Goal: Find specific fact: Find contact information

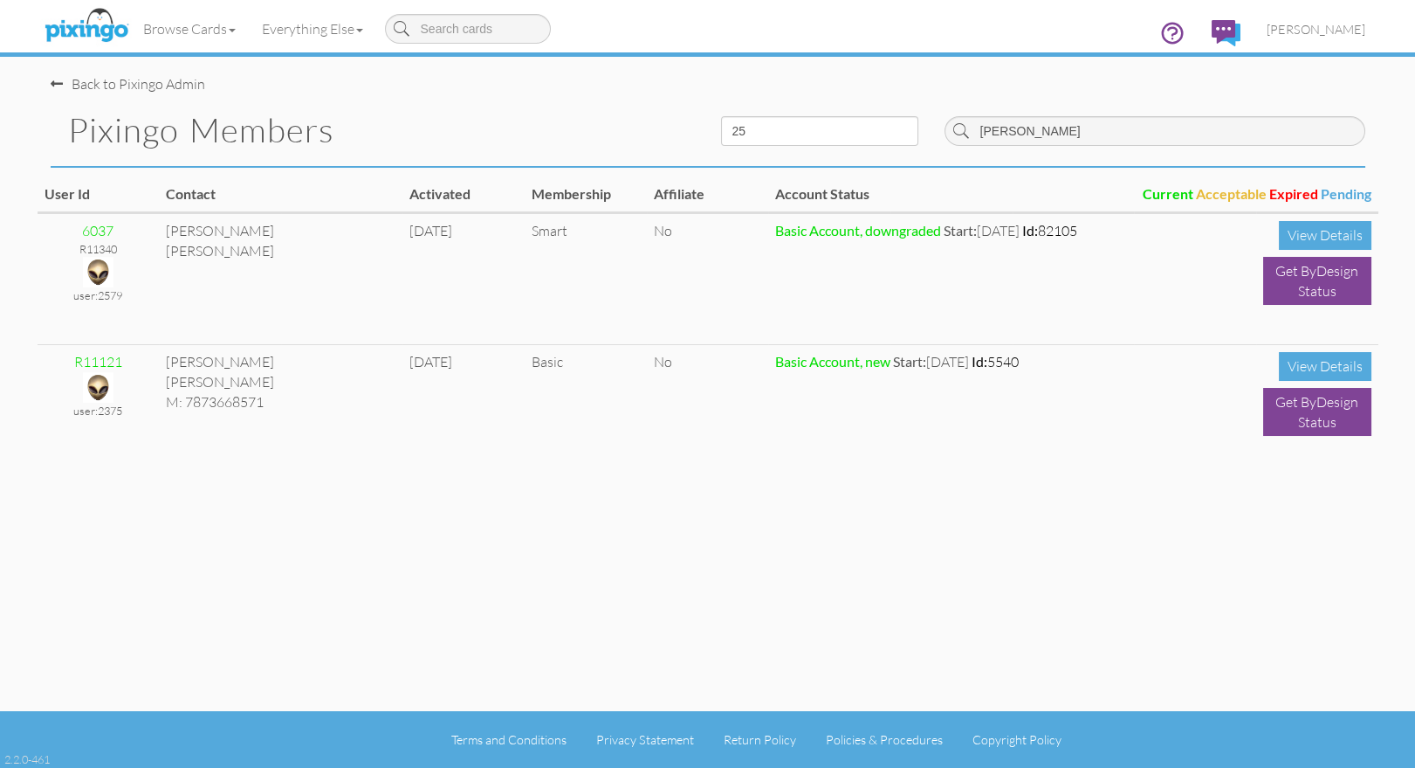
click at [600, 85] on div "Back to Pixingo Admin" at bounding box center [715, 76] width 1328 height 38
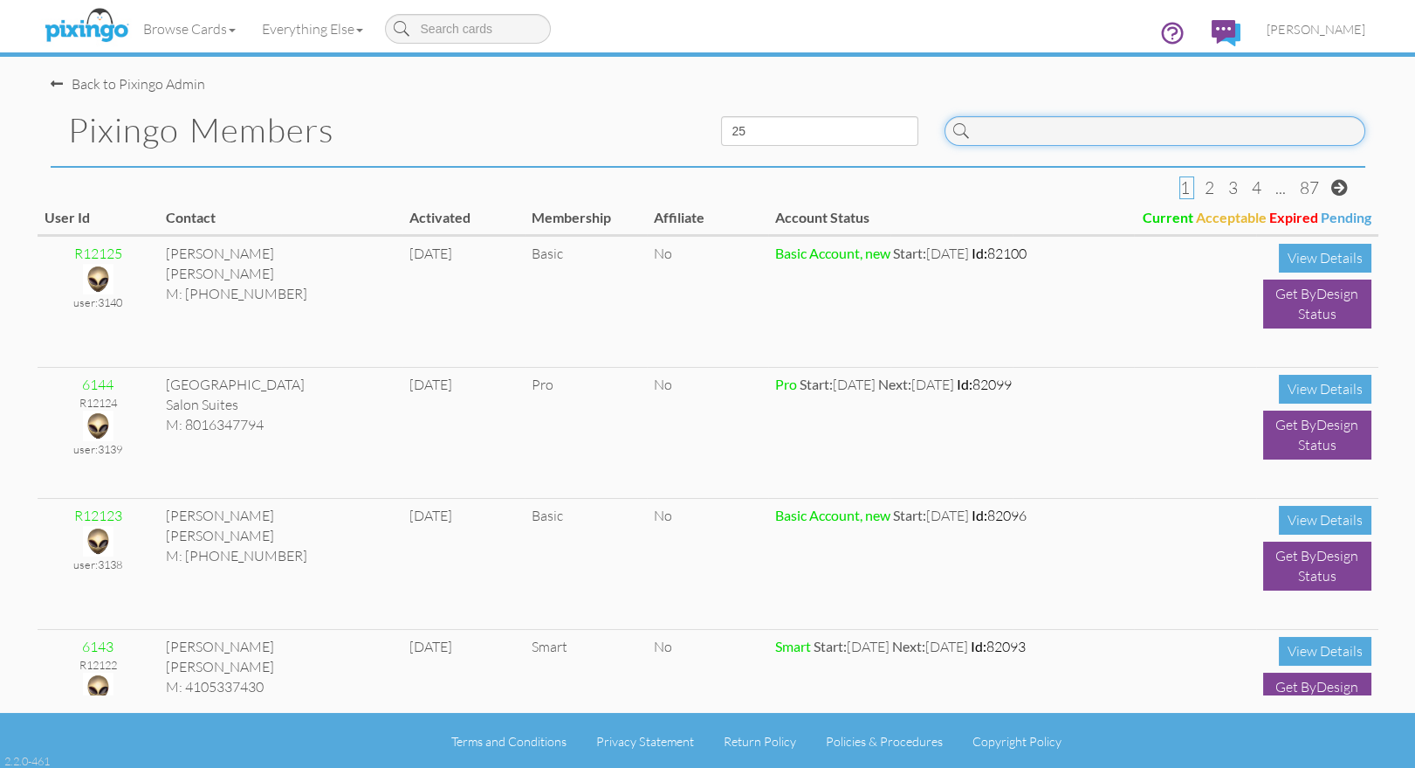
click at [1022, 134] on input at bounding box center [1155, 131] width 421 height 30
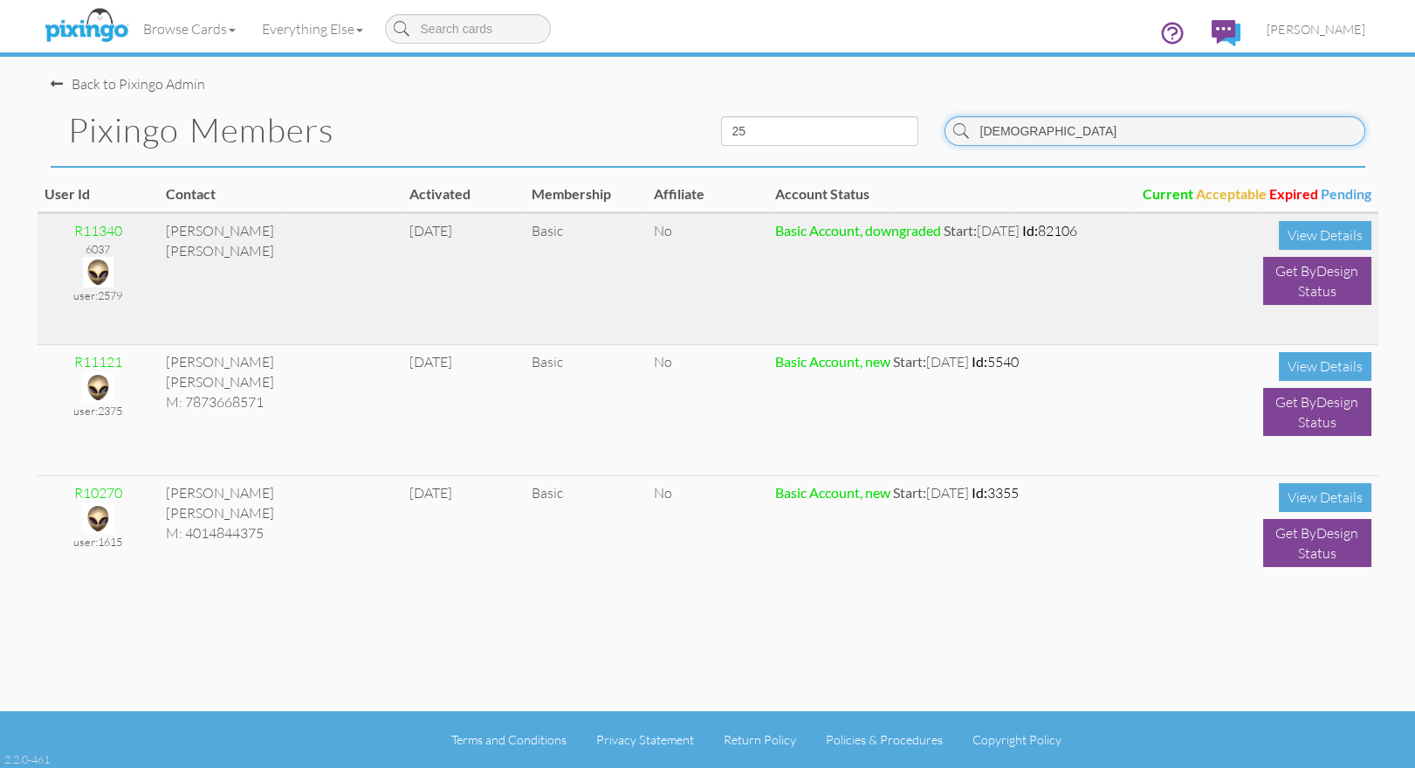
type input "[DEMOGRAPHIC_DATA]"
click at [100, 270] on img at bounding box center [98, 272] width 31 height 31
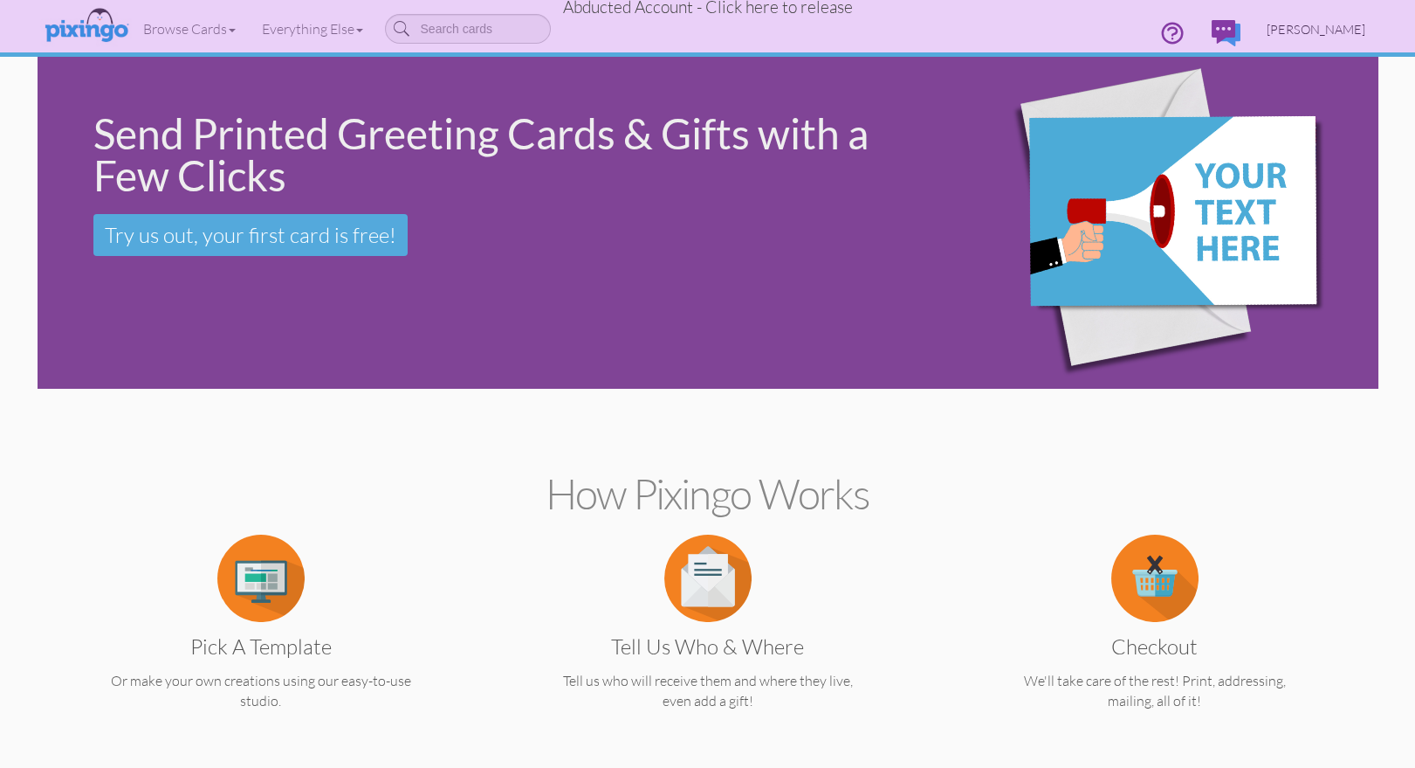
click at [1331, 16] on link "[PERSON_NAME]" at bounding box center [1316, 29] width 125 height 45
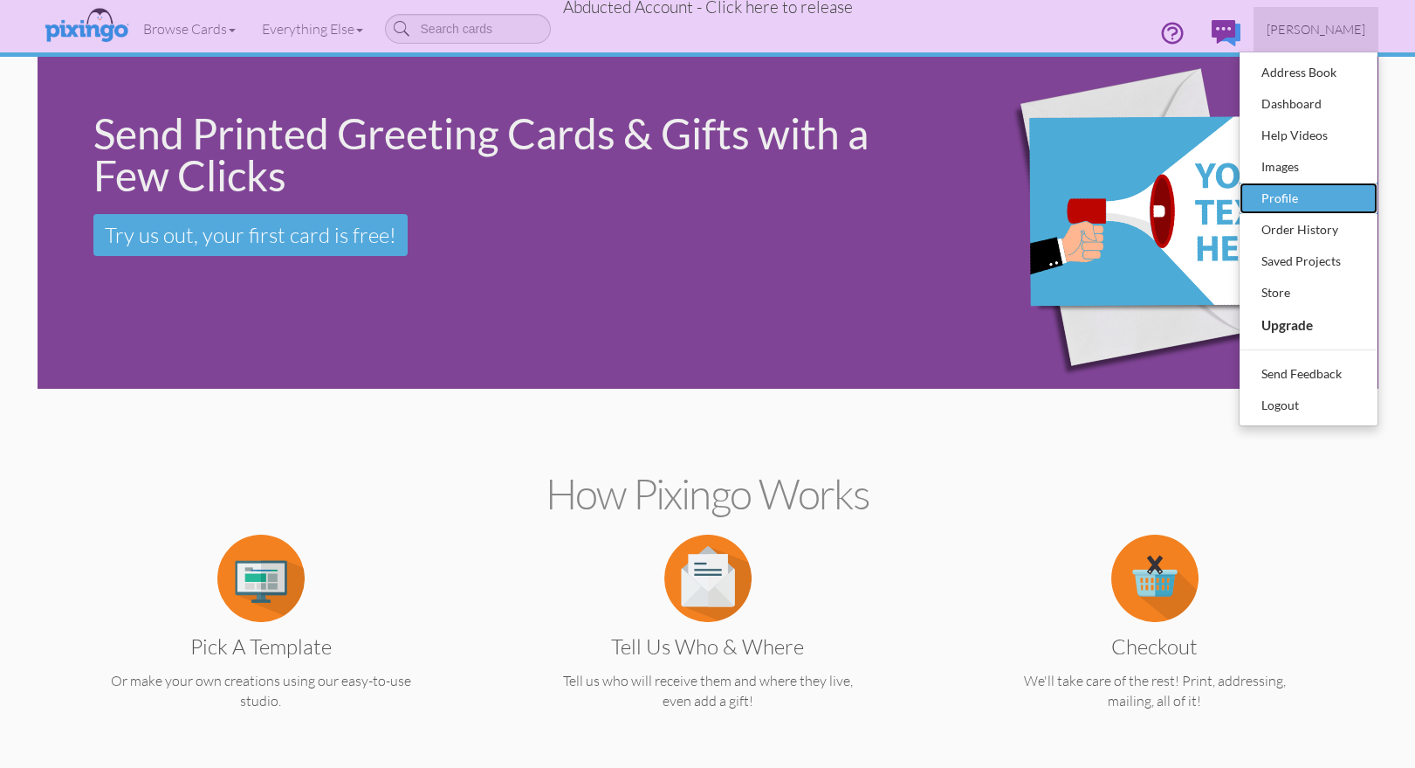
click at [1292, 194] on div "Profile" at bounding box center [1308, 198] width 103 height 26
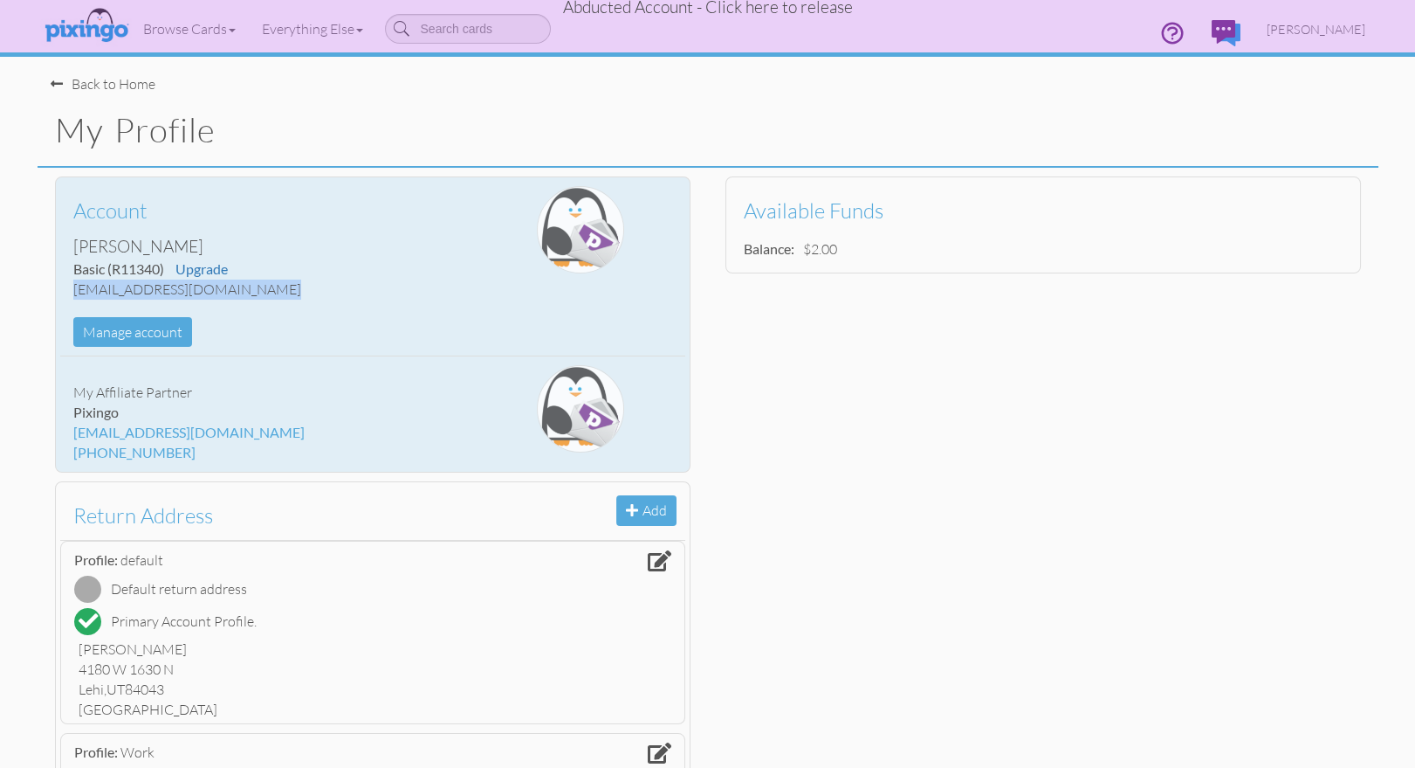
drag, startPoint x: 72, startPoint y: 289, endPoint x: 266, endPoint y: 291, distance: 194.7
click at [267, 291] on div "Account [PERSON_NAME] Basic (R11340) Upgrade [EMAIL_ADDRESS][DOMAIN_NAME] Manag…" at bounding box center [268, 266] width 417 height 161
copy div "[EMAIL_ADDRESS][DOMAIN_NAME]"
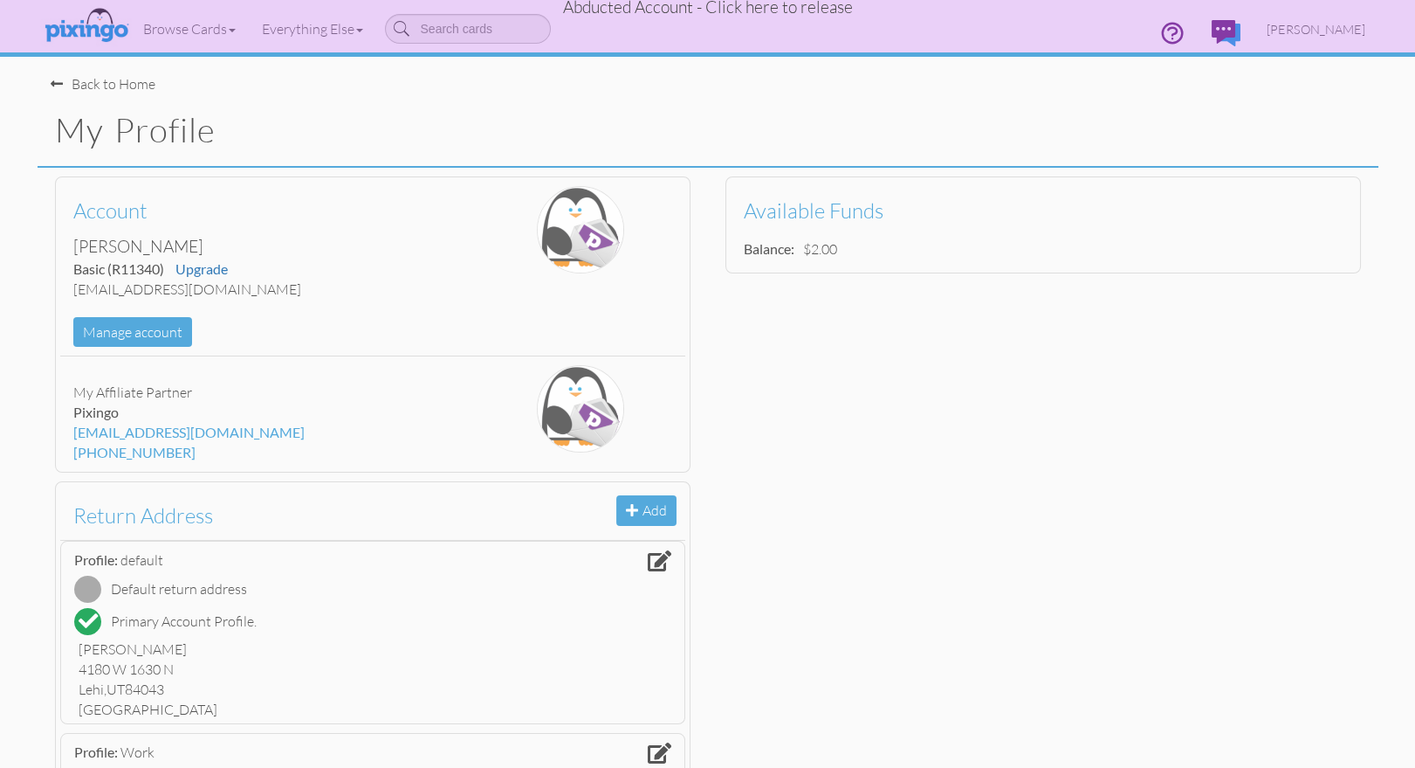
click at [784, 12] on span "Abducted Account - Click here to release" at bounding box center [708, 7] width 290 height 21
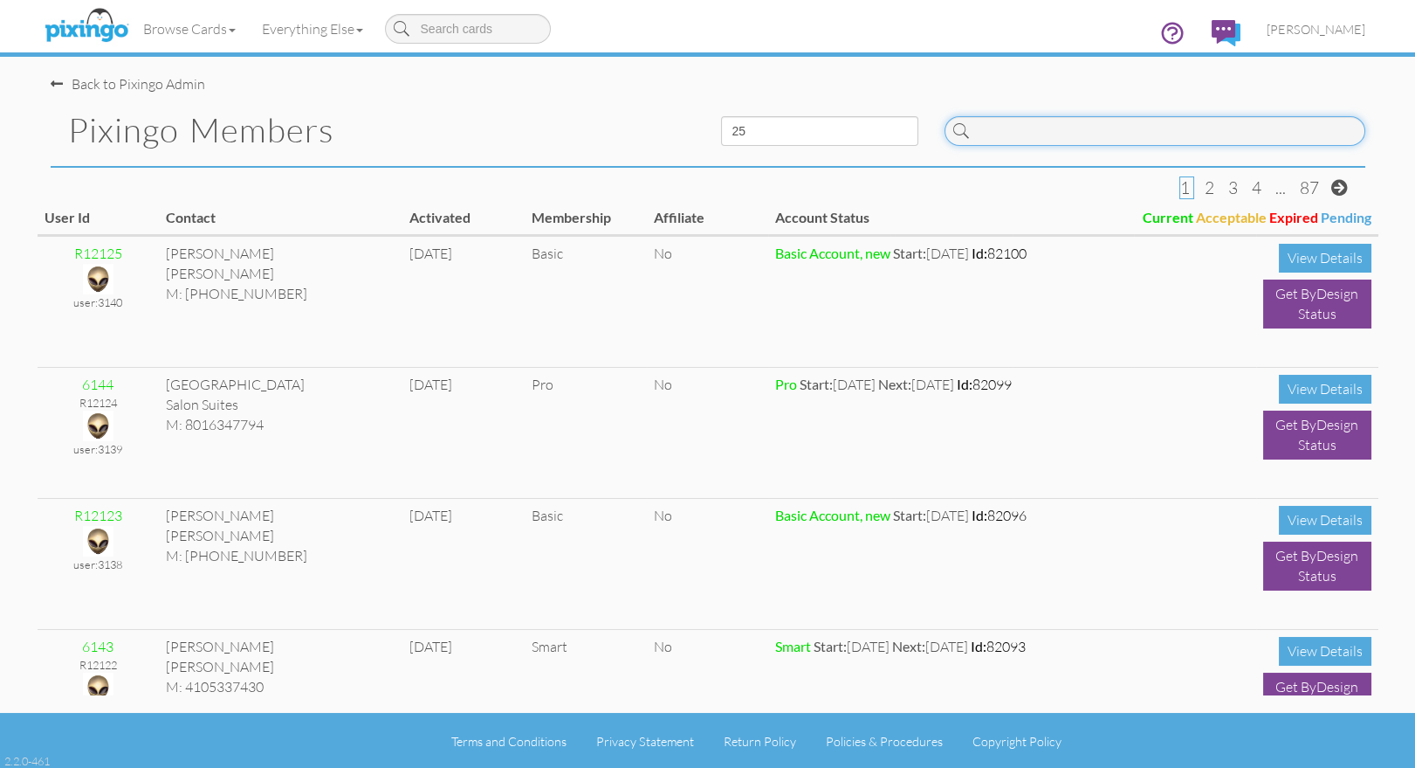
click at [1102, 126] on input at bounding box center [1155, 131] width 421 height 30
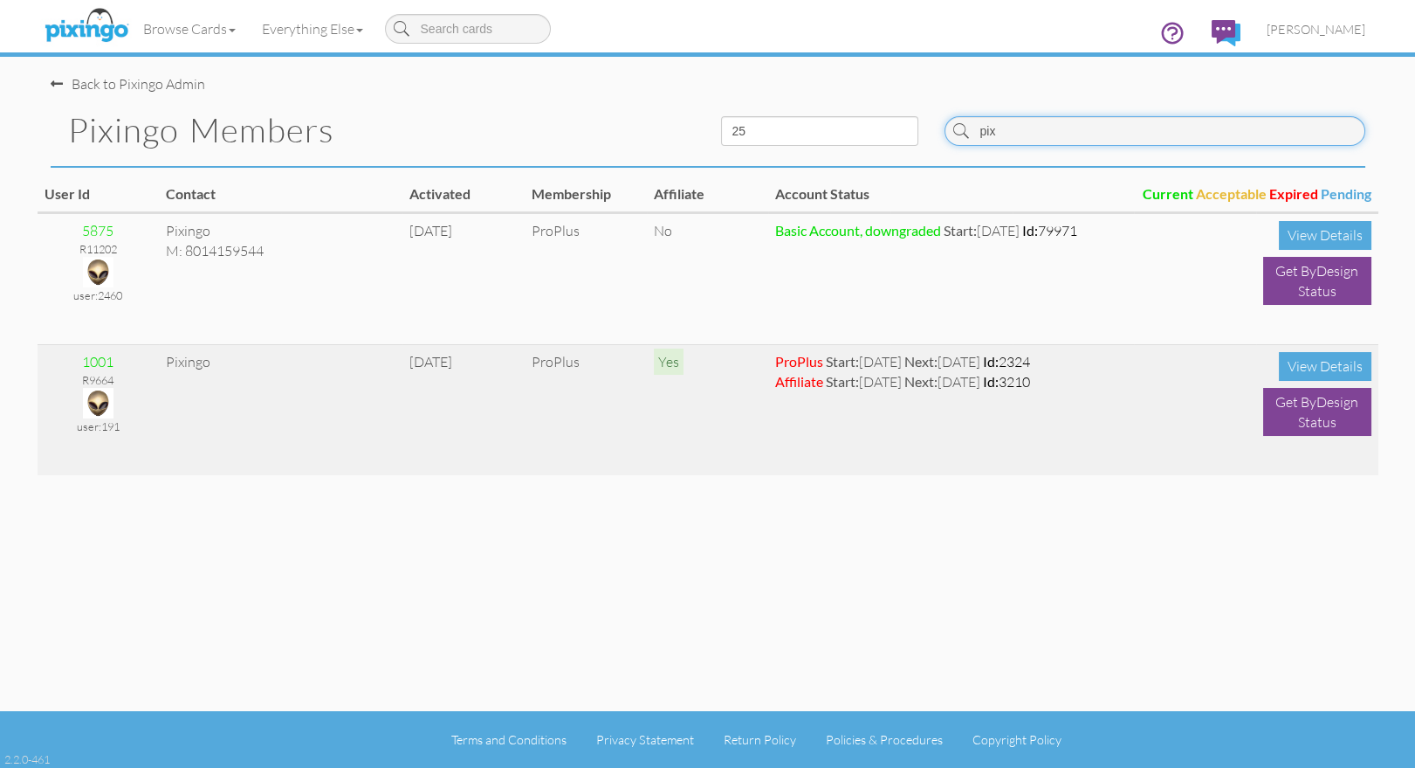
type input "pix"
click at [104, 392] on img at bounding box center [98, 403] width 31 height 31
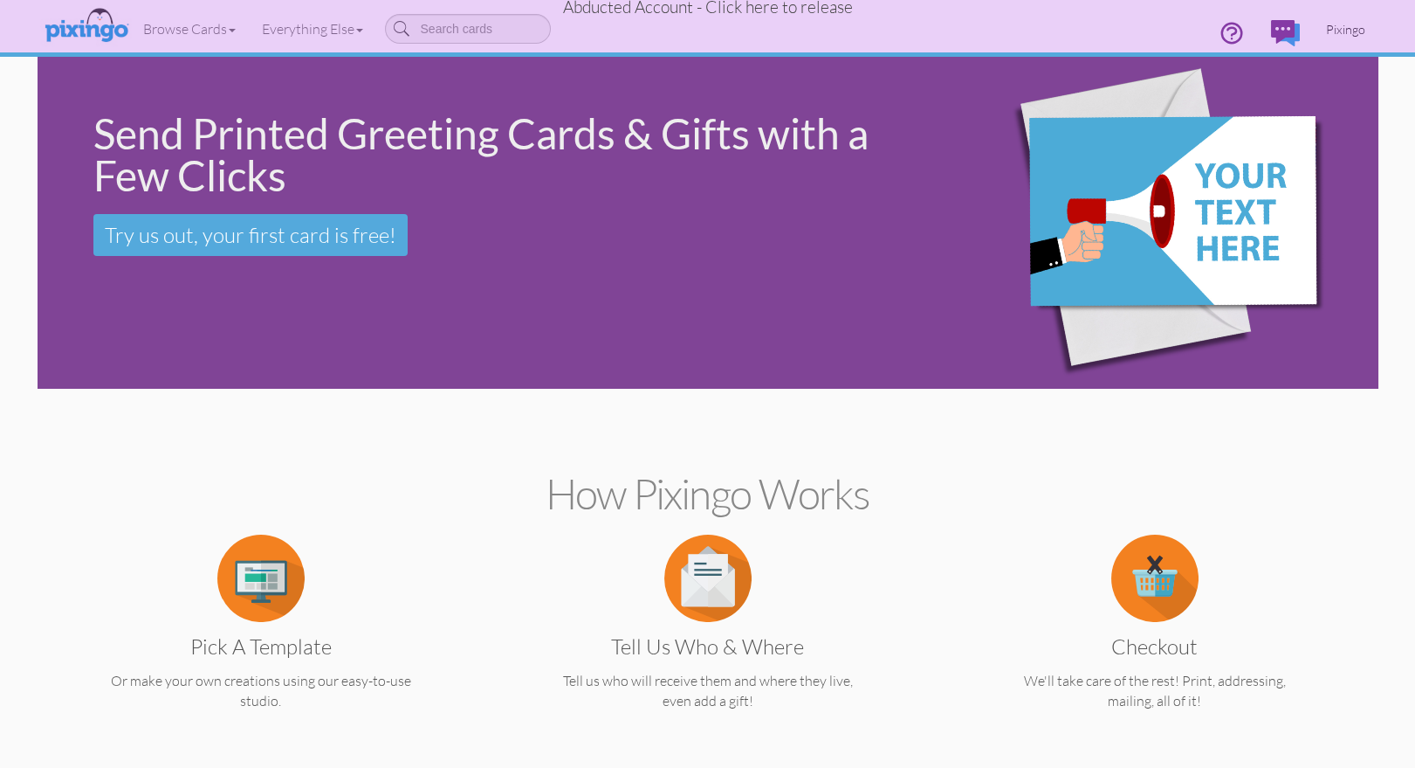
click at [1325, 33] on link "Pixingo" at bounding box center [1345, 29] width 65 height 45
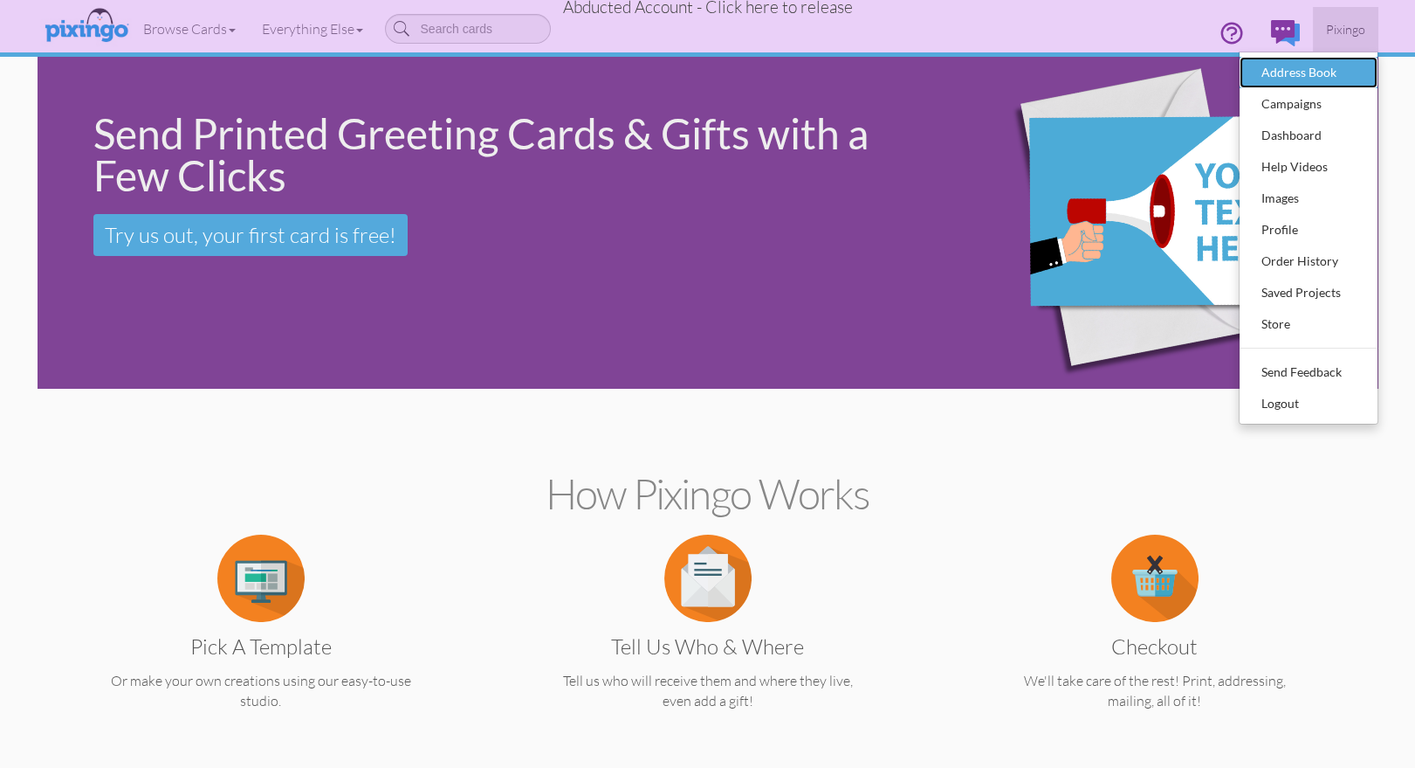
drag, startPoint x: 1307, startPoint y: 65, endPoint x: 1300, endPoint y: 75, distance: 12.6
click at [1307, 65] on div "Address Book" at bounding box center [1308, 72] width 103 height 26
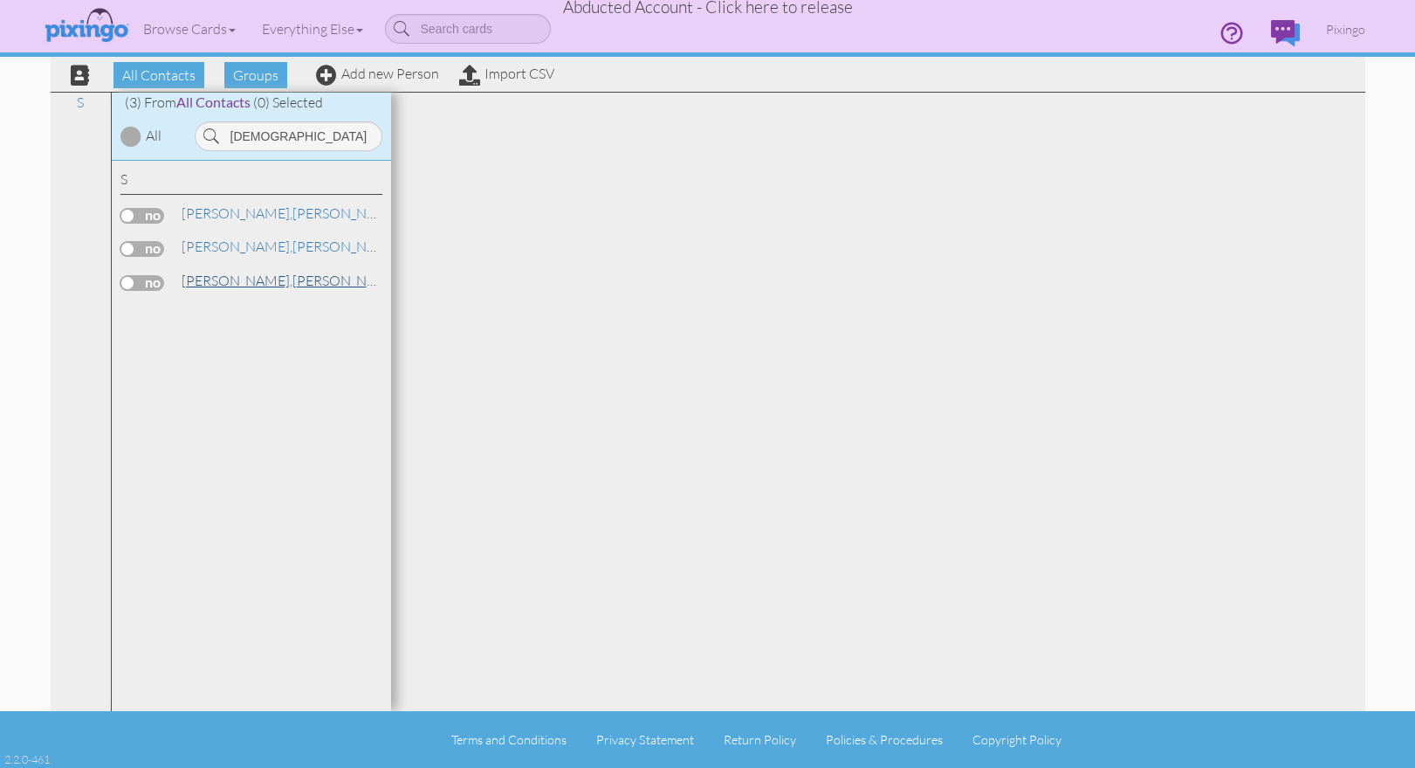
type input "[DEMOGRAPHIC_DATA]"
click at [251, 282] on link "[PERSON_NAME]" at bounding box center [291, 280] width 223 height 21
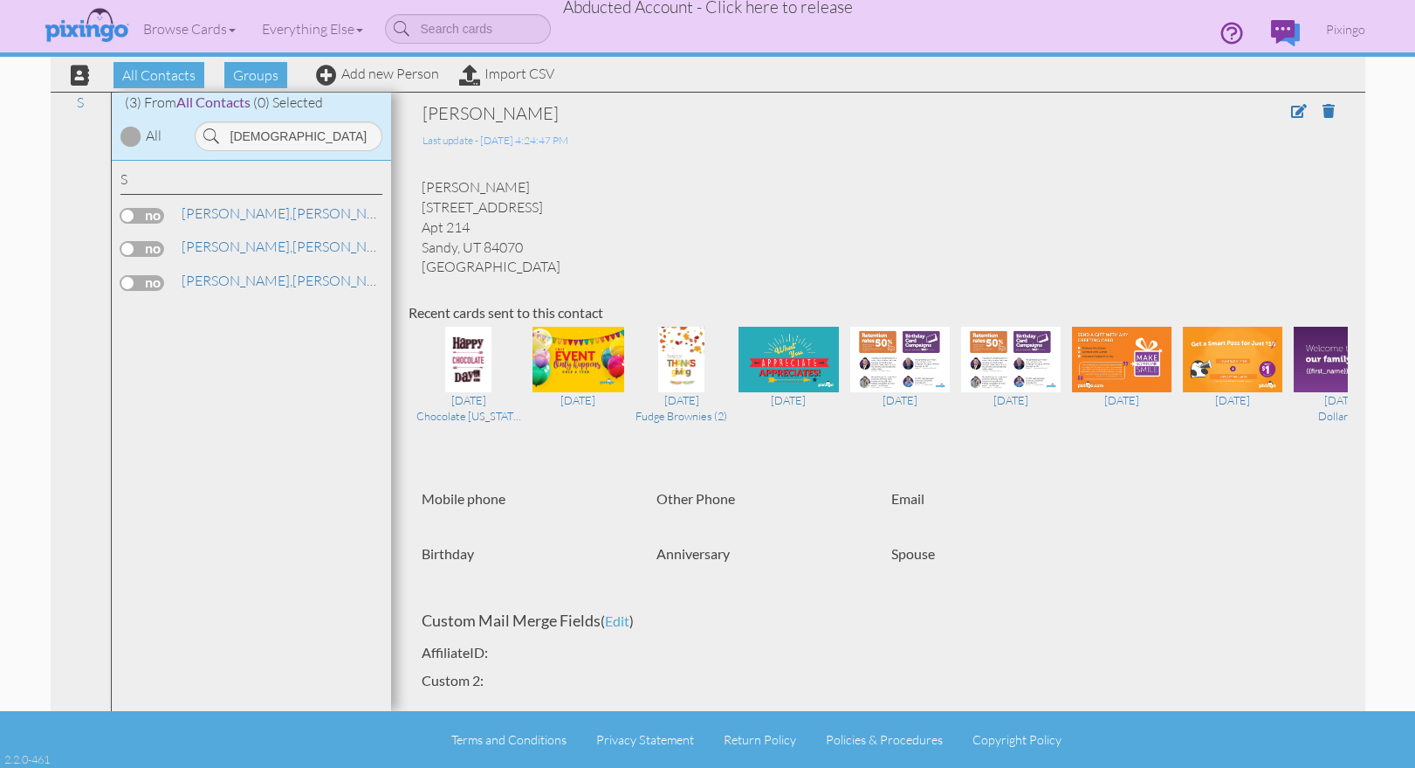
click at [650, 210] on div "[PERSON_NAME] [STREET_ADDRESS]" at bounding box center [879, 227] width 940 height 100
click at [747, 9] on span "Abducted Account - Click here to release" at bounding box center [708, 7] width 290 height 21
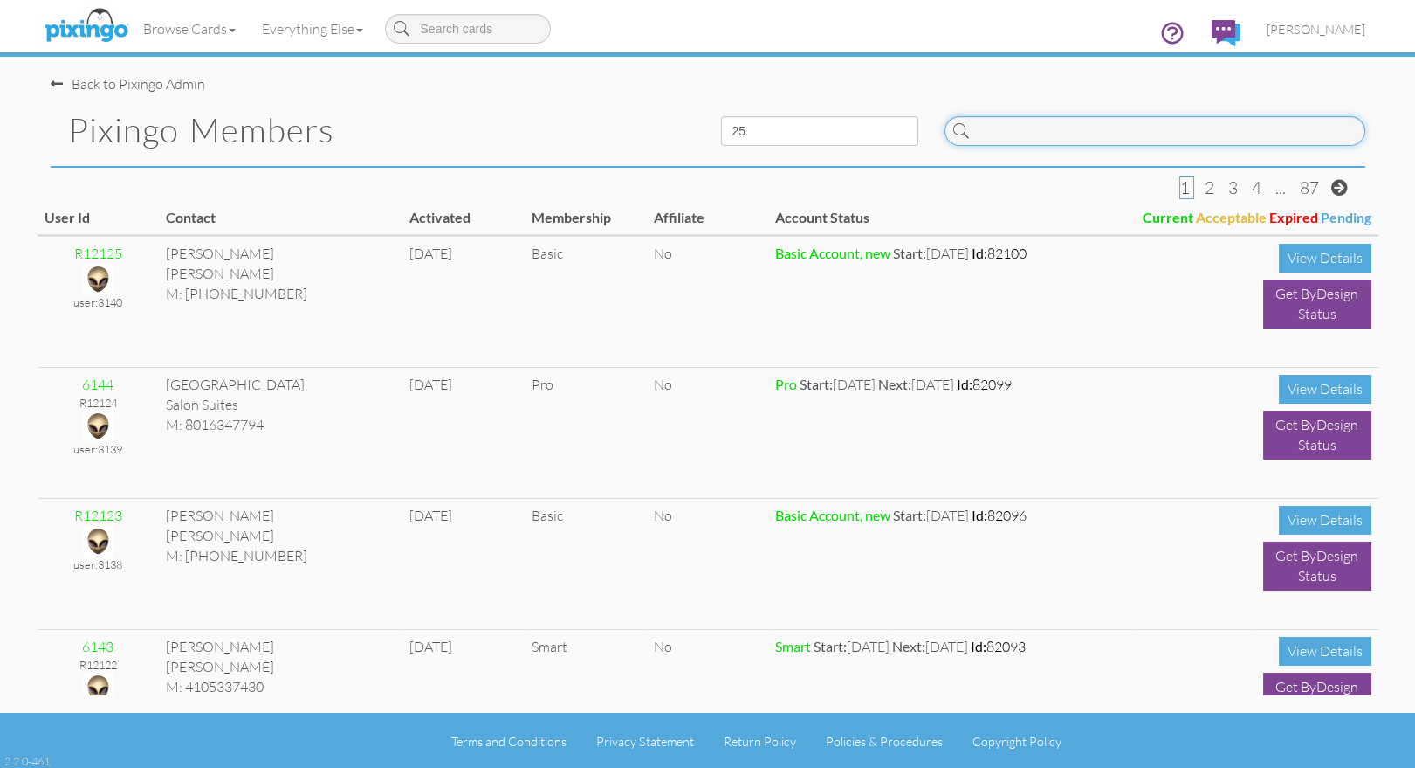
click at [995, 137] on input at bounding box center [1155, 131] width 421 height 30
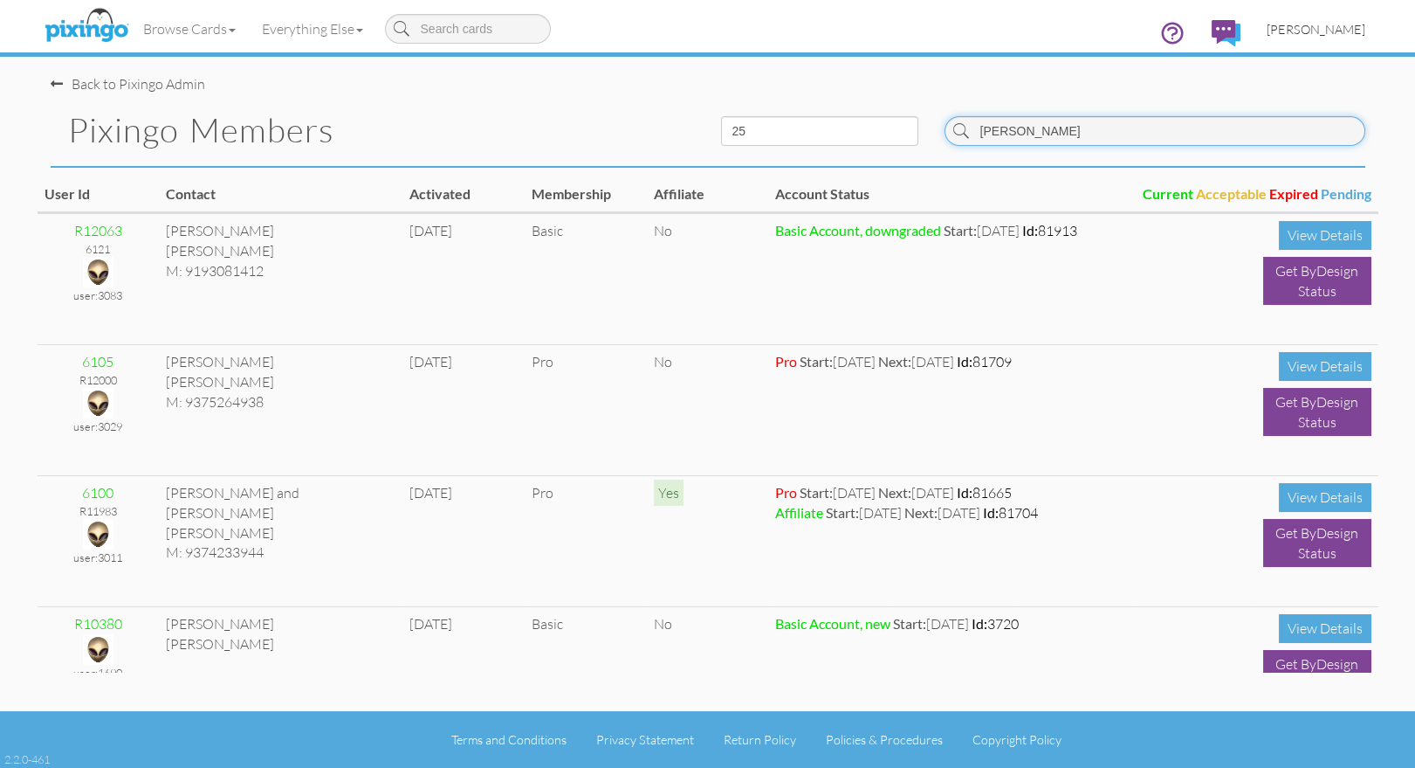
type input "[PERSON_NAME]"
click at [1312, 23] on span "[PERSON_NAME]" at bounding box center [1316, 29] width 99 height 15
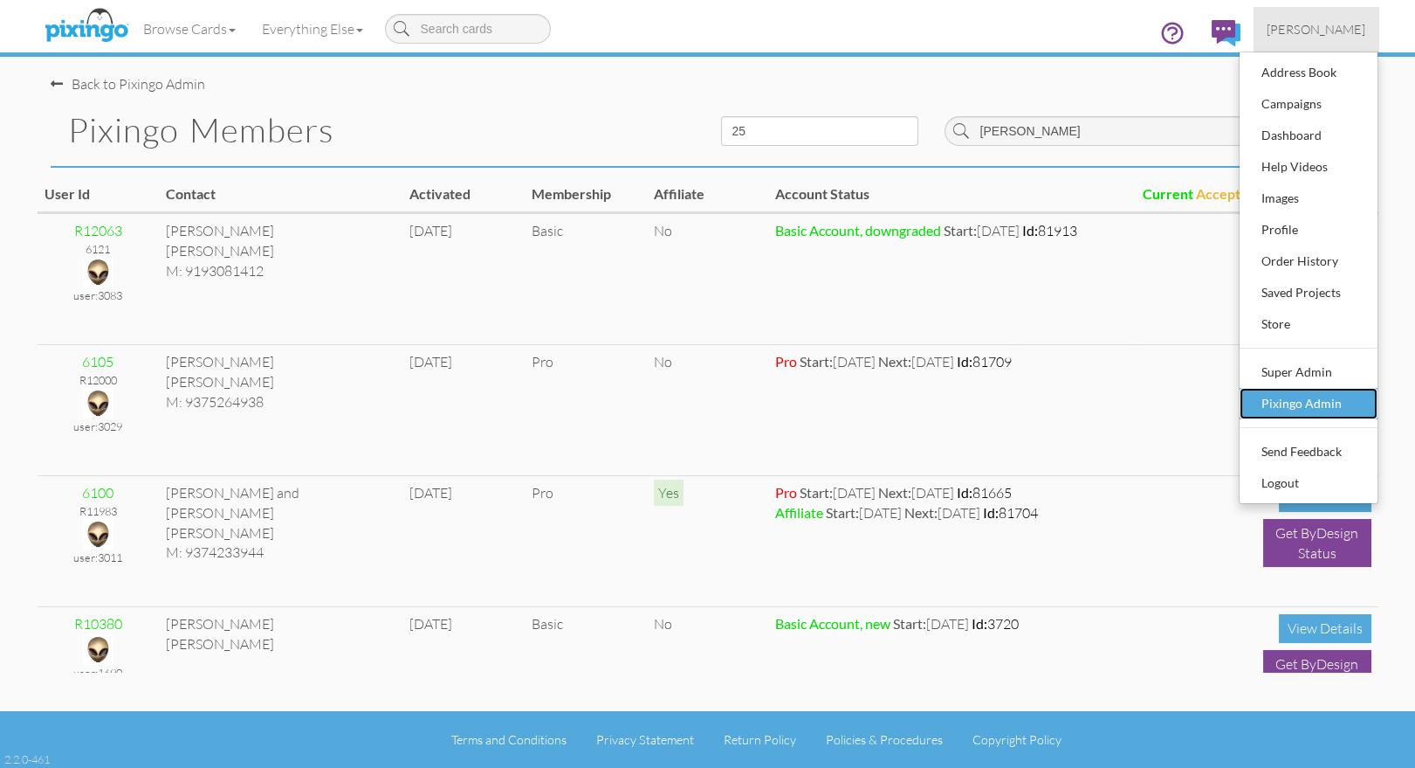
click at [1314, 394] on div "Pixingo Admin" at bounding box center [1308, 403] width 103 height 26
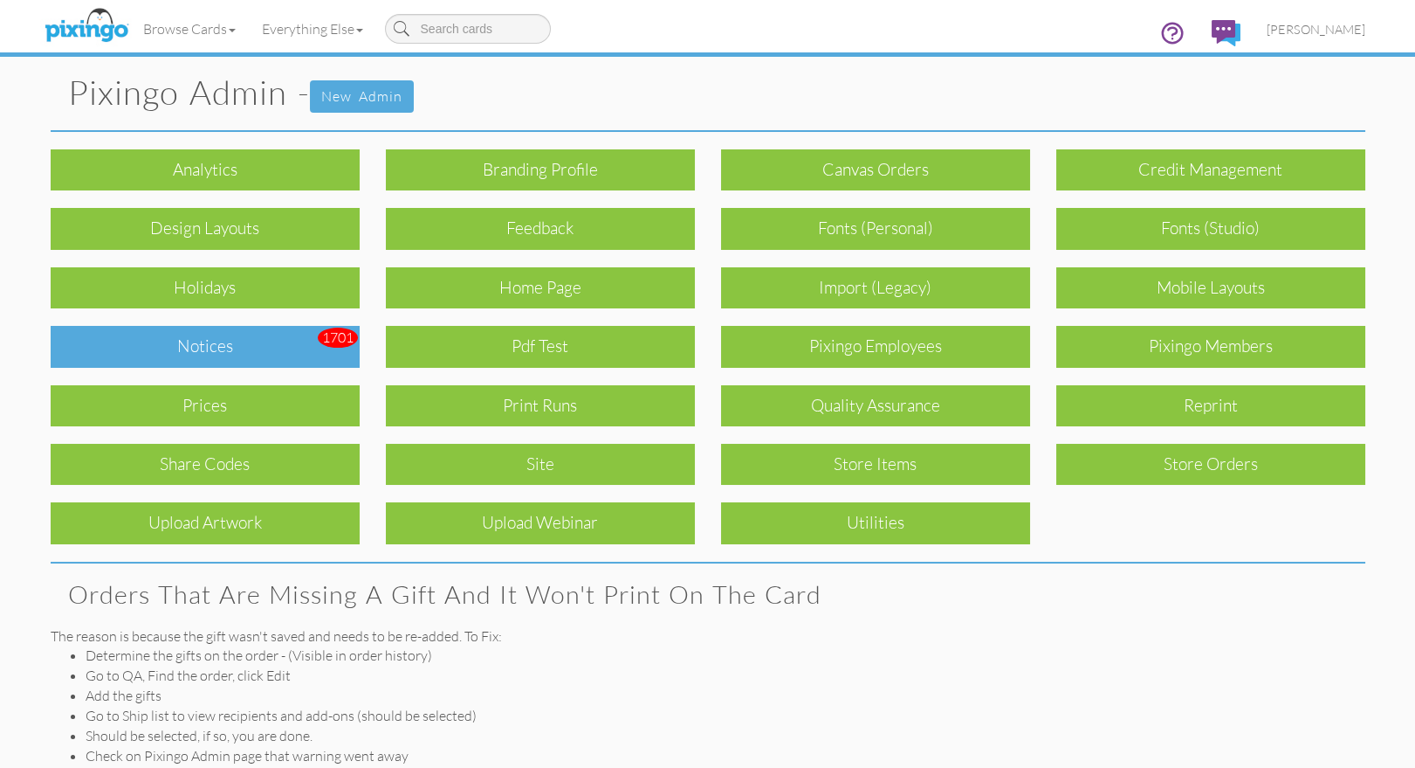
click at [170, 344] on div "Notices" at bounding box center [205, 346] width 309 height 41
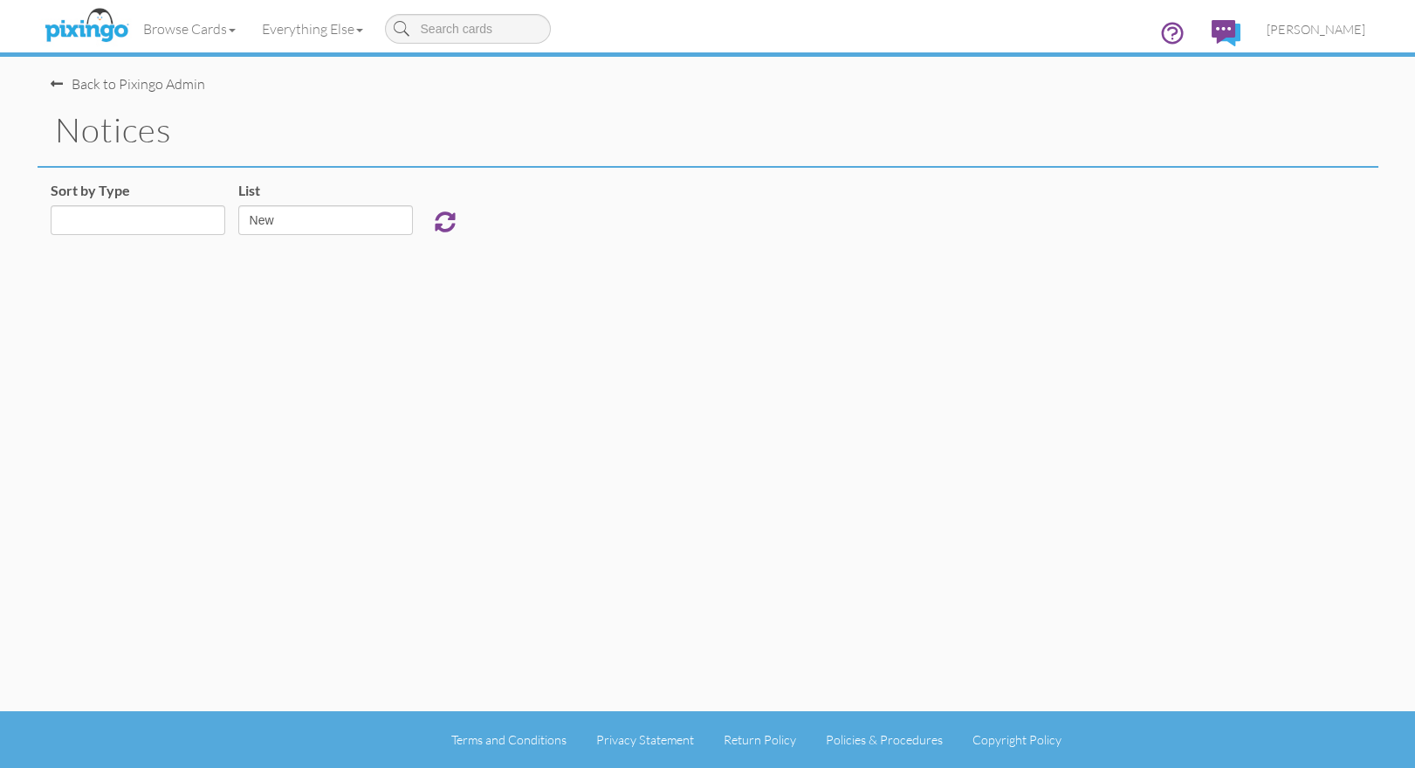
select select "object:12359"
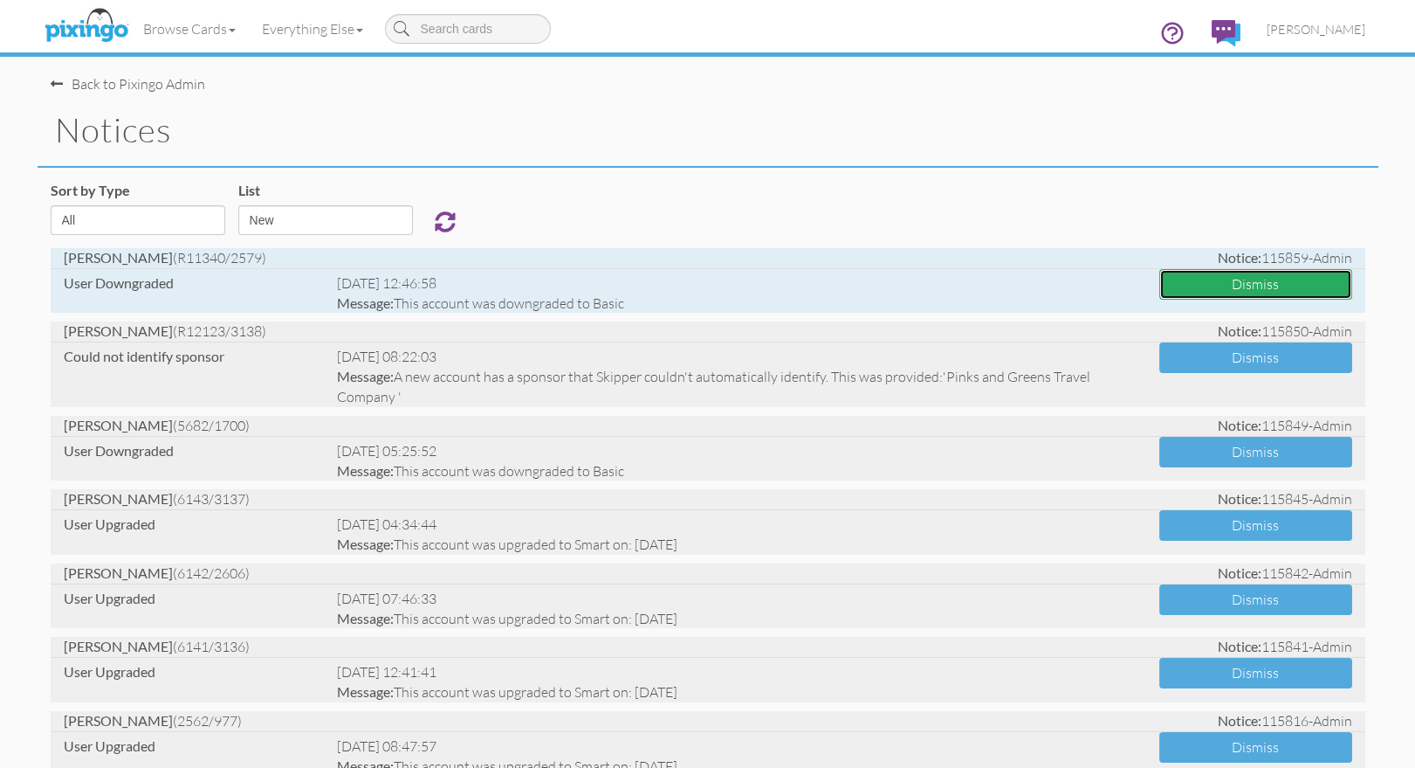
click at [1235, 286] on button "Dismiss" at bounding box center [1256, 284] width 193 height 31
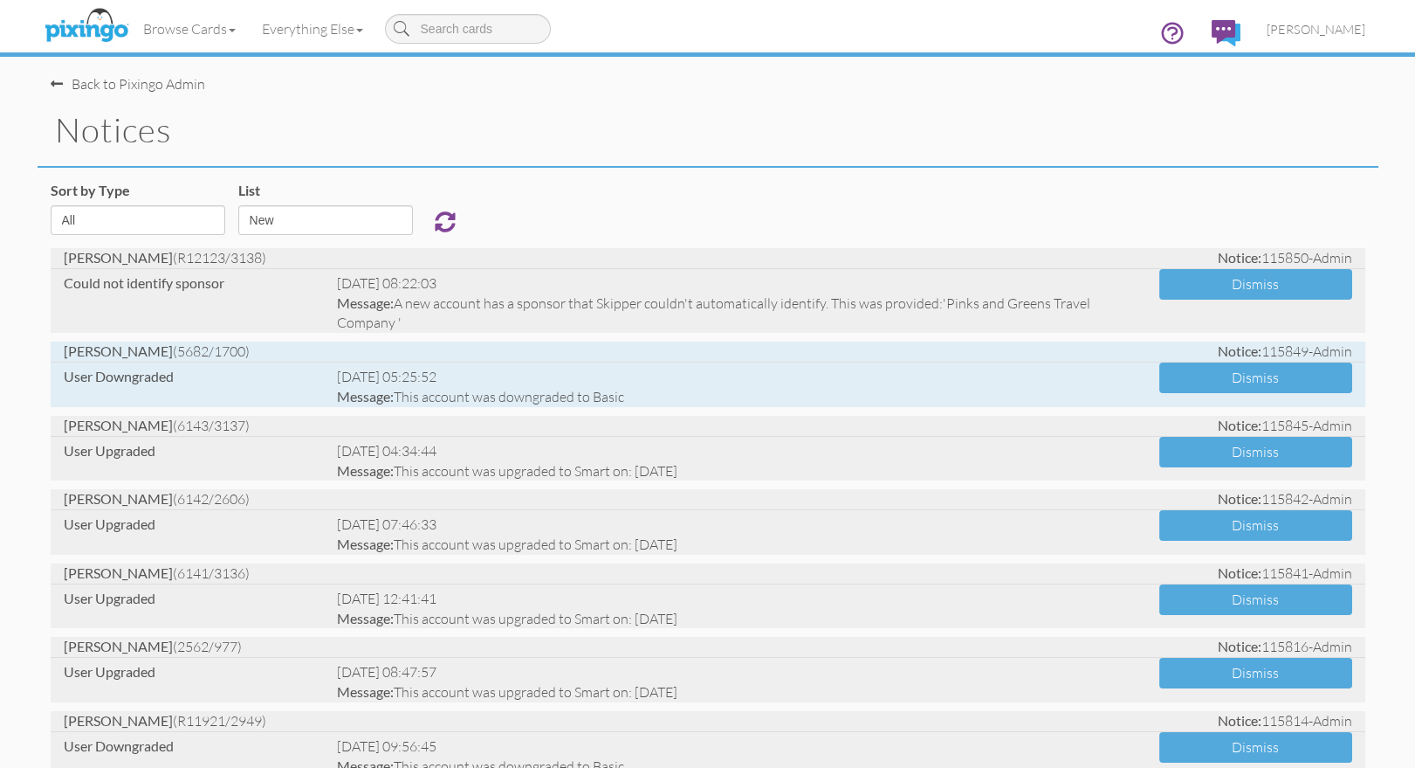
drag, startPoint x: 147, startPoint y: 350, endPoint x: 176, endPoint y: 350, distance: 29.7
click at [176, 350] on span "[PERSON_NAME] (5682/1700)" at bounding box center [157, 350] width 186 height 17
copy span "5682"
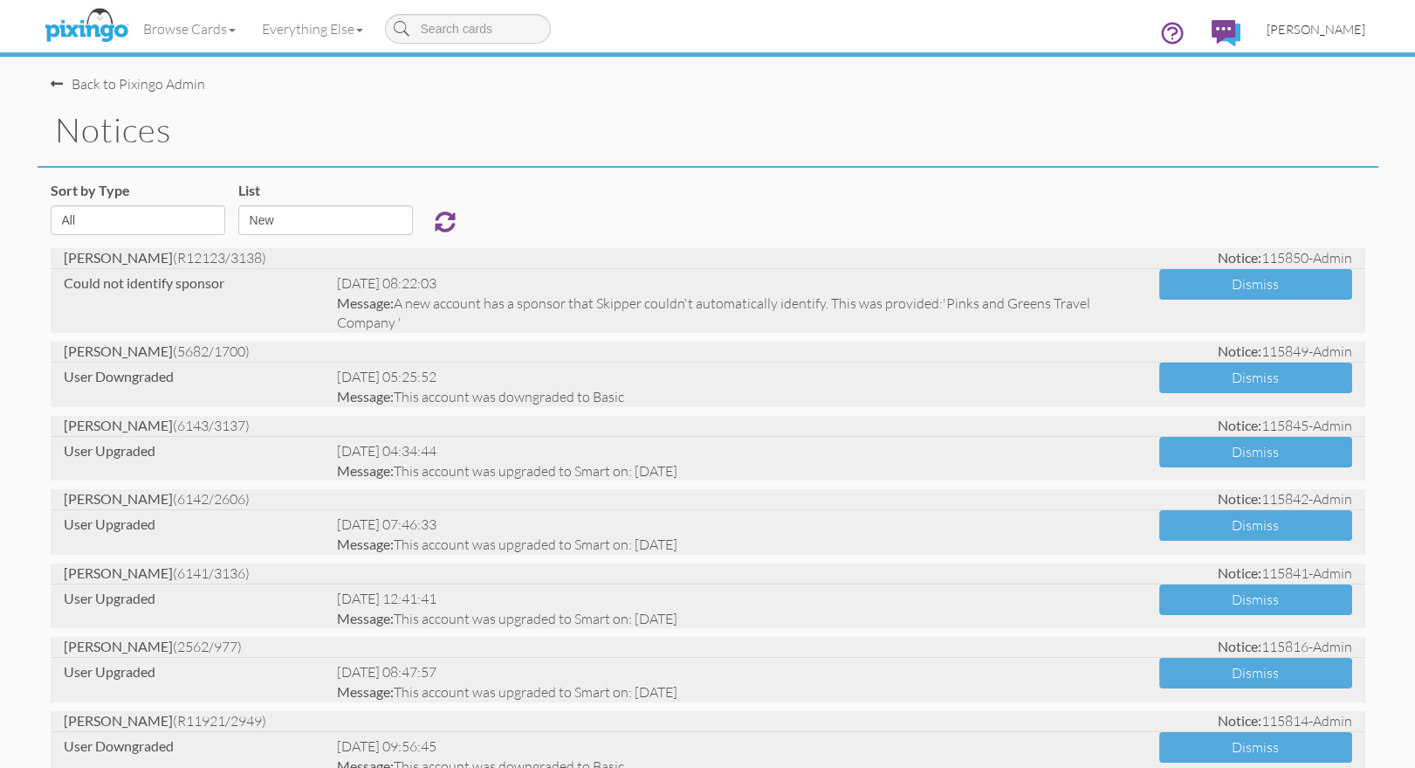
click at [1318, 24] on span "[PERSON_NAME]" at bounding box center [1316, 29] width 99 height 15
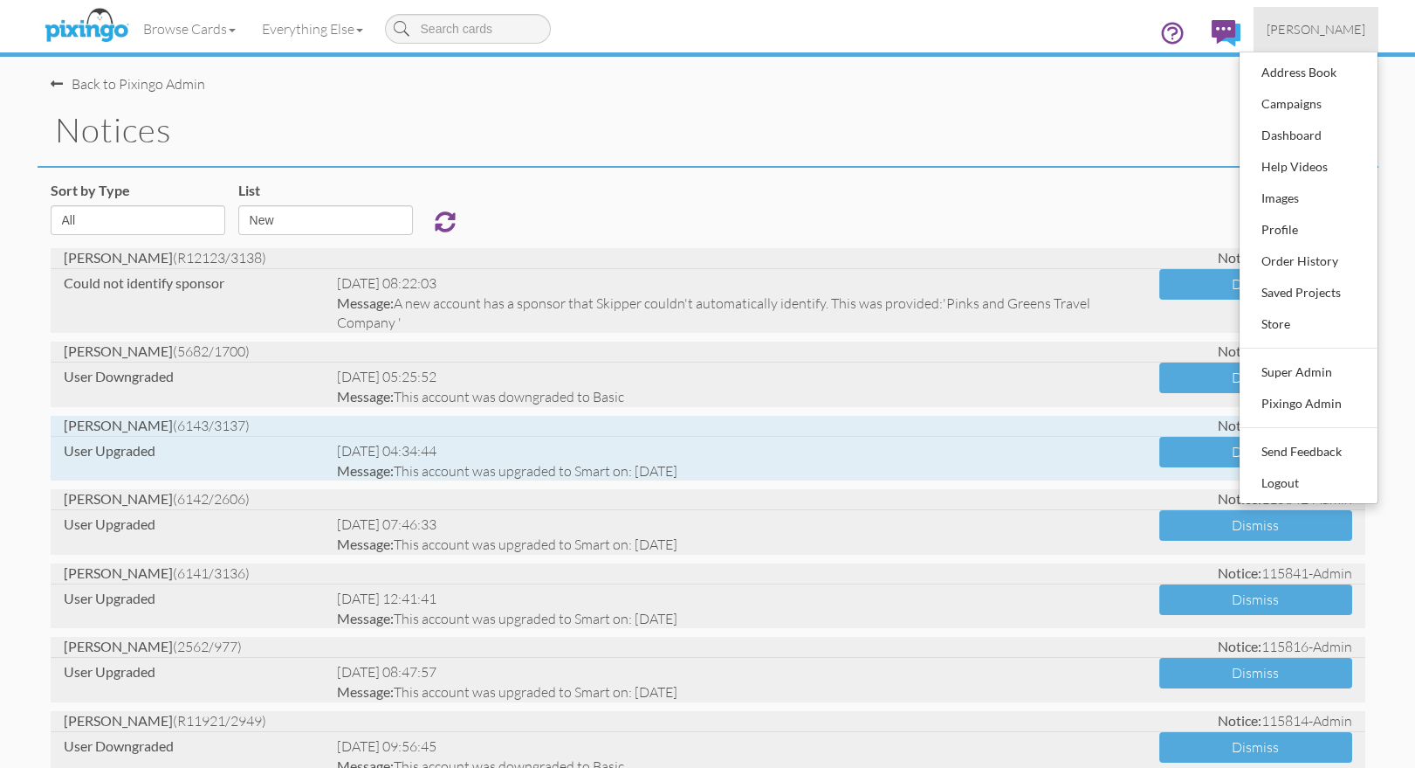
click at [405, 455] on div "[DATE] 04:34:44" at bounding box center [734, 451] width 795 height 20
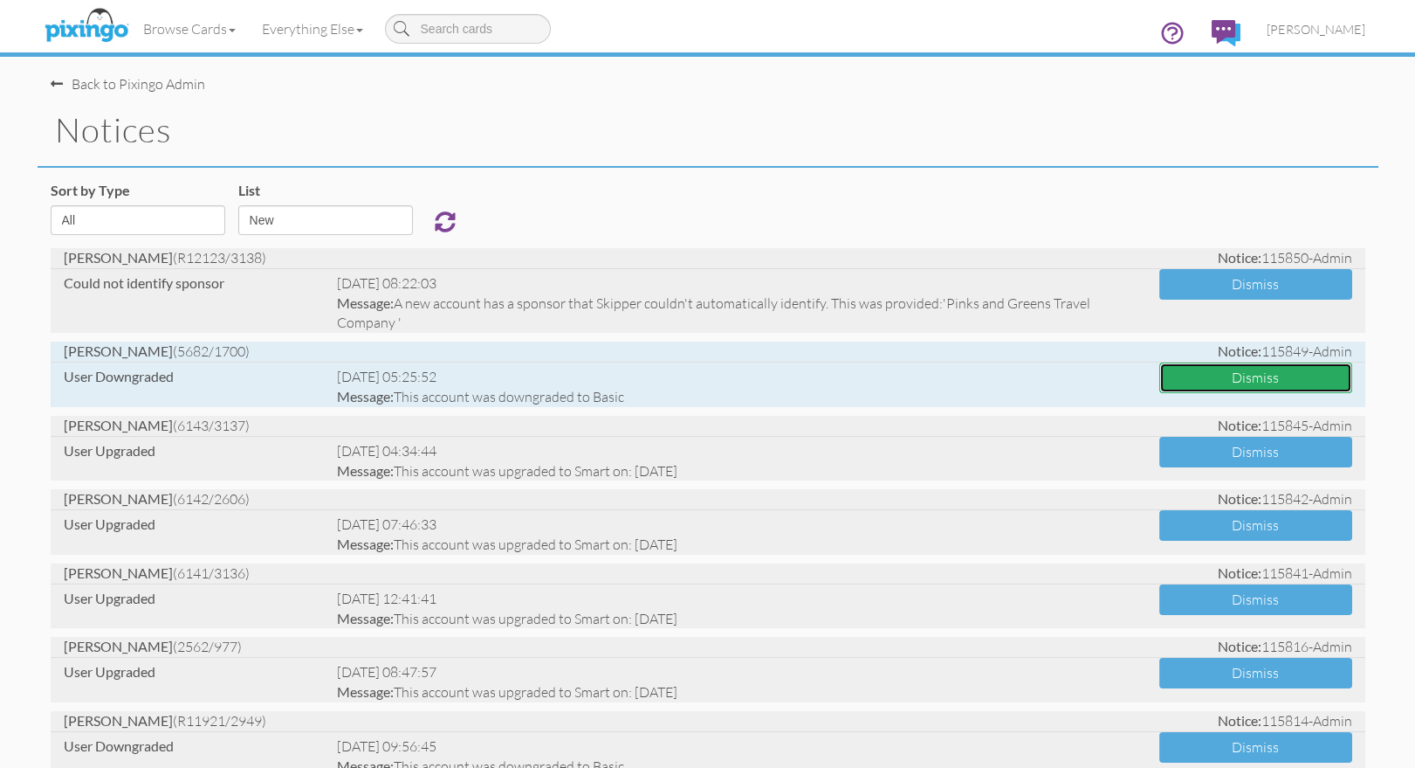
click at [1238, 382] on button "Dismiss" at bounding box center [1256, 377] width 193 height 31
click at [1330, 30] on span "[PERSON_NAME]" at bounding box center [1316, 29] width 99 height 15
click at [1329, 31] on span "[PERSON_NAME]" at bounding box center [1316, 29] width 99 height 15
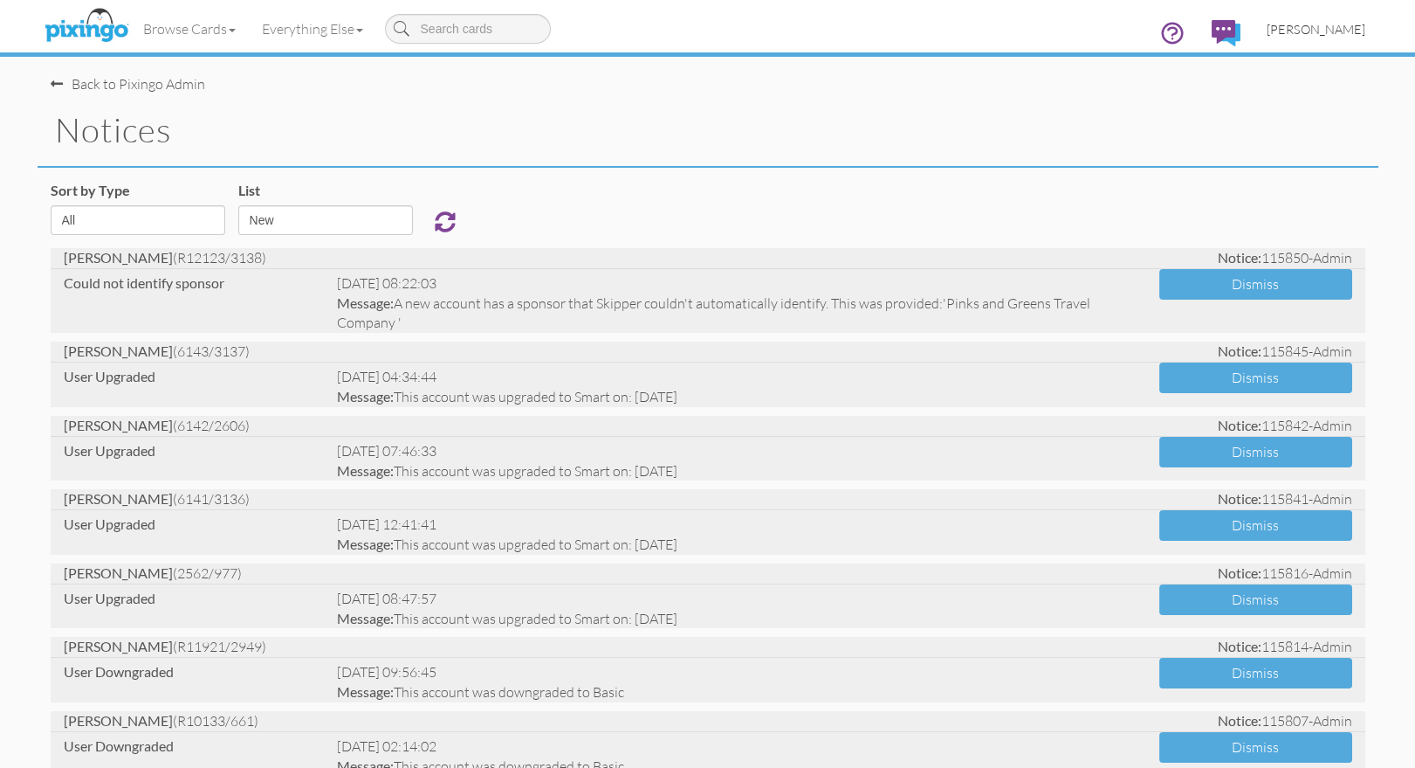
click at [1326, 29] on span "[PERSON_NAME]" at bounding box center [1316, 29] width 99 height 15
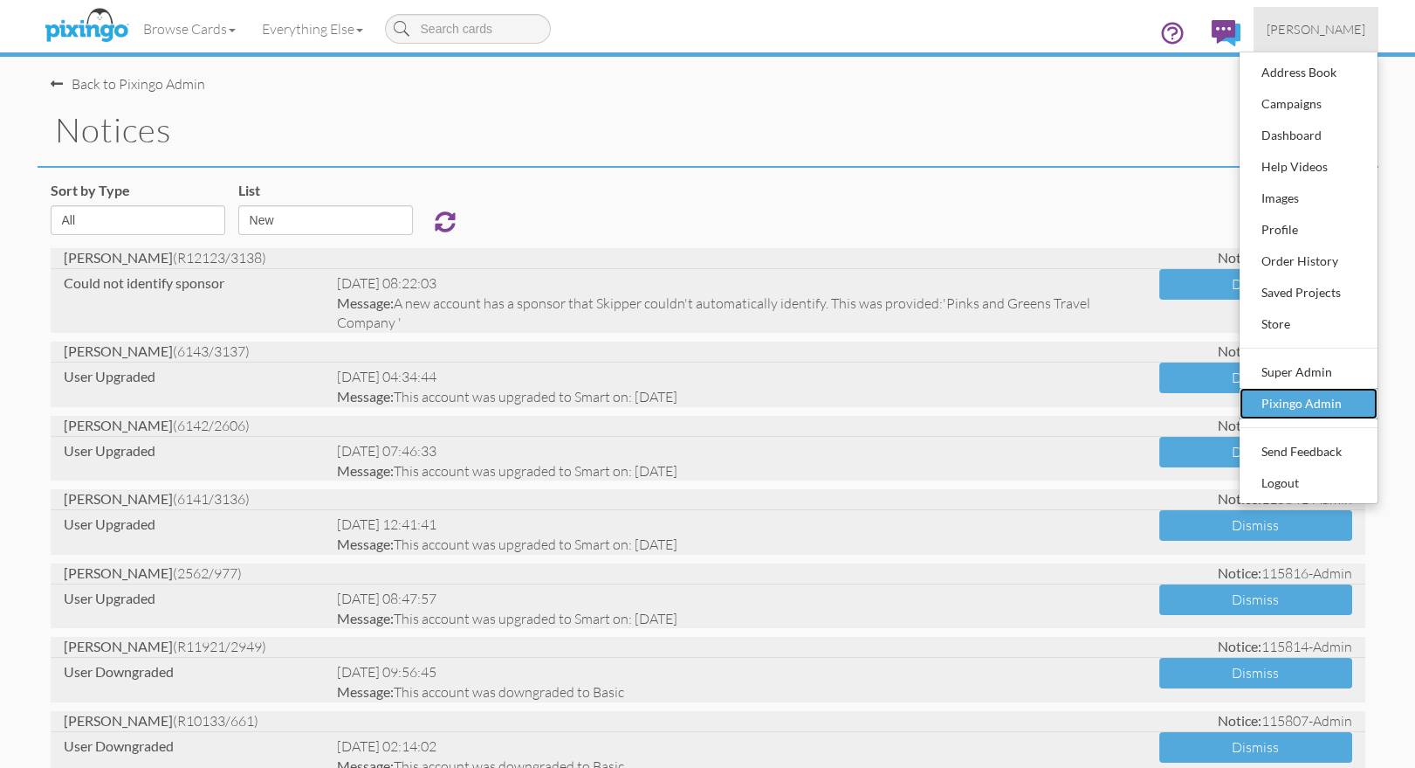
click at [1275, 410] on div "Pixingo Admin" at bounding box center [1308, 403] width 103 height 26
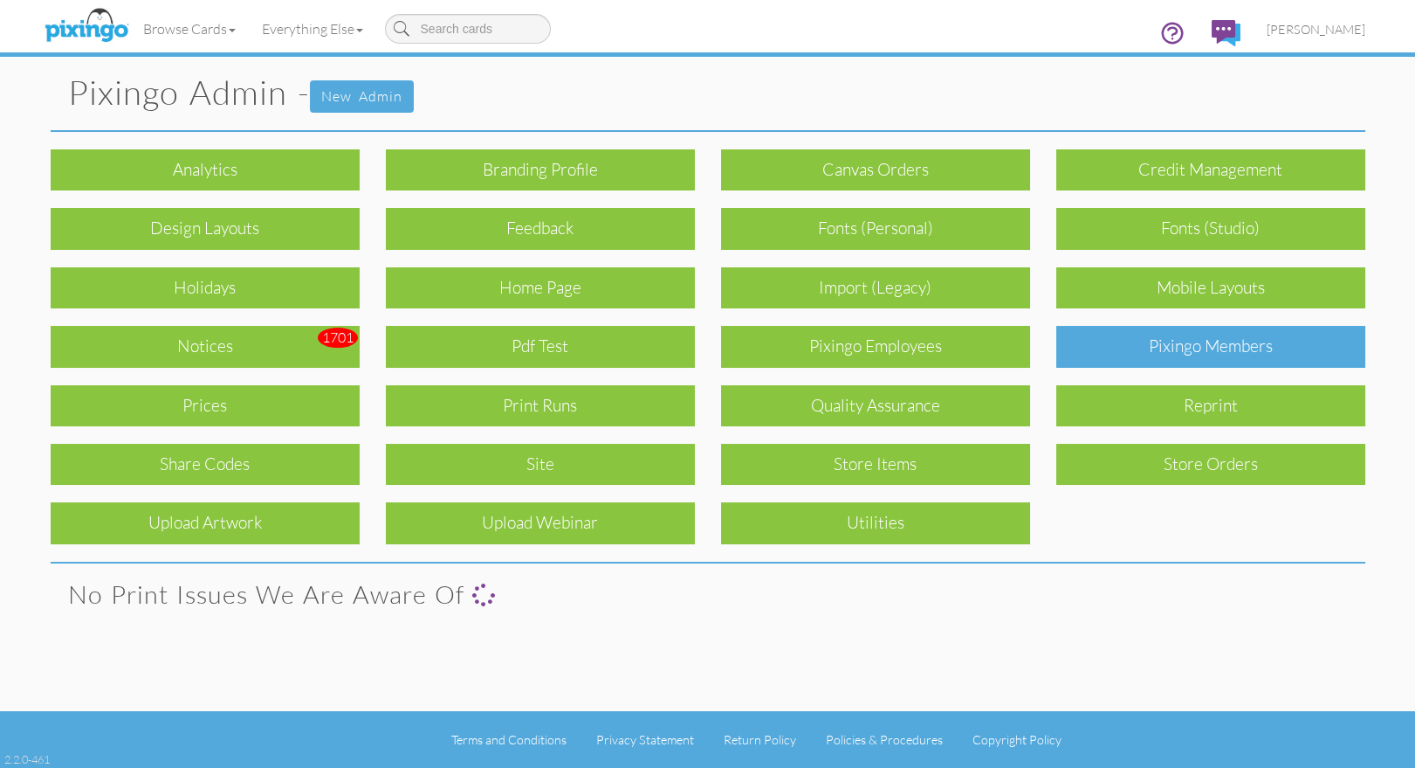
click at [1211, 345] on div "Pixingo Members" at bounding box center [1211, 346] width 309 height 41
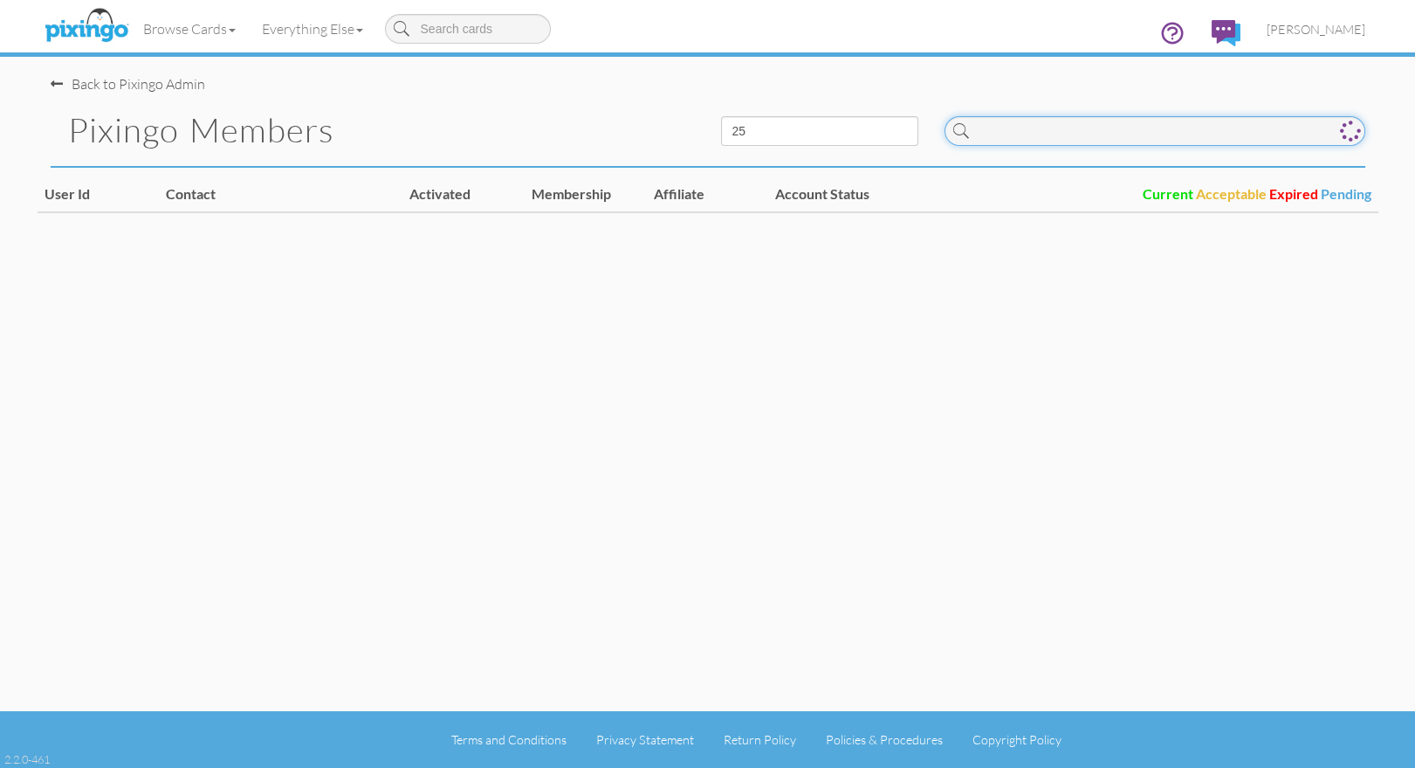
click at [1057, 136] on input at bounding box center [1155, 131] width 421 height 30
paste input "5682"
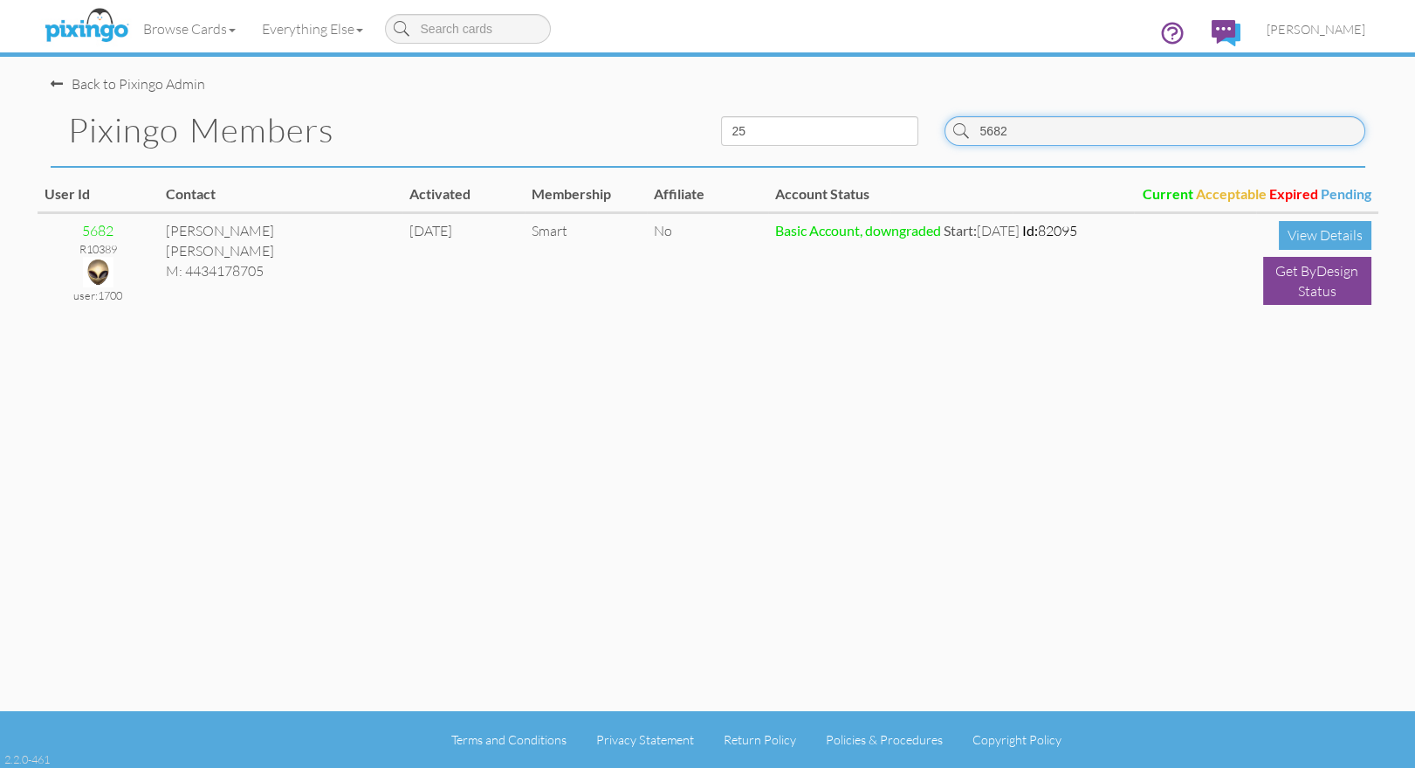
type input "5682"
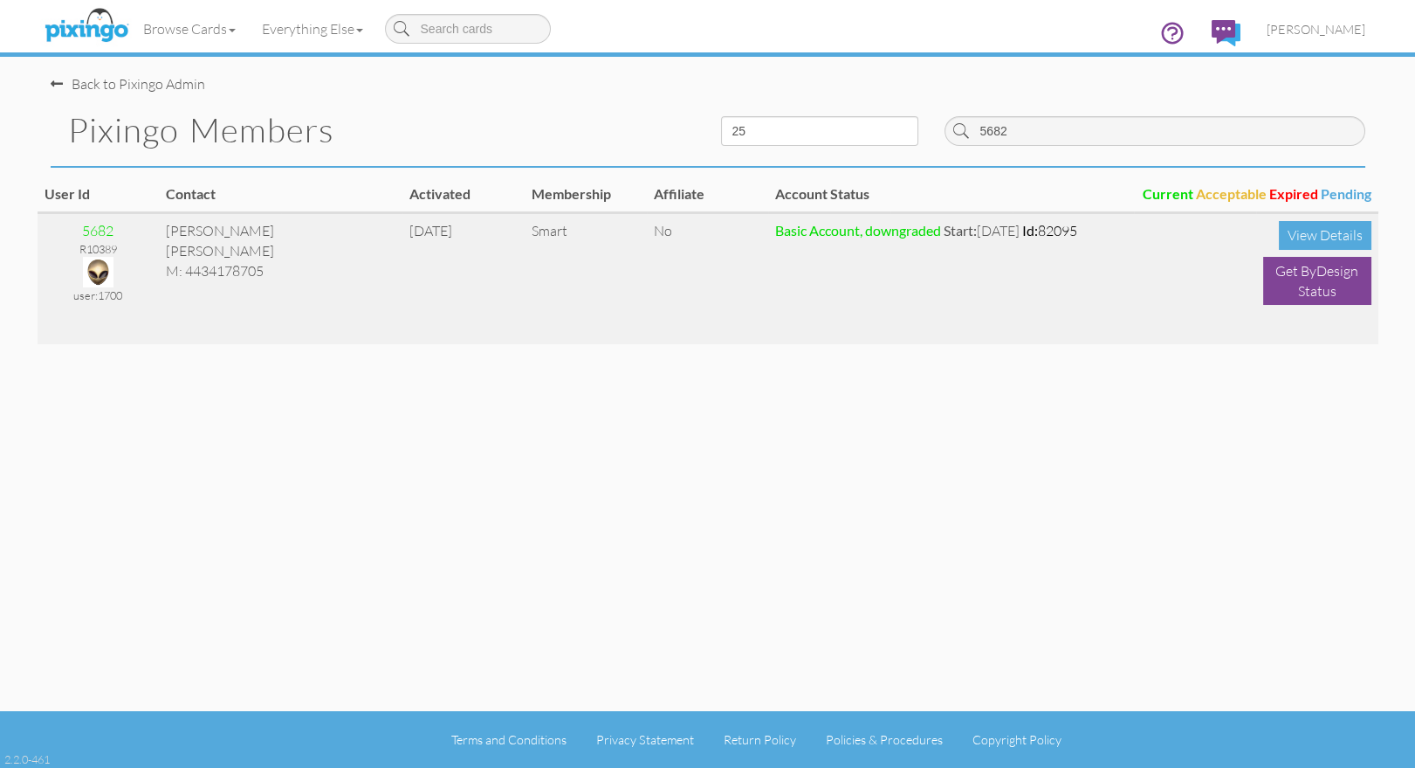
click at [755, 328] on td "No" at bounding box center [708, 278] width 122 height 131
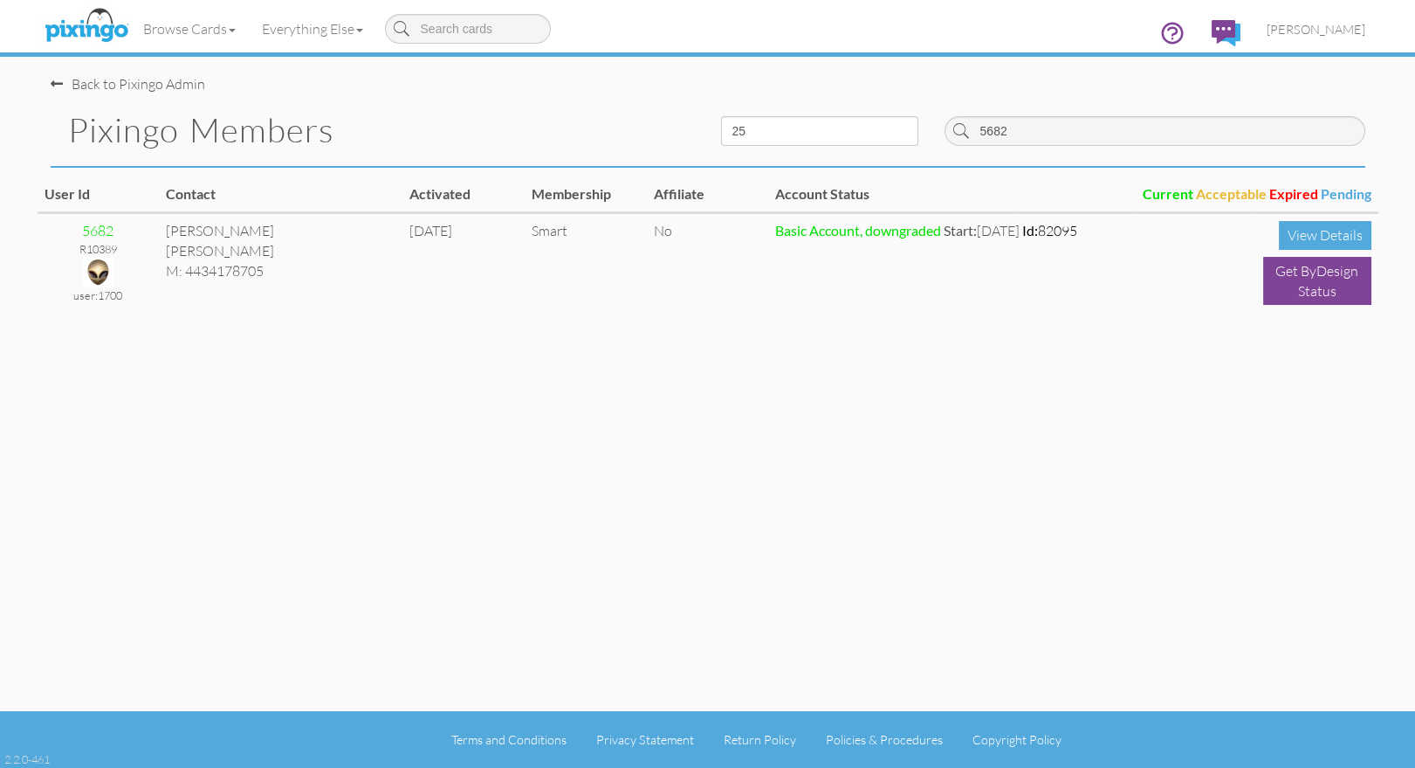
click at [813, 364] on div "Back to Pixingo Admin Pixingo Members 10 25 50 100 5682 User Id Contact Activat…" at bounding box center [708, 355] width 1341 height 711
click at [1316, 37] on span "[PERSON_NAME]" at bounding box center [1316, 29] width 99 height 15
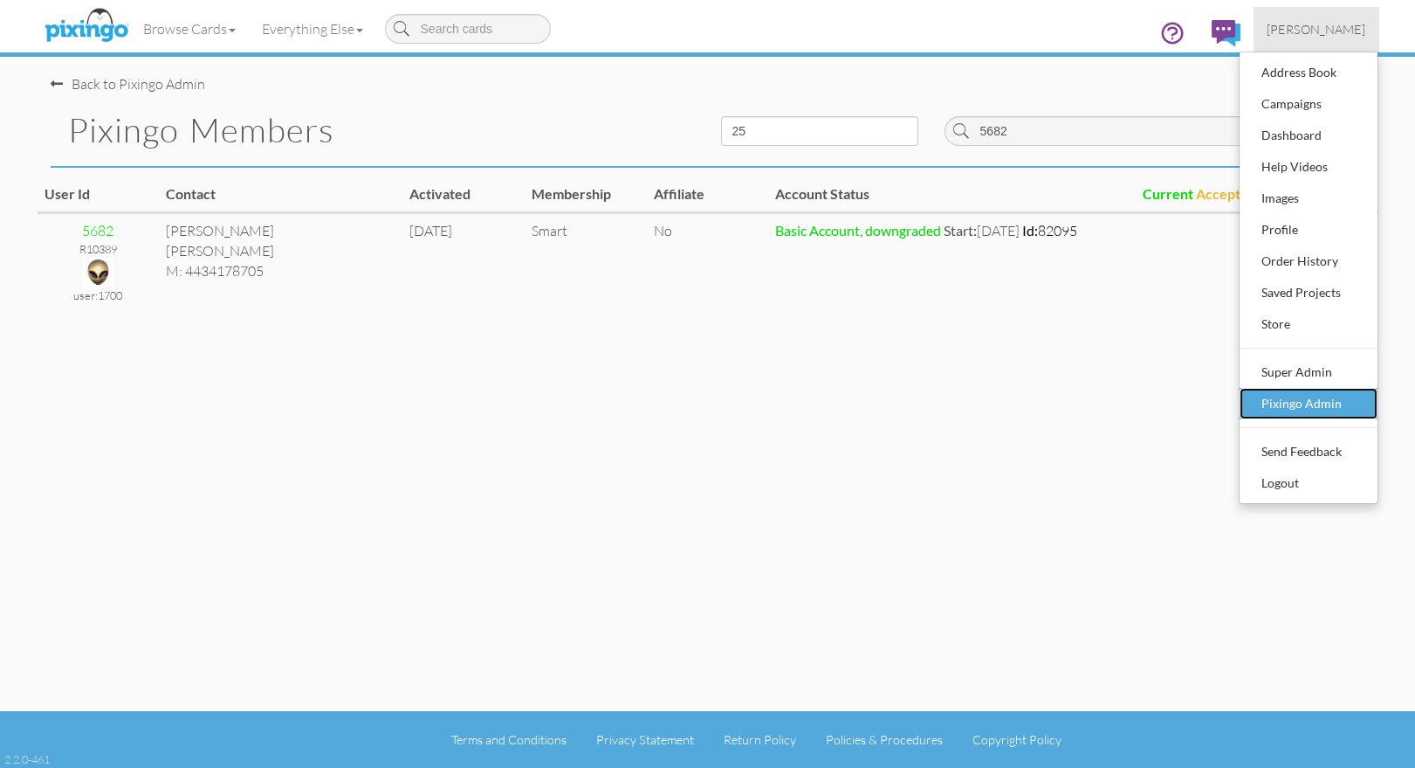
click at [1319, 403] on div "Pixingo Admin" at bounding box center [1308, 403] width 103 height 26
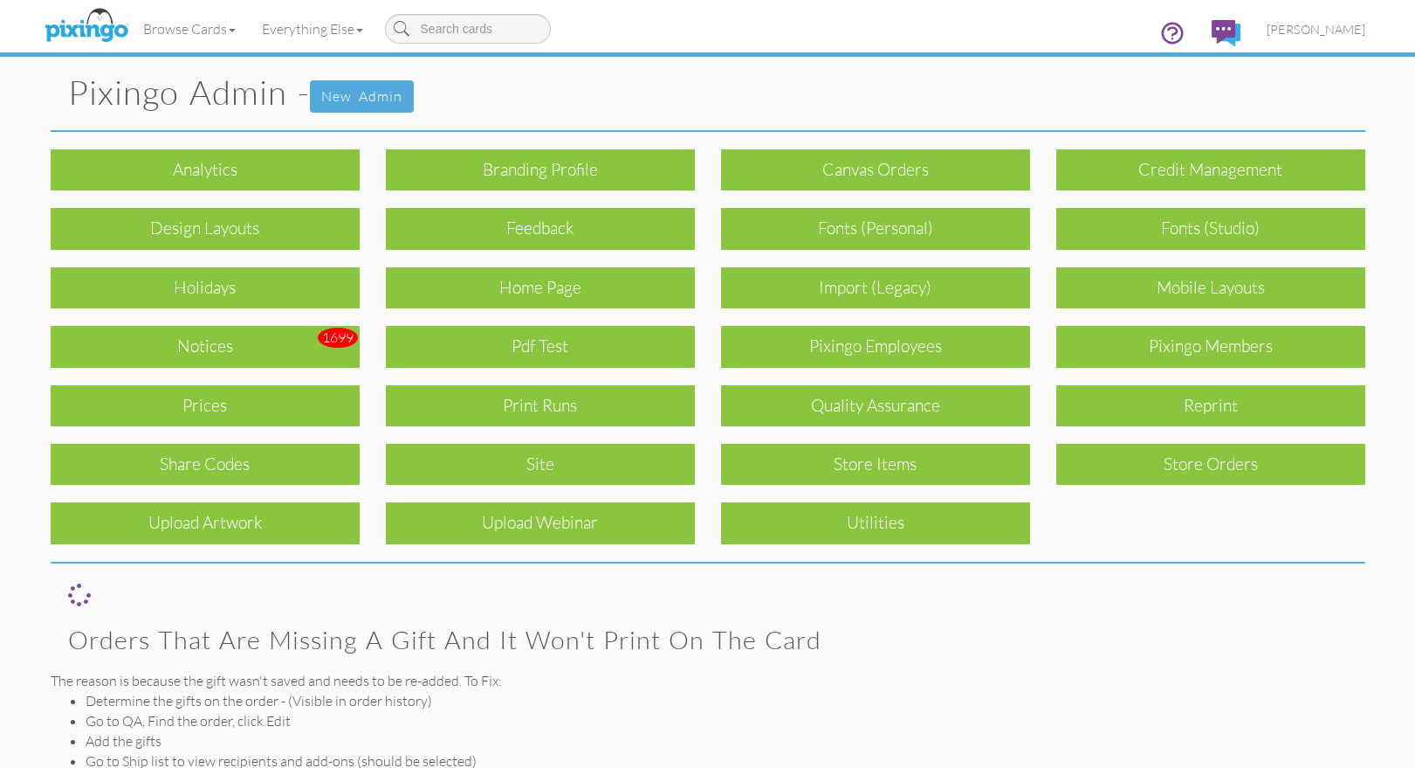
drag, startPoint x: 584, startPoint y: 401, endPoint x: 598, endPoint y: 402, distance: 14.0
click at [587, 401] on div "Print Runs" at bounding box center [540, 405] width 309 height 41
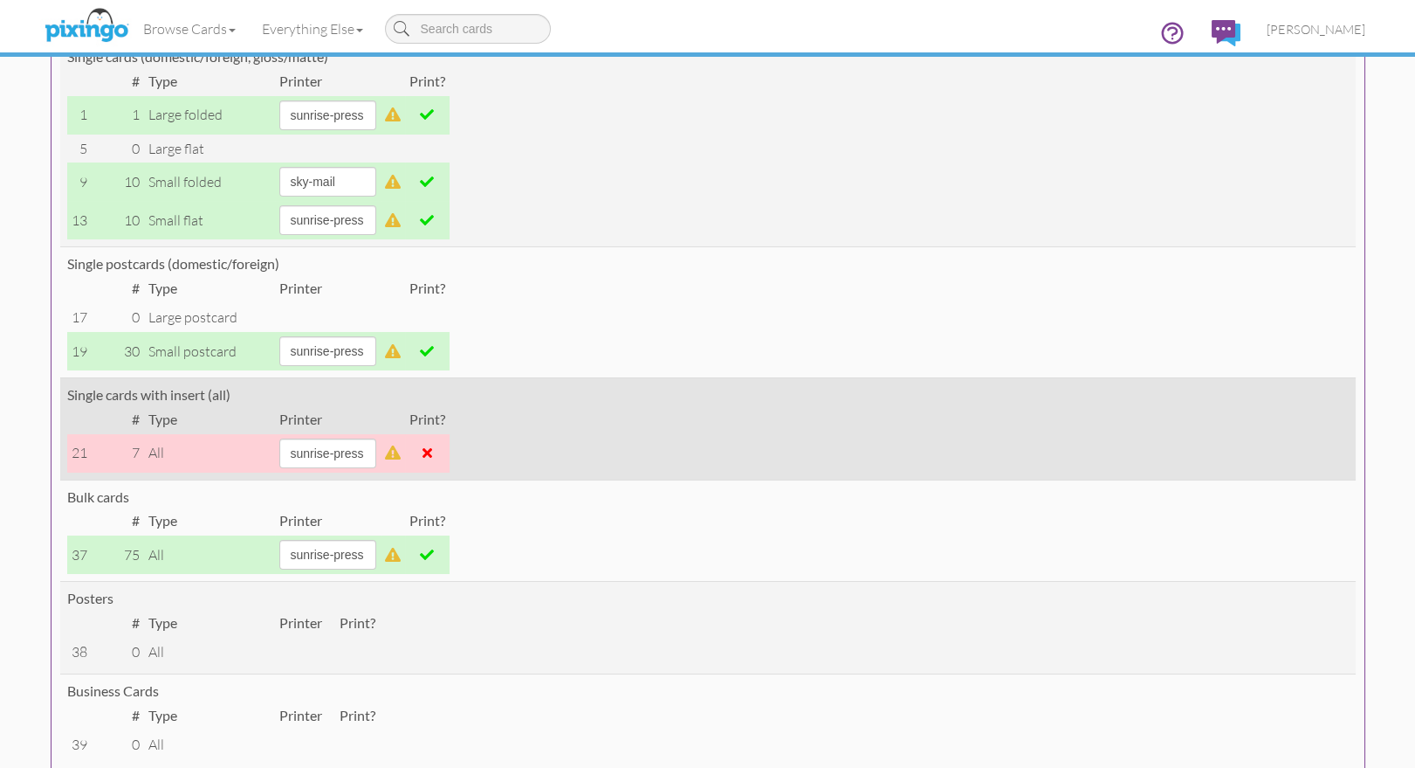
scroll to position [267, 0]
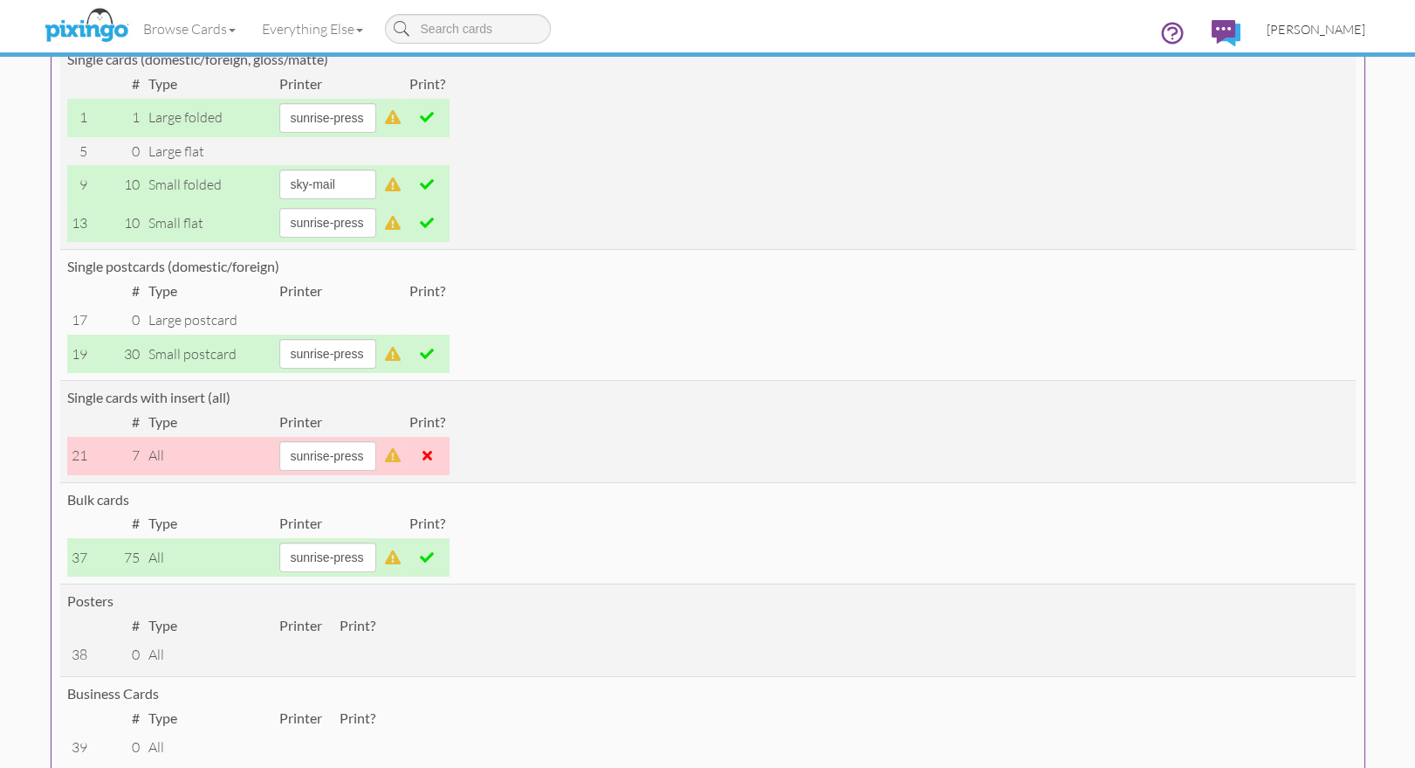
click at [1313, 32] on span "[PERSON_NAME]" at bounding box center [1316, 29] width 99 height 15
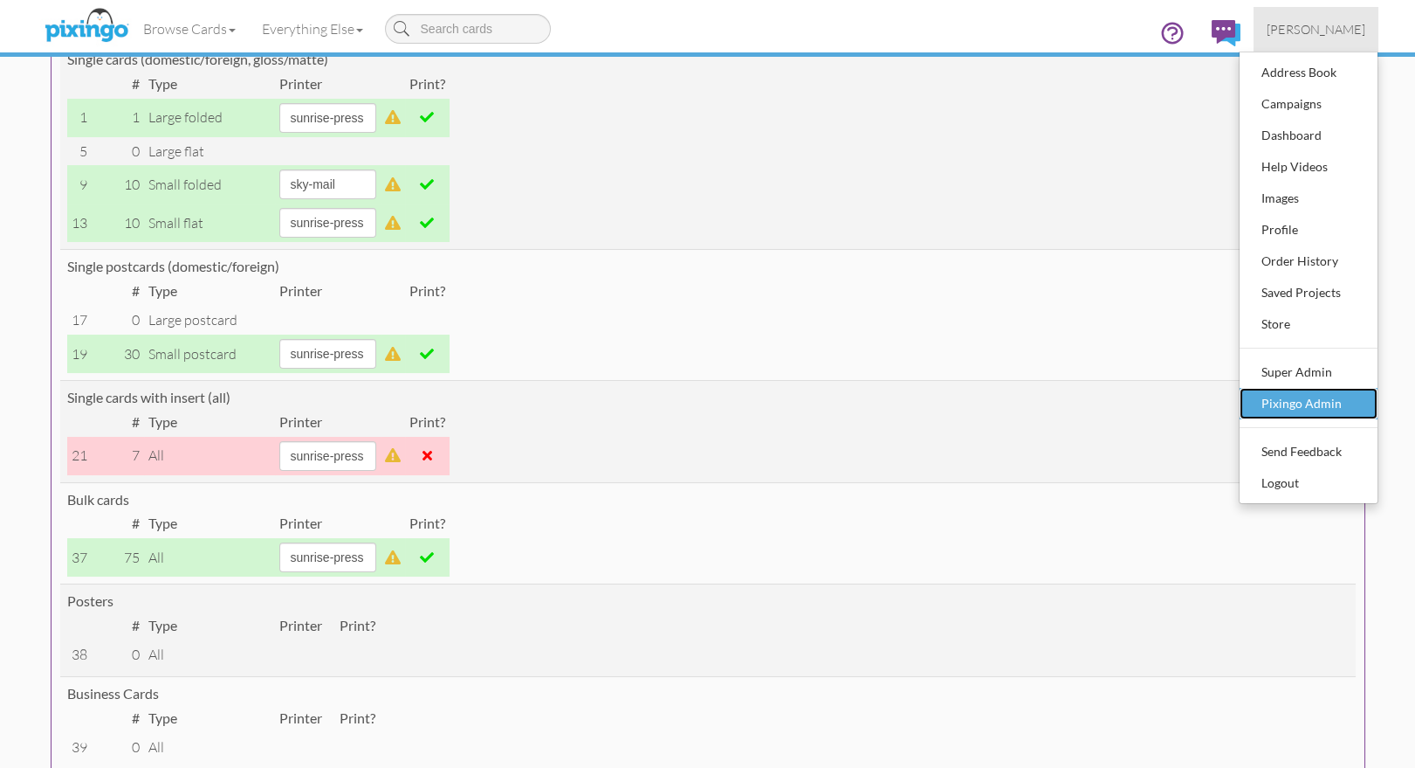
click at [1295, 399] on div "Pixingo Admin" at bounding box center [1308, 403] width 103 height 26
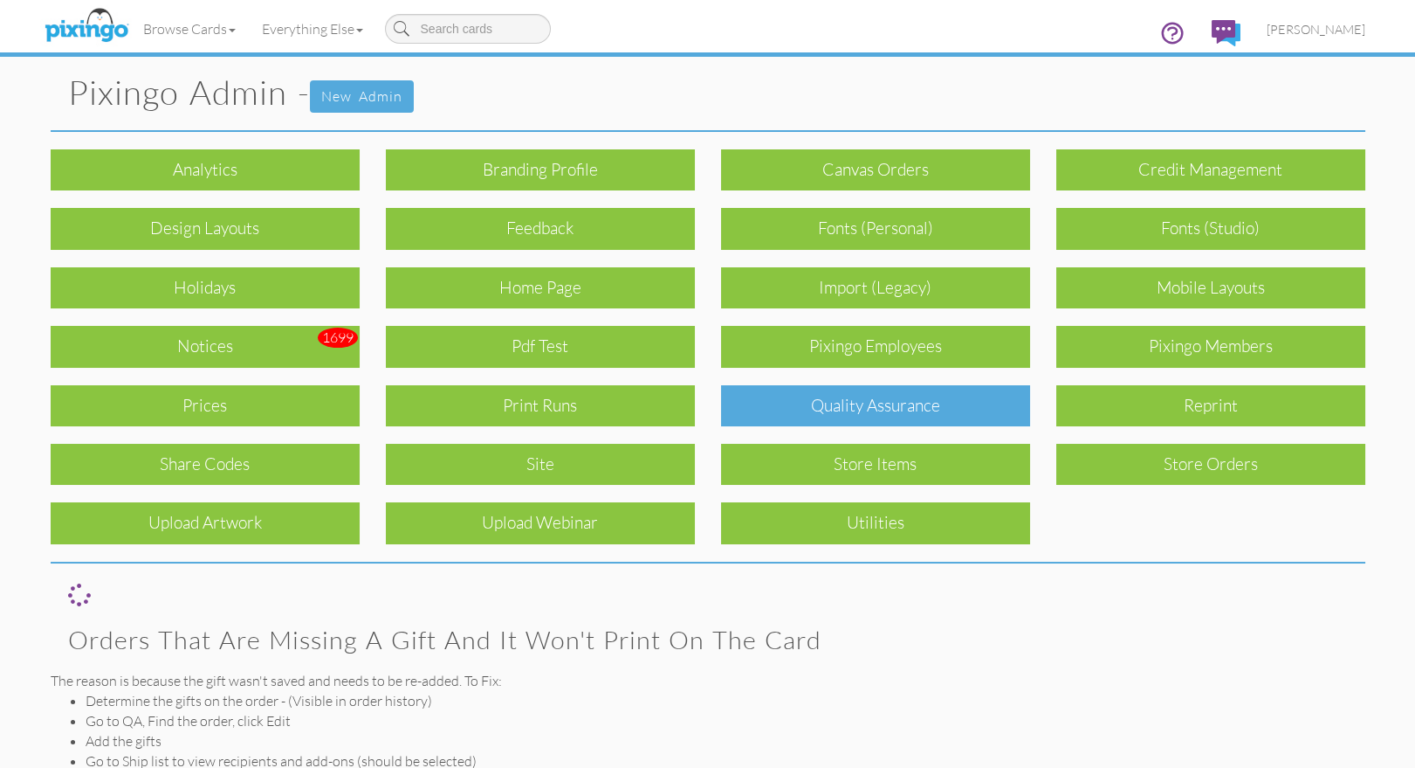
click at [840, 392] on div "Quality Assurance" at bounding box center [875, 405] width 309 height 41
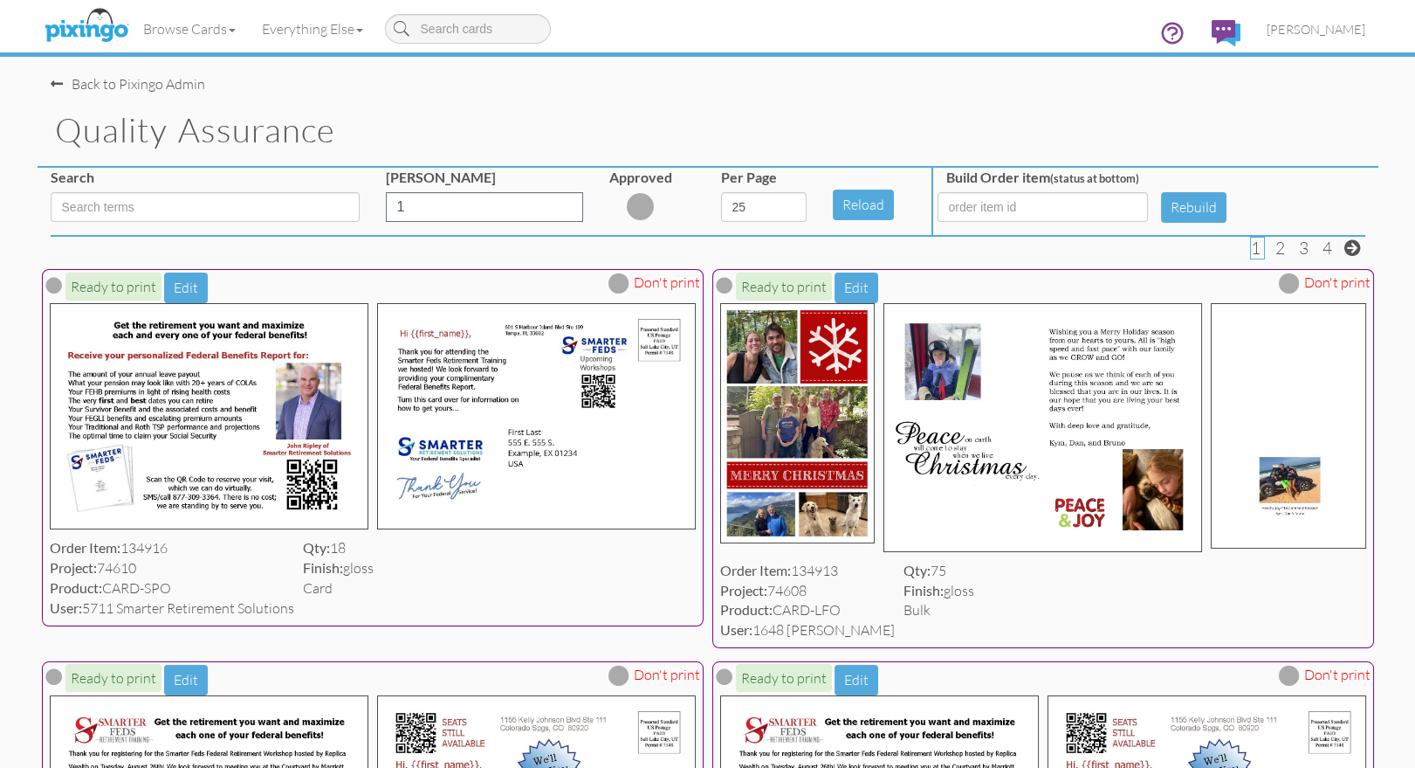
click at [461, 59] on div "Browse Cards Business Accounting Automotive Chiropractor Customer Dental Financ…" at bounding box center [708, 34] width 1315 height 69
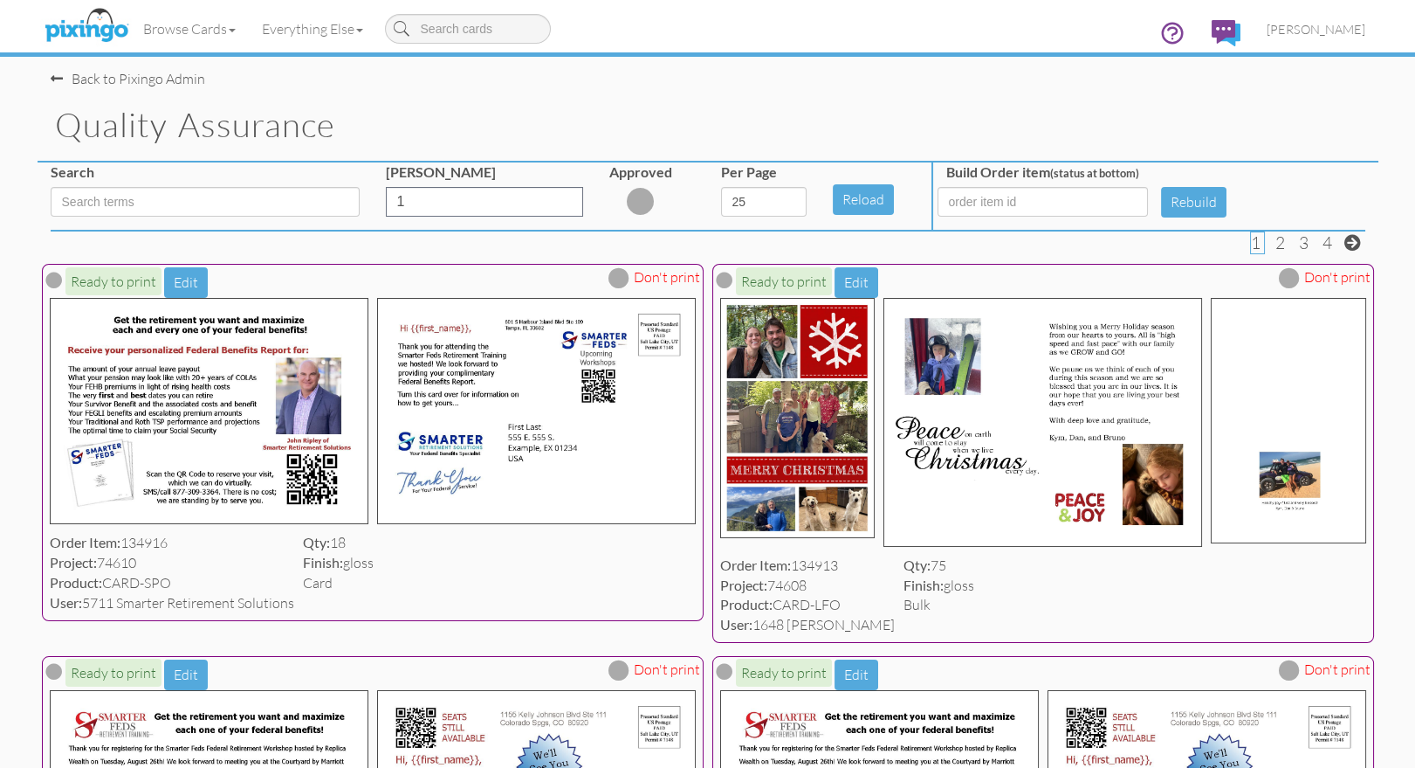
click at [1065, 109] on div "Quality Assurance" at bounding box center [708, 125] width 1341 height 73
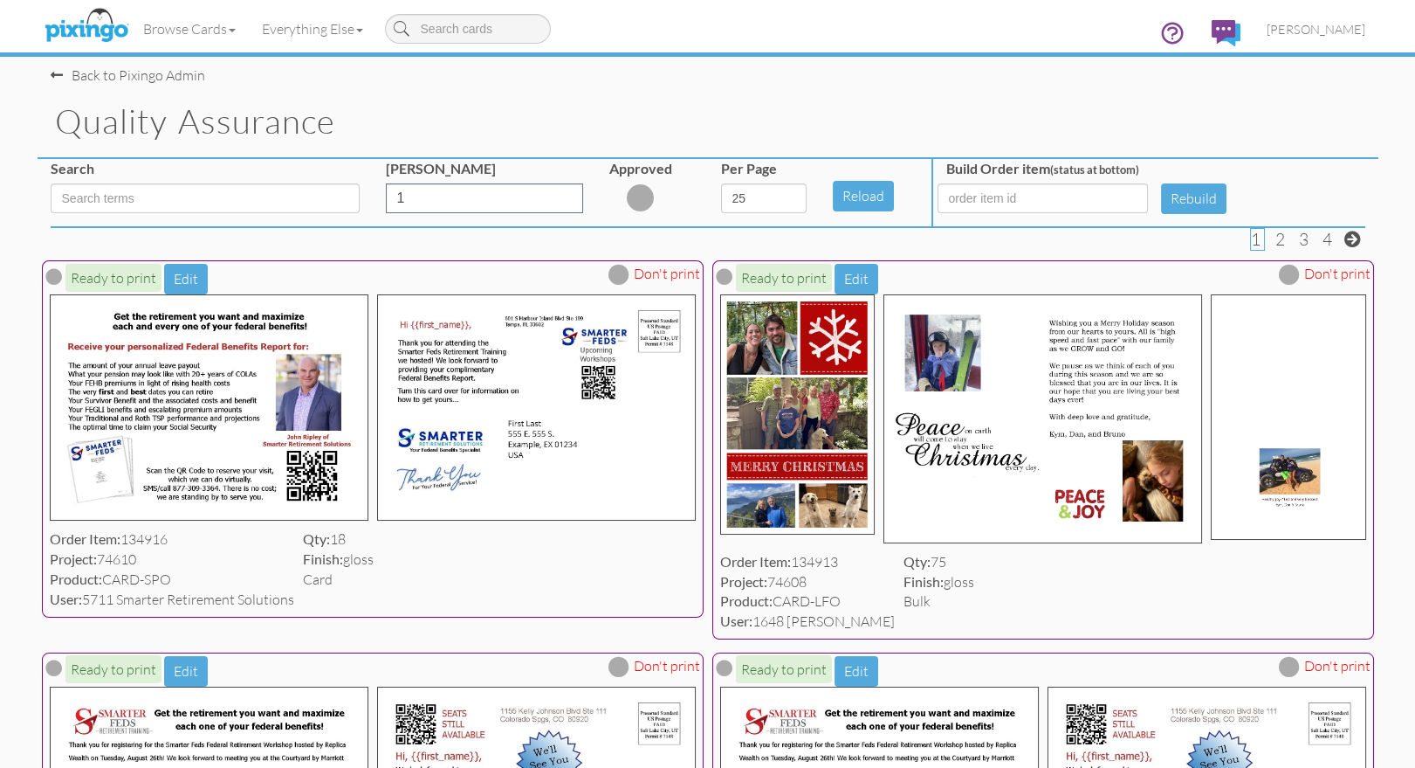
click at [1065, 109] on h1 "Quality Assurance" at bounding box center [717, 121] width 1324 height 37
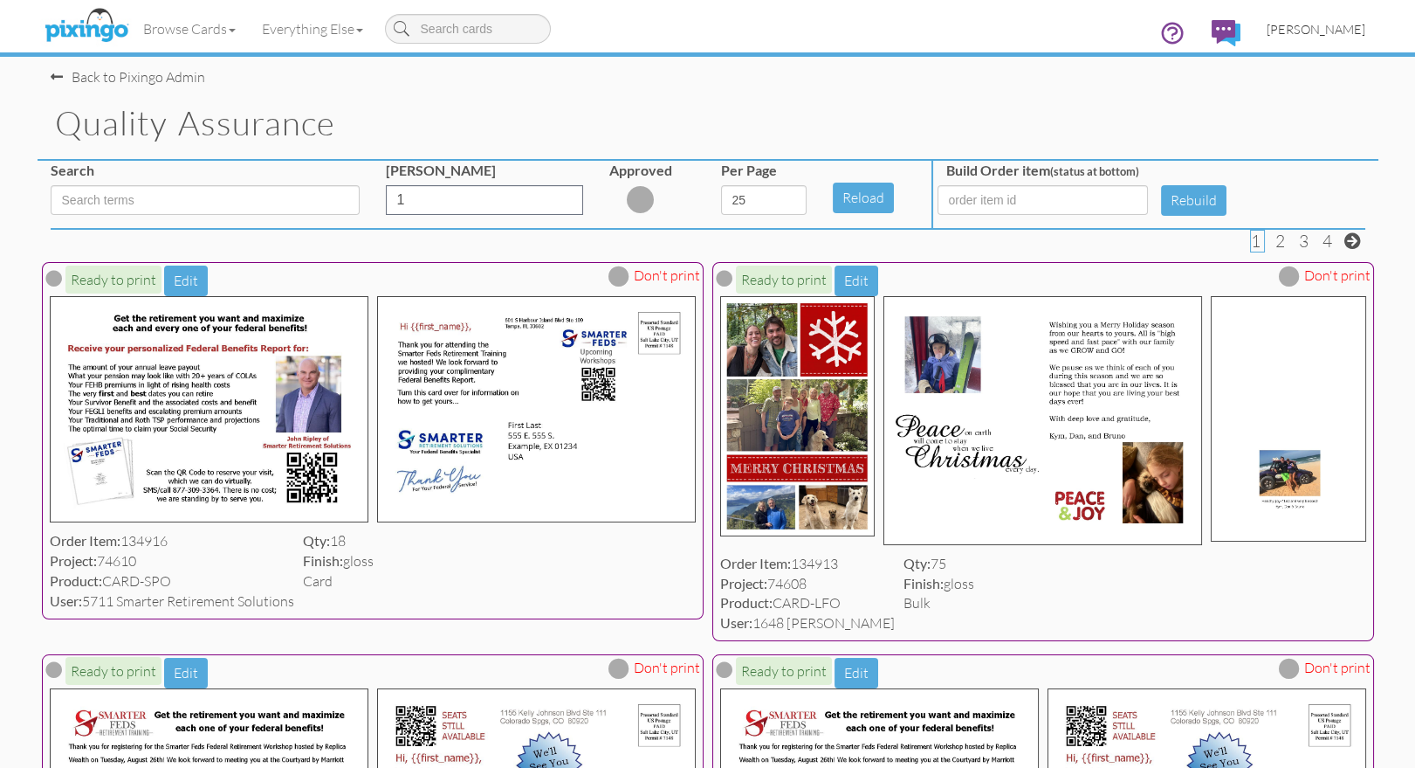
click at [1318, 31] on span "[PERSON_NAME]" at bounding box center [1316, 29] width 99 height 15
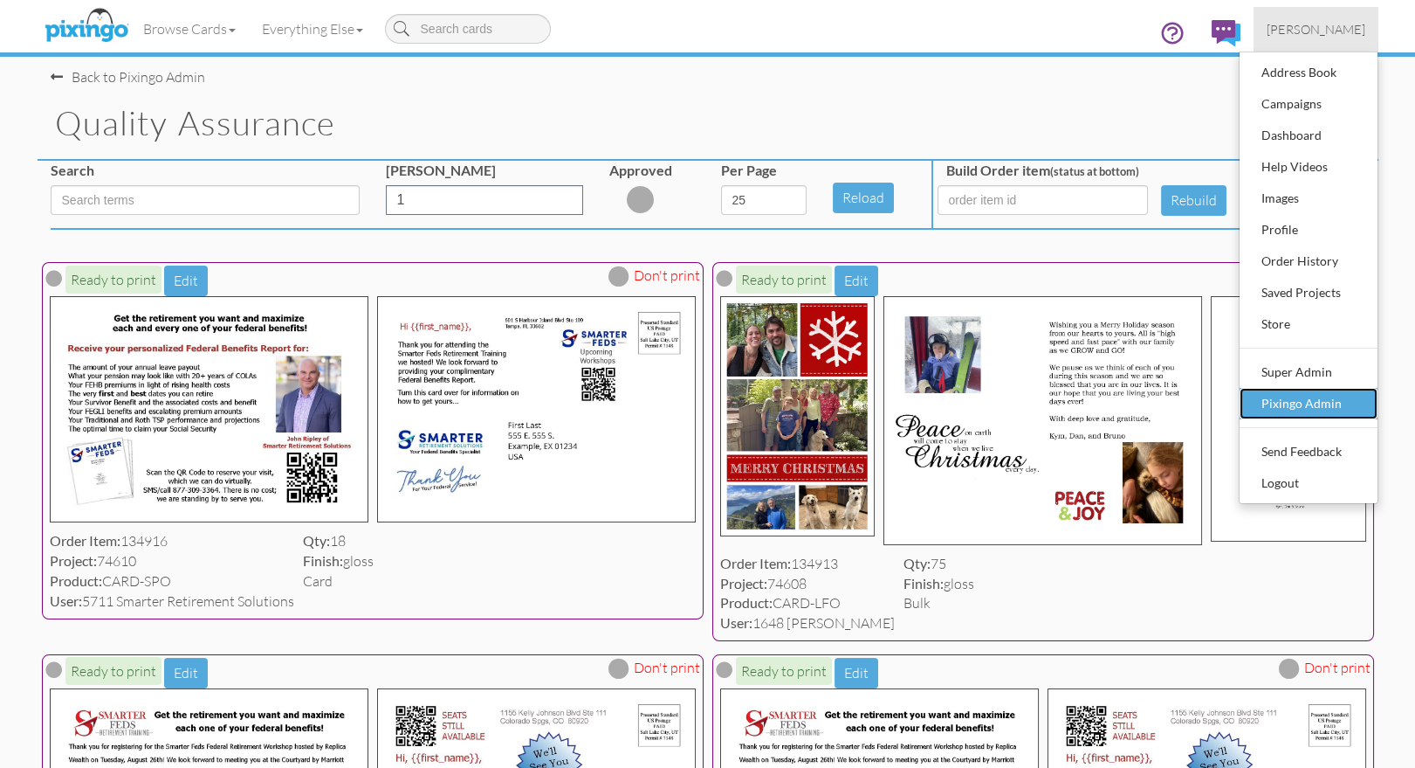
click at [1313, 392] on div "Pixingo Admin" at bounding box center [1308, 403] width 103 height 26
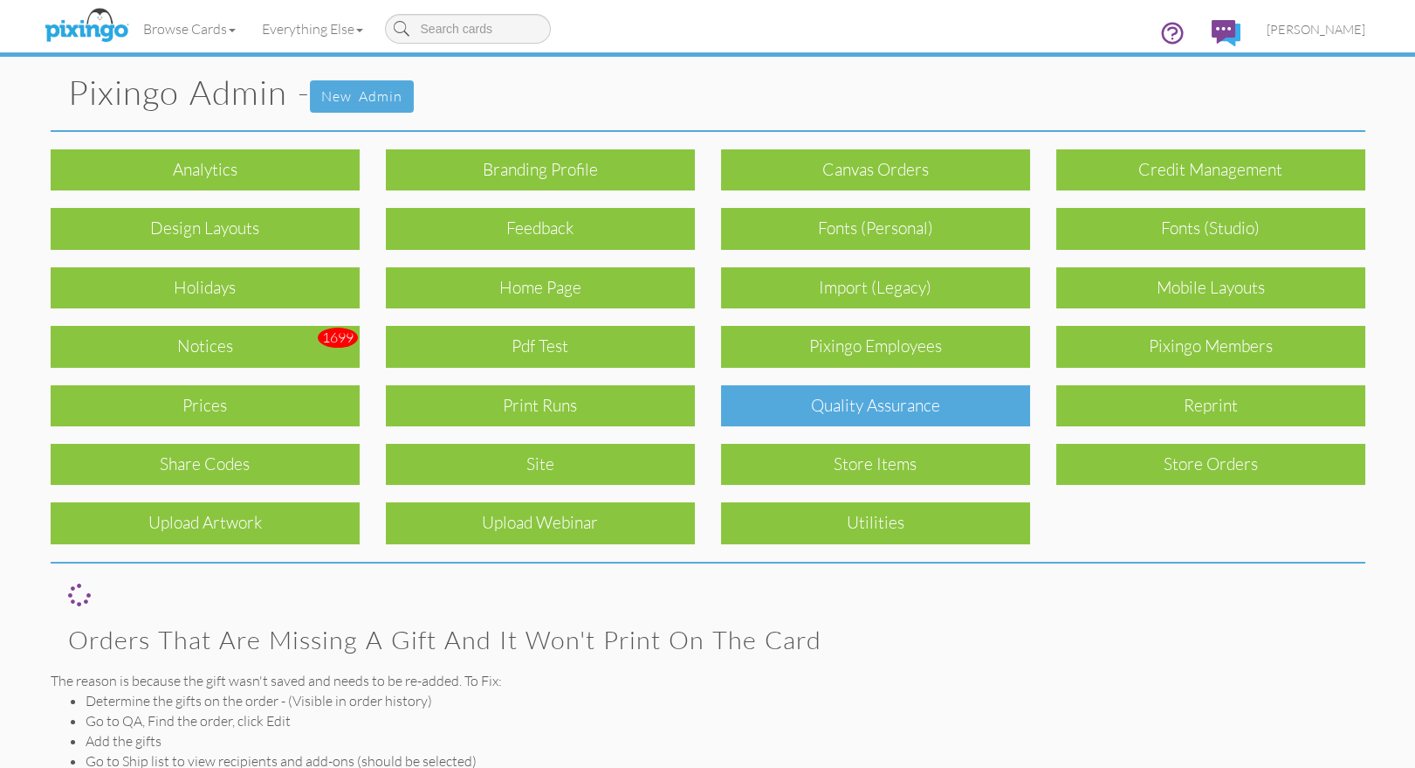
click at [943, 396] on div "Quality Assurance" at bounding box center [875, 405] width 309 height 41
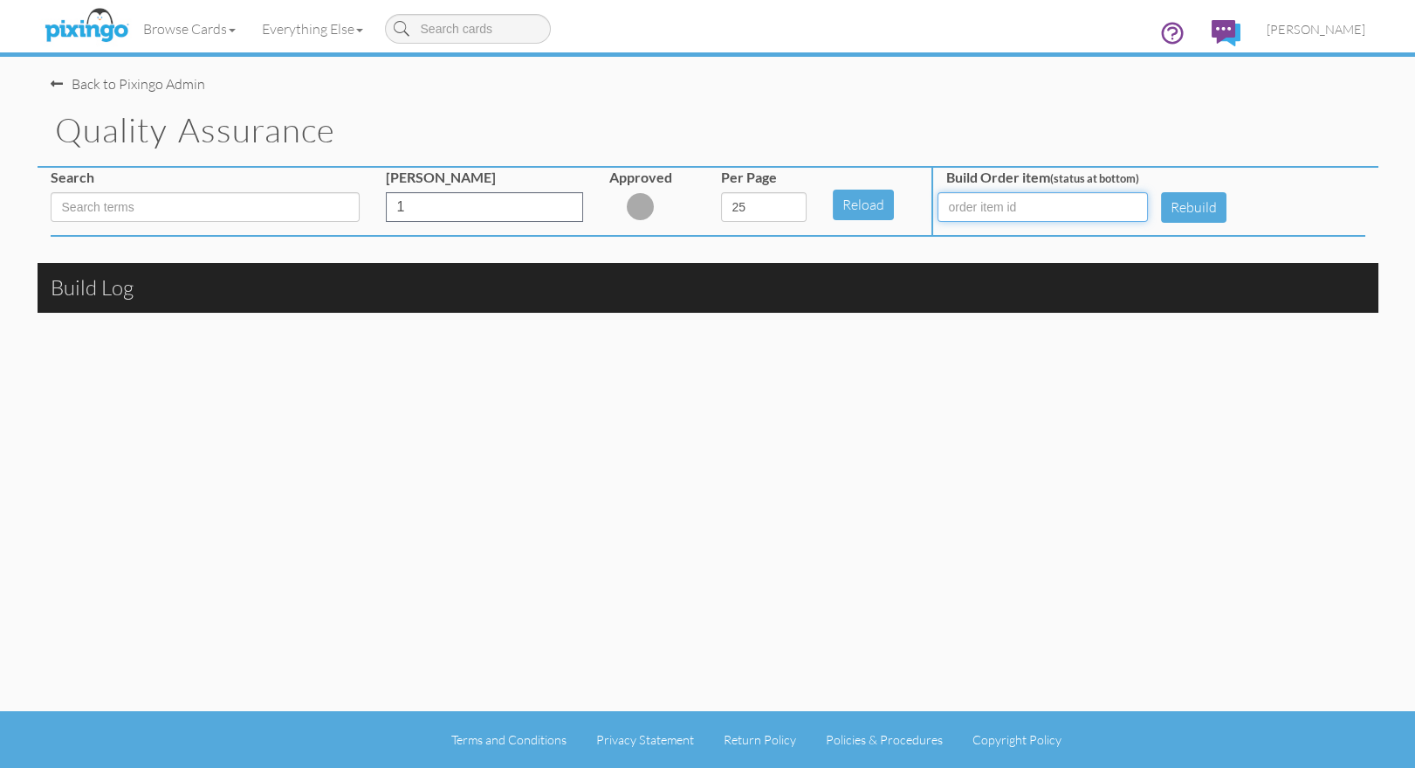
click at [996, 201] on input at bounding box center [1043, 207] width 210 height 30
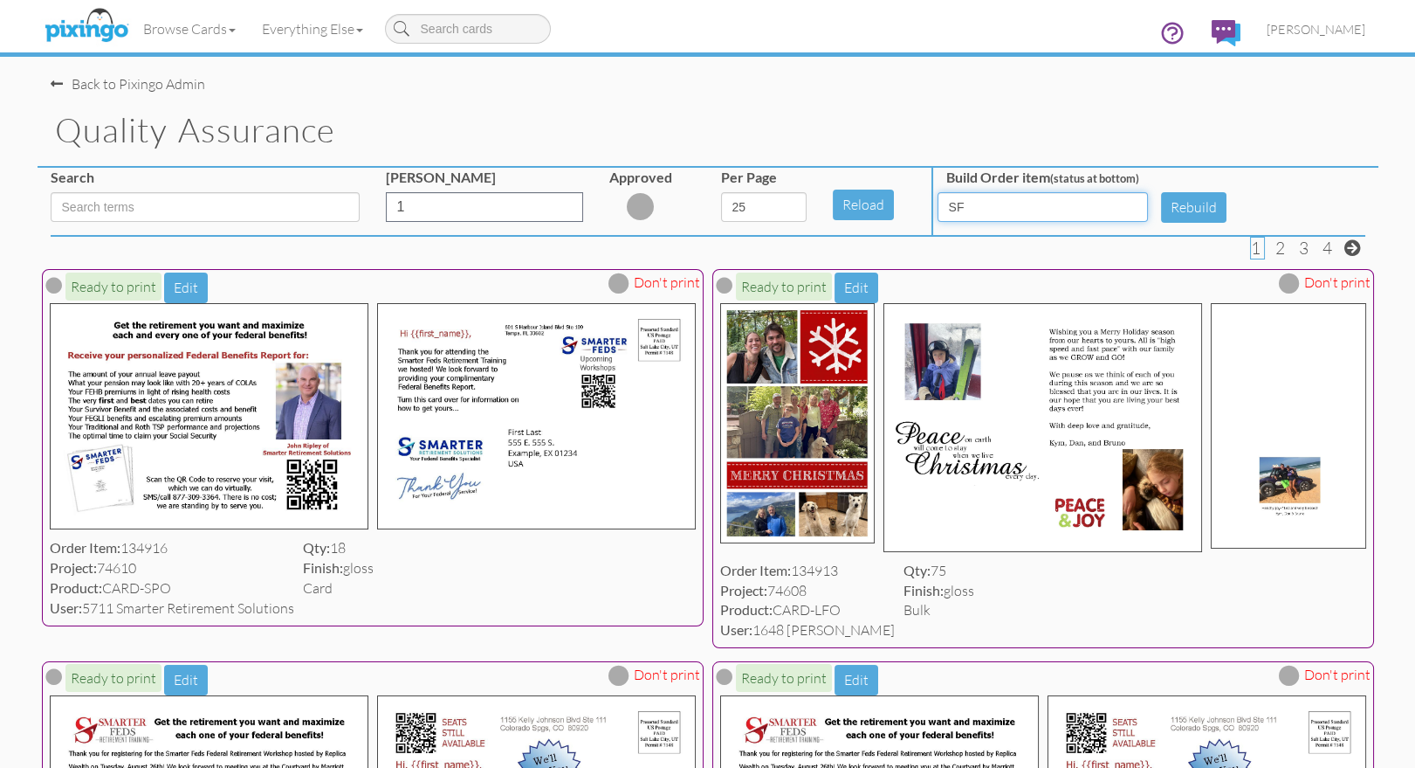
type input "SFO"
drag, startPoint x: 960, startPoint y: 203, endPoint x: 937, endPoint y: 202, distance: 23.6
click at [938, 202] on input "SFO" at bounding box center [1043, 207] width 210 height 30
click at [305, 200] on input at bounding box center [205, 207] width 309 height 30
type input "SFO"
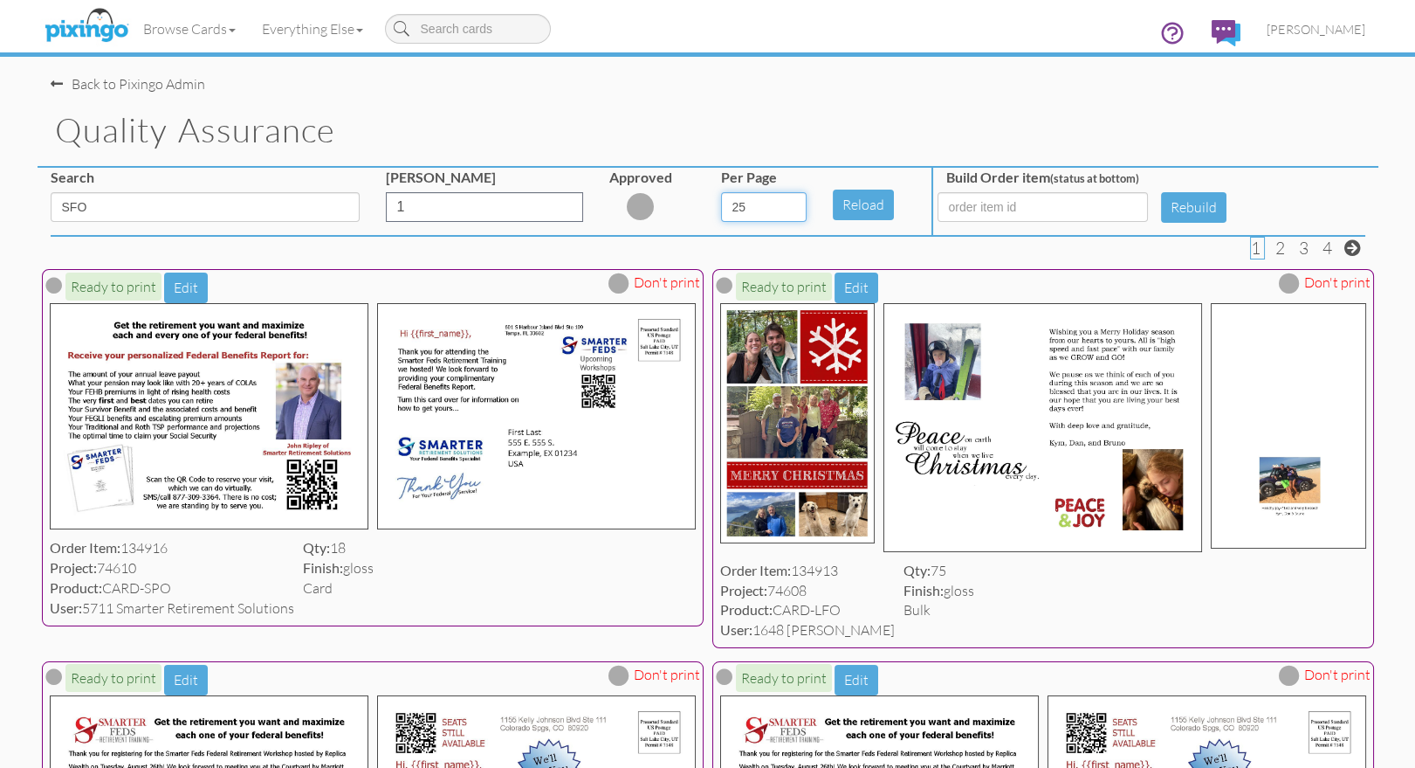
click at [799, 204] on select "5 10 25 50 100" at bounding box center [764, 207] width 86 height 30
select select "number:100"
click at [721, 192] on select "5 10 25 50 100" at bounding box center [764, 207] width 86 height 30
click at [867, 206] on button "Reload" at bounding box center [863, 204] width 61 height 31
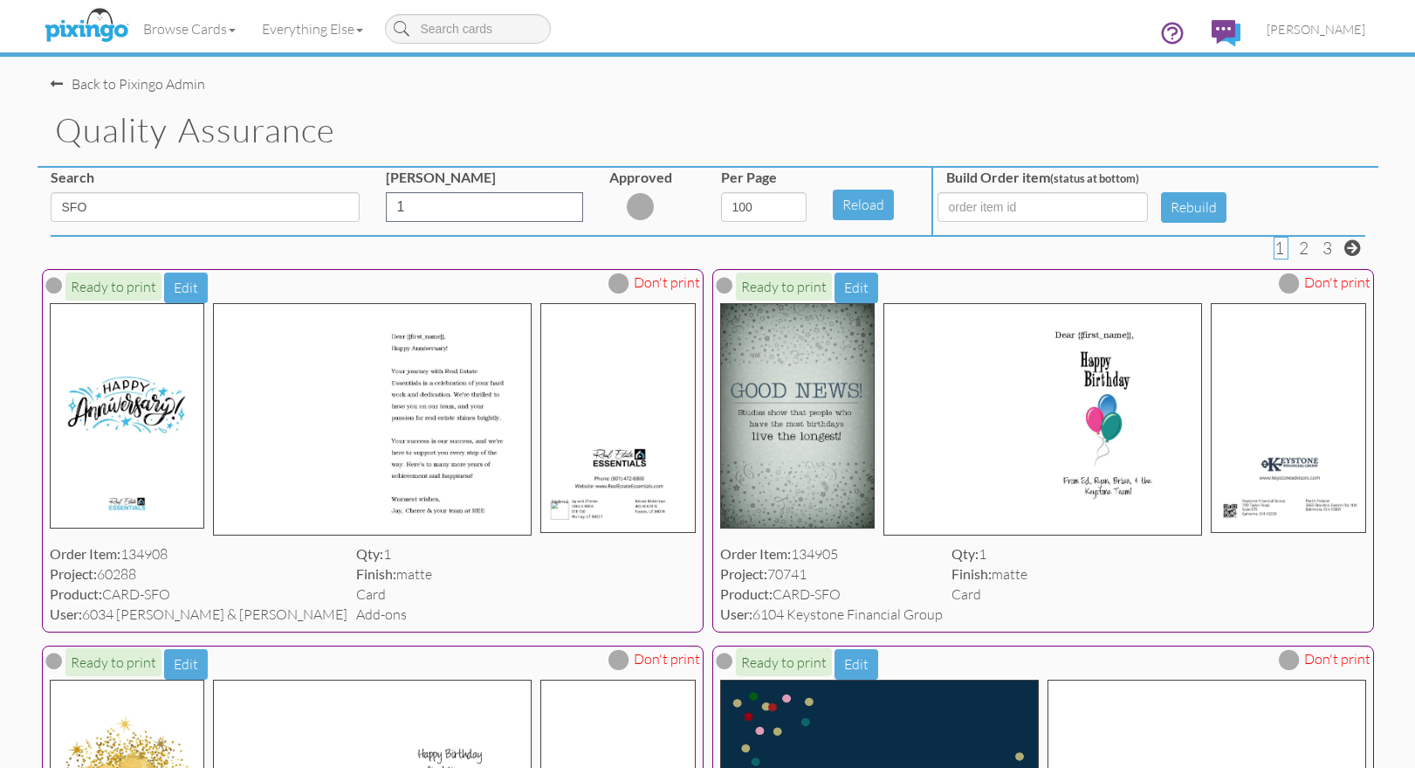
select select "number:100"
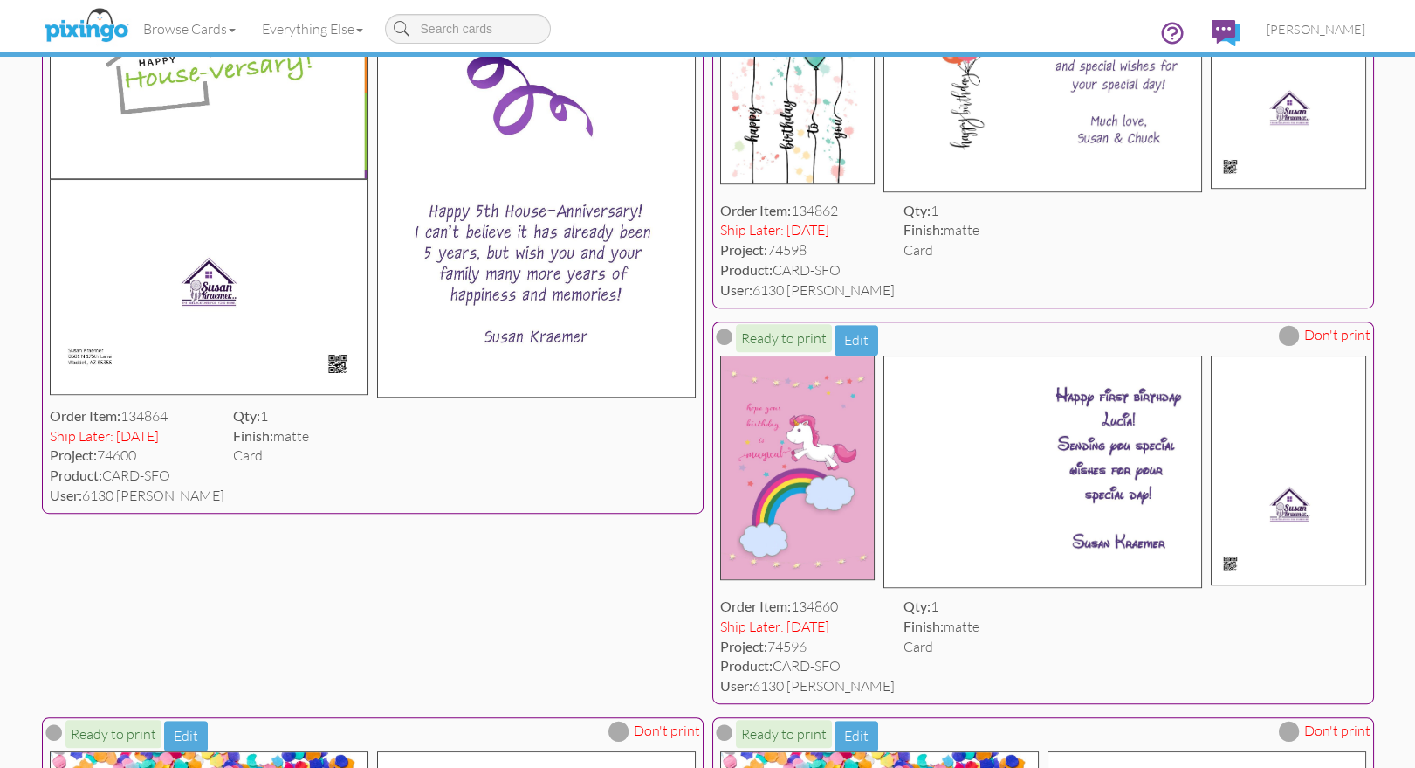
scroll to position [2456, 0]
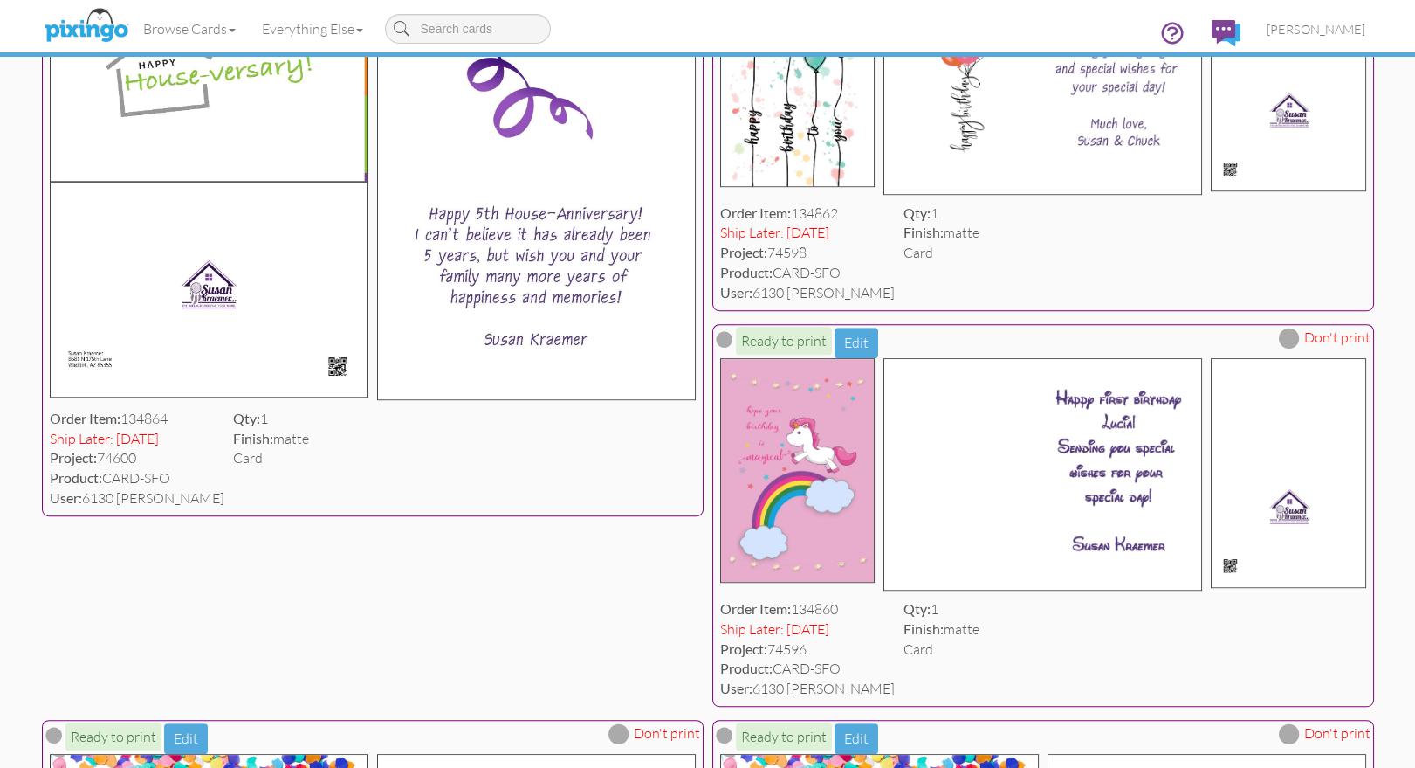
click at [502, 311] on img at bounding box center [536, 180] width 319 height 437
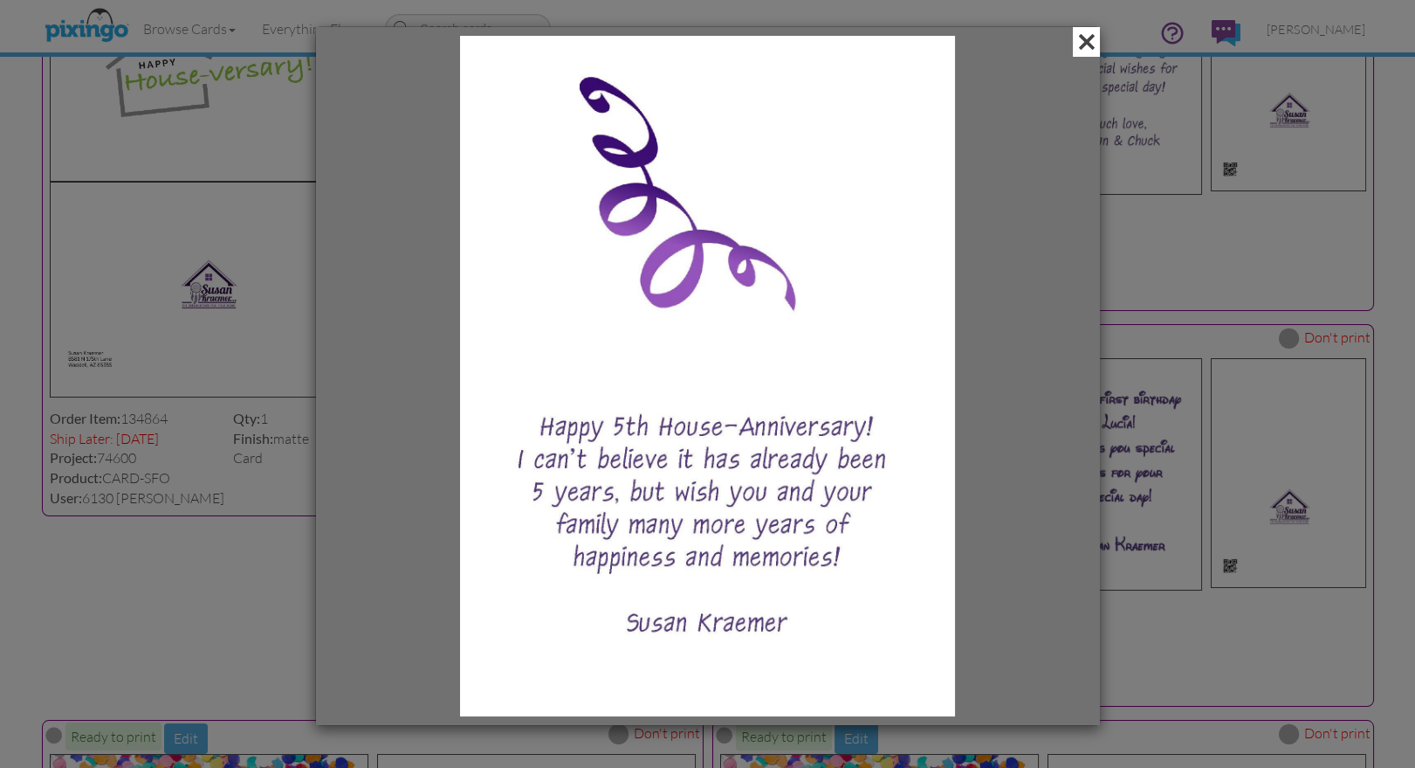
click at [1091, 43] on span at bounding box center [1086, 42] width 27 height 30
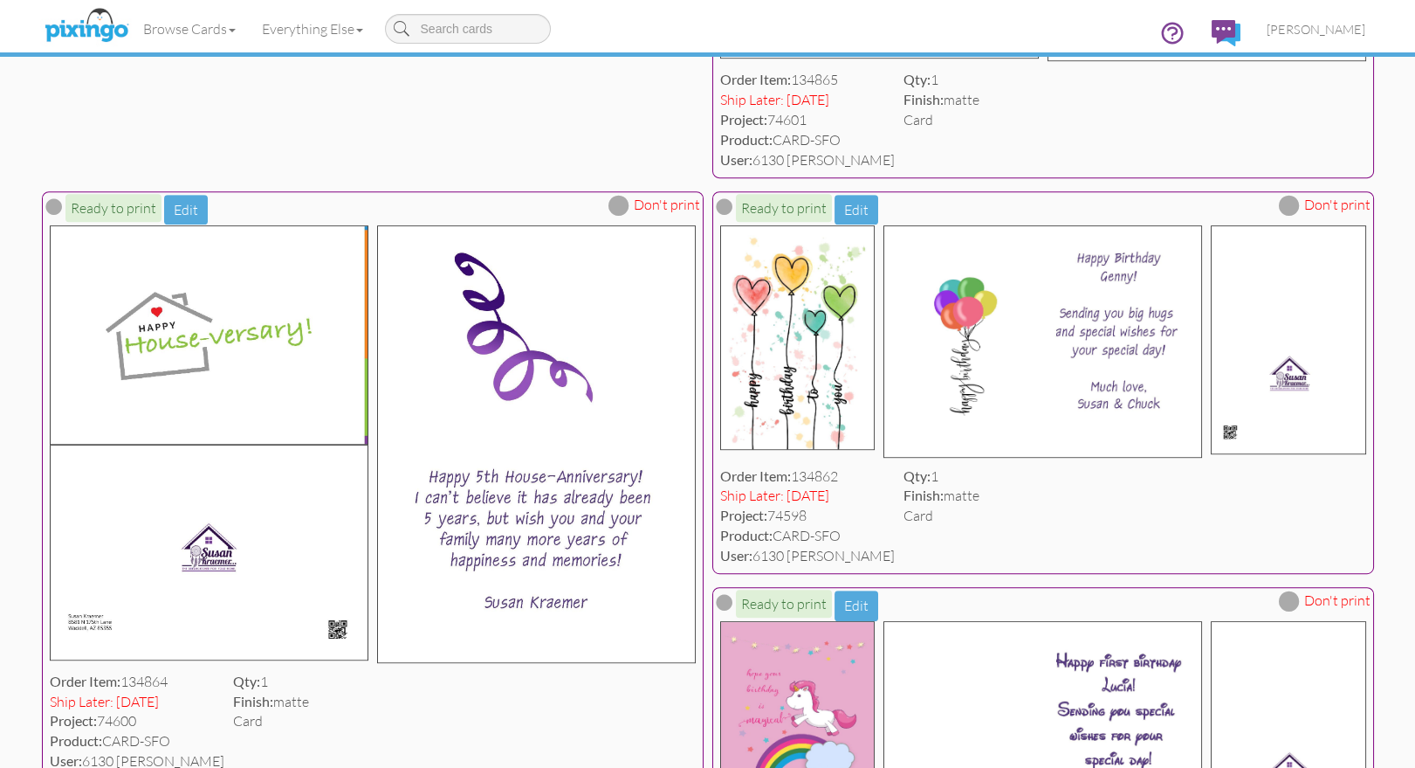
scroll to position [2191, 0]
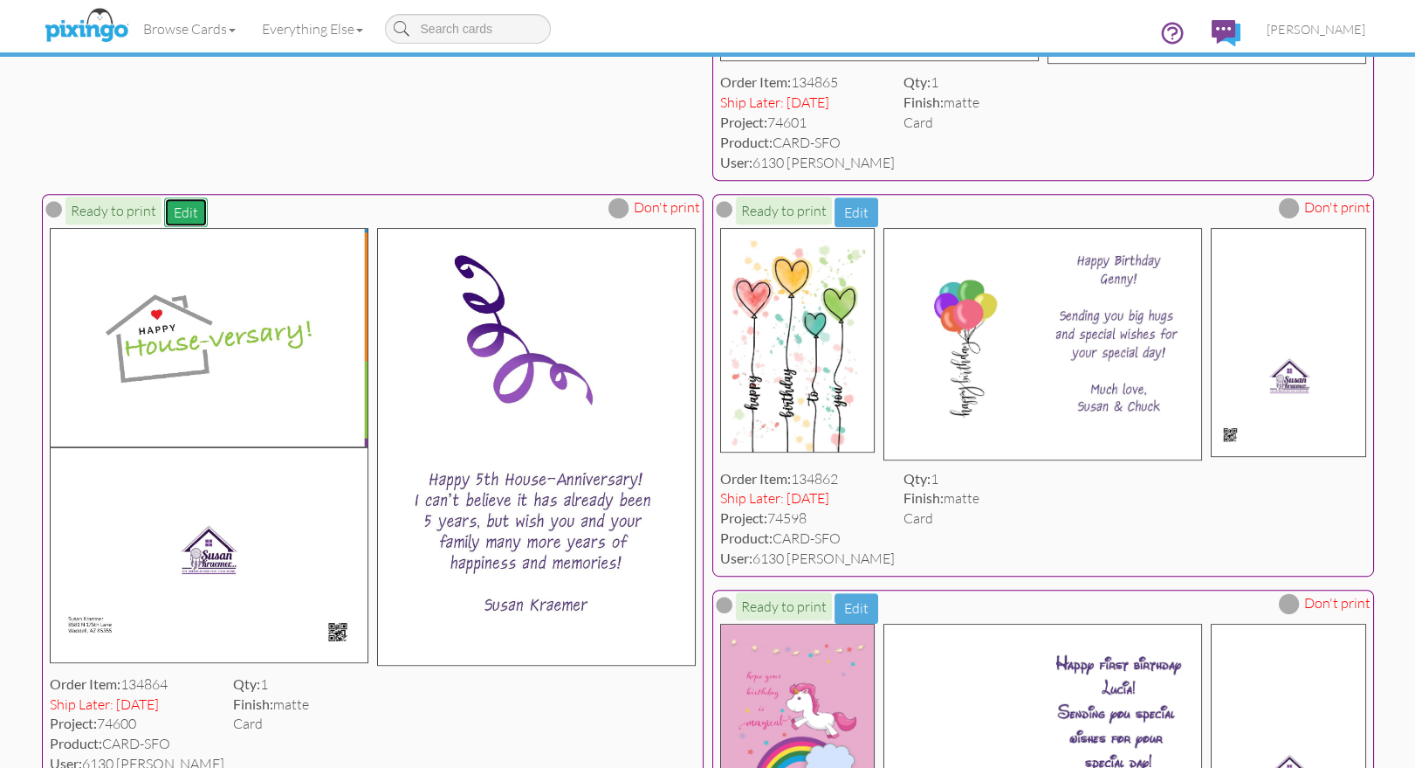
click at [182, 228] on button "Edit" at bounding box center [186, 212] width 44 height 31
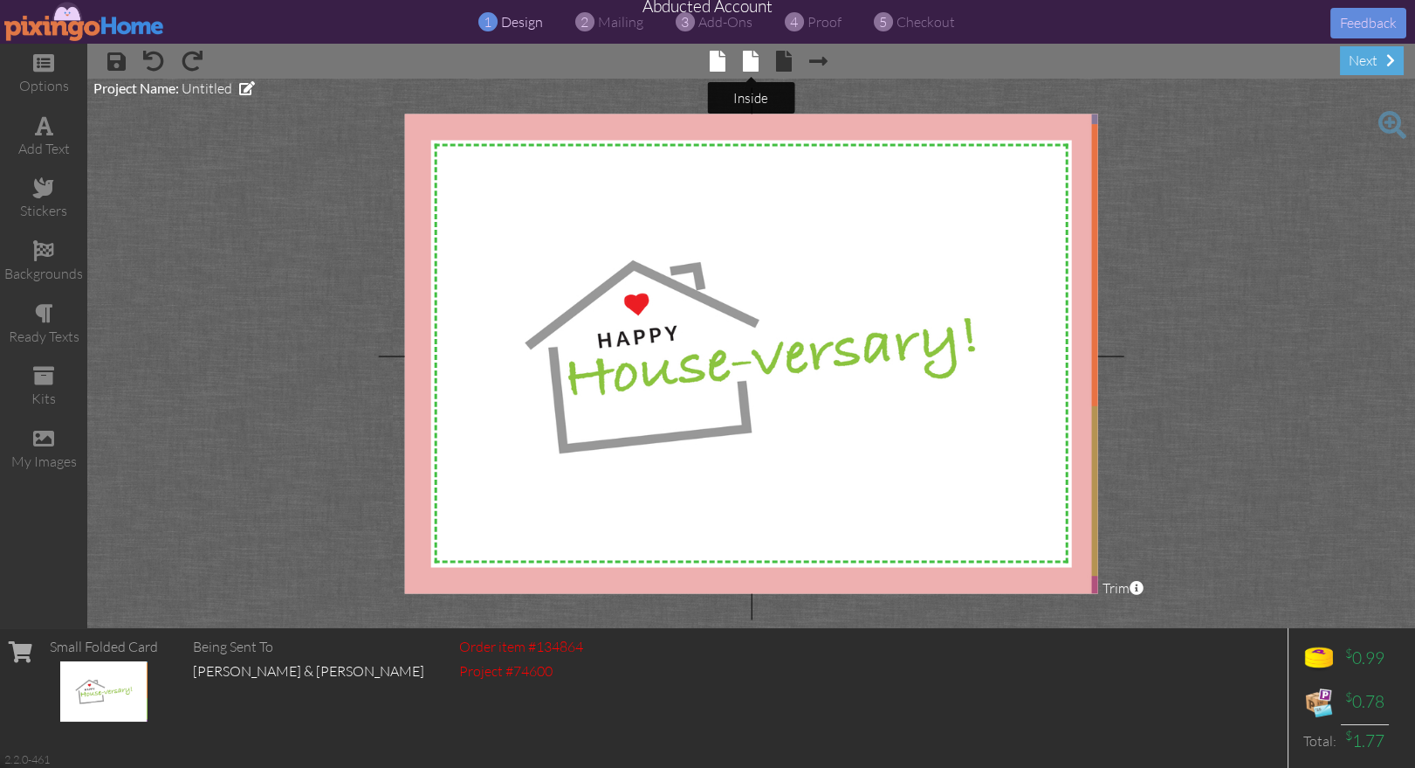
click at [755, 59] on span at bounding box center [751, 61] width 16 height 21
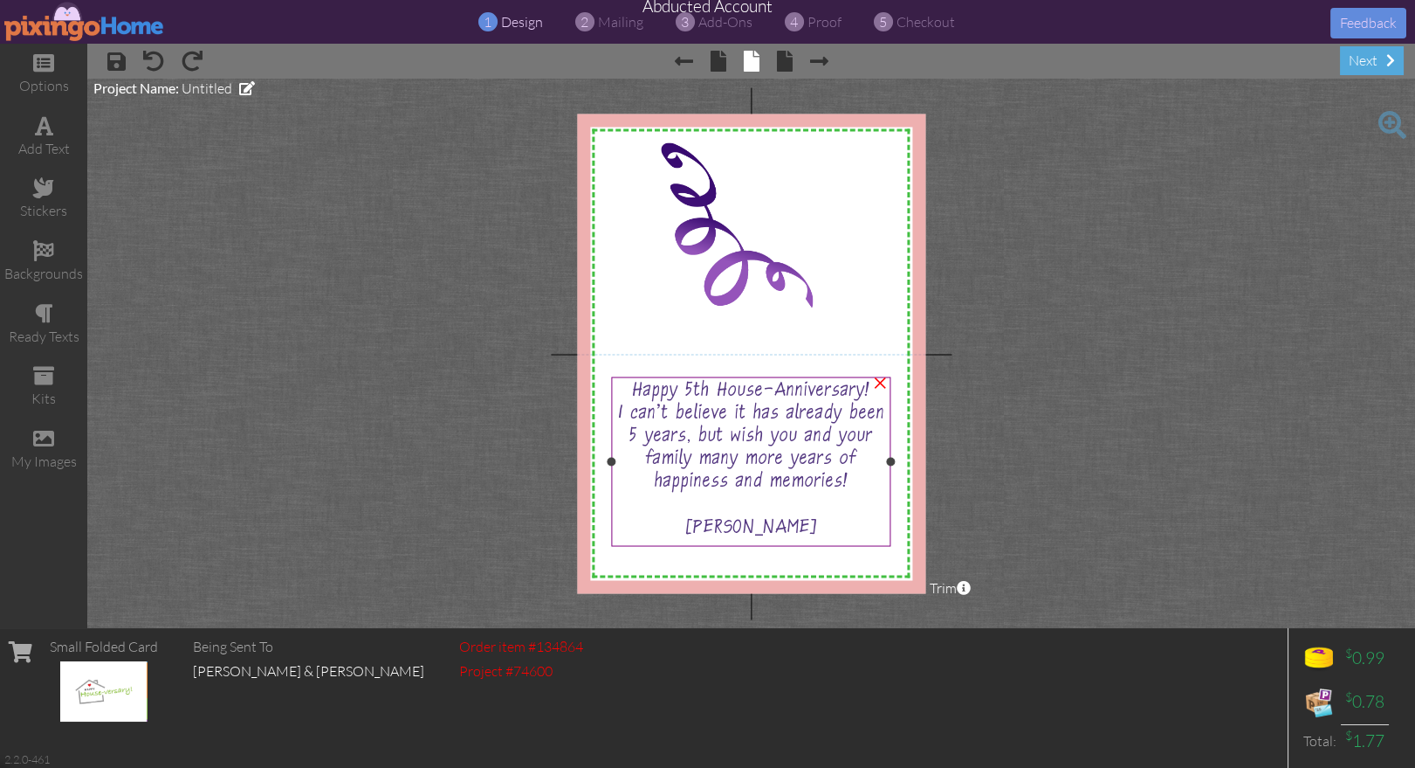
click at [730, 405] on span "I can't believe it has already been 5 years, but wish you and your family many …" at bounding box center [750, 449] width 267 height 91
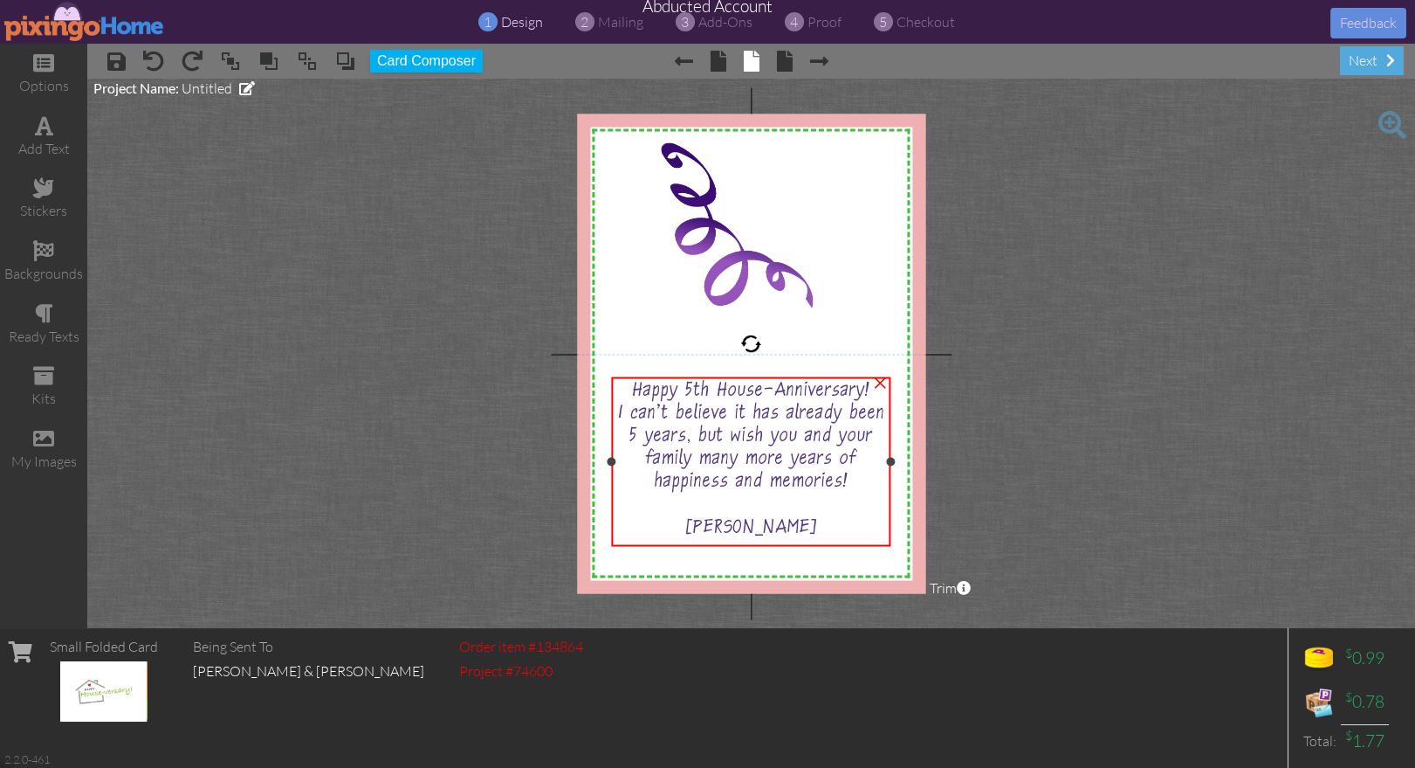
click at [730, 405] on span "I can't believe it has already been 5 years, but wish you and your family many …" at bounding box center [750, 449] width 267 height 91
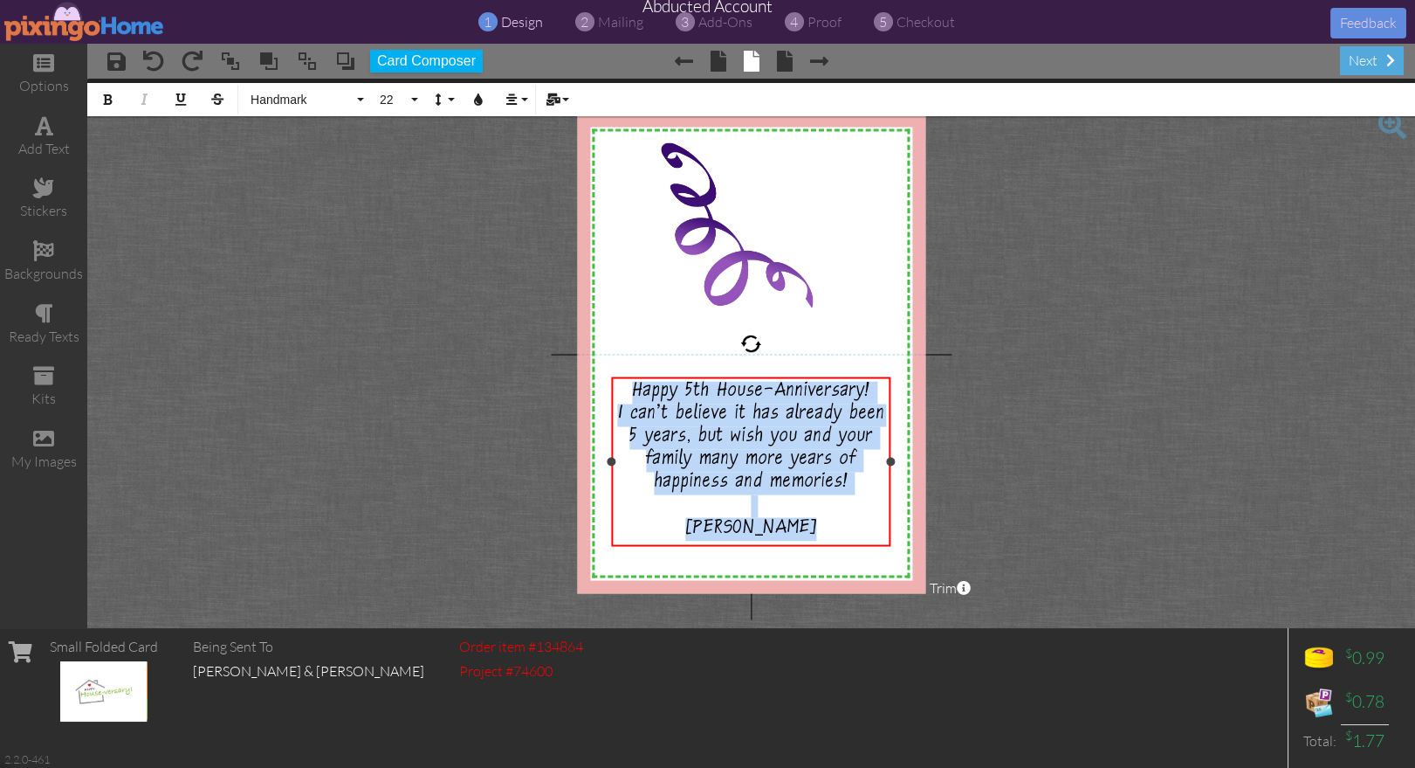
drag, startPoint x: 634, startPoint y: 389, endPoint x: 845, endPoint y: 527, distance: 251.9
click at [845, 527] on div "Happy 5th House-Anniversary! I can't believe it has already been 5 years, but w…" at bounding box center [751, 462] width 271 height 160
copy div "Happy 5th House-Anniversary! I can't believe it has already been 5 years, but w…"
click at [84, 22] on img at bounding box center [84, 21] width 161 height 39
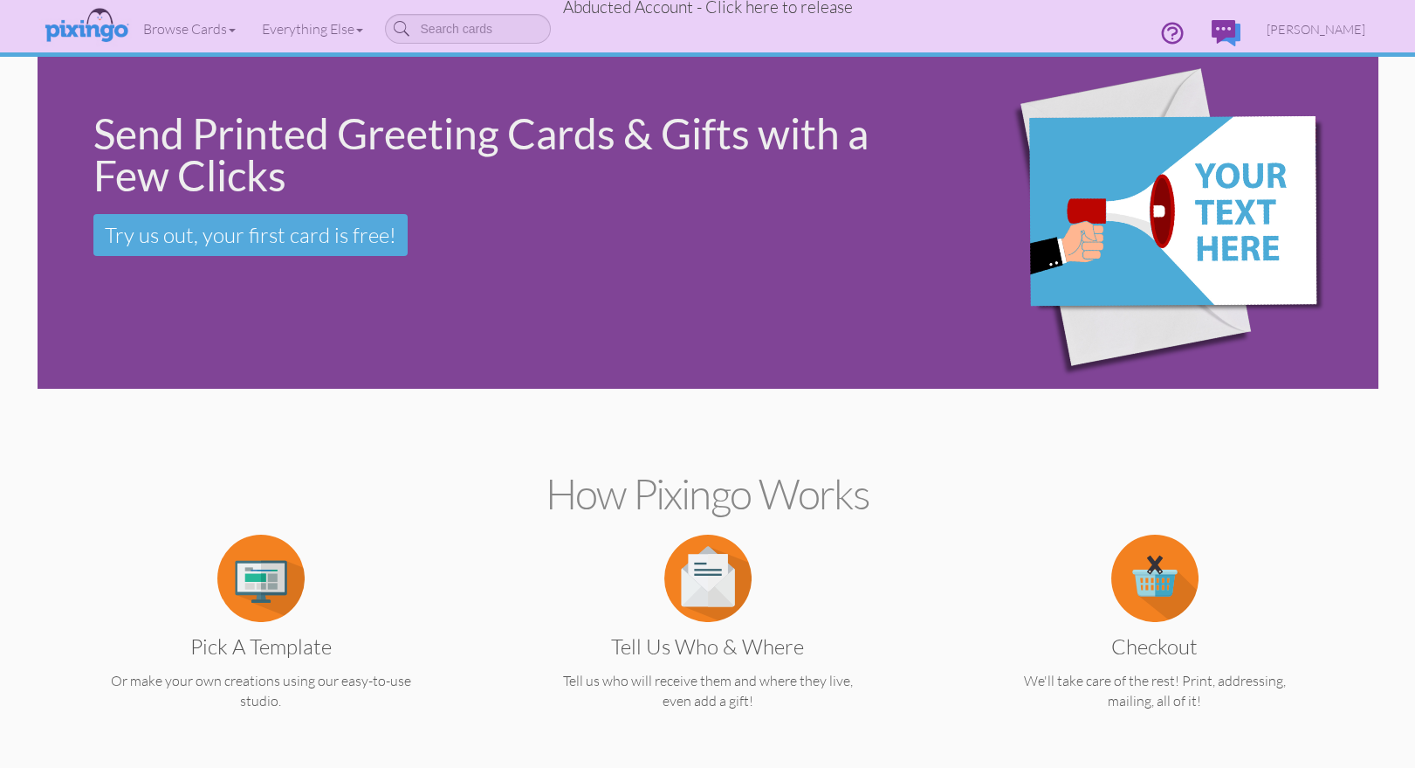
click at [768, 11] on span "Abducted Account - Click here to release" at bounding box center [708, 7] width 290 height 21
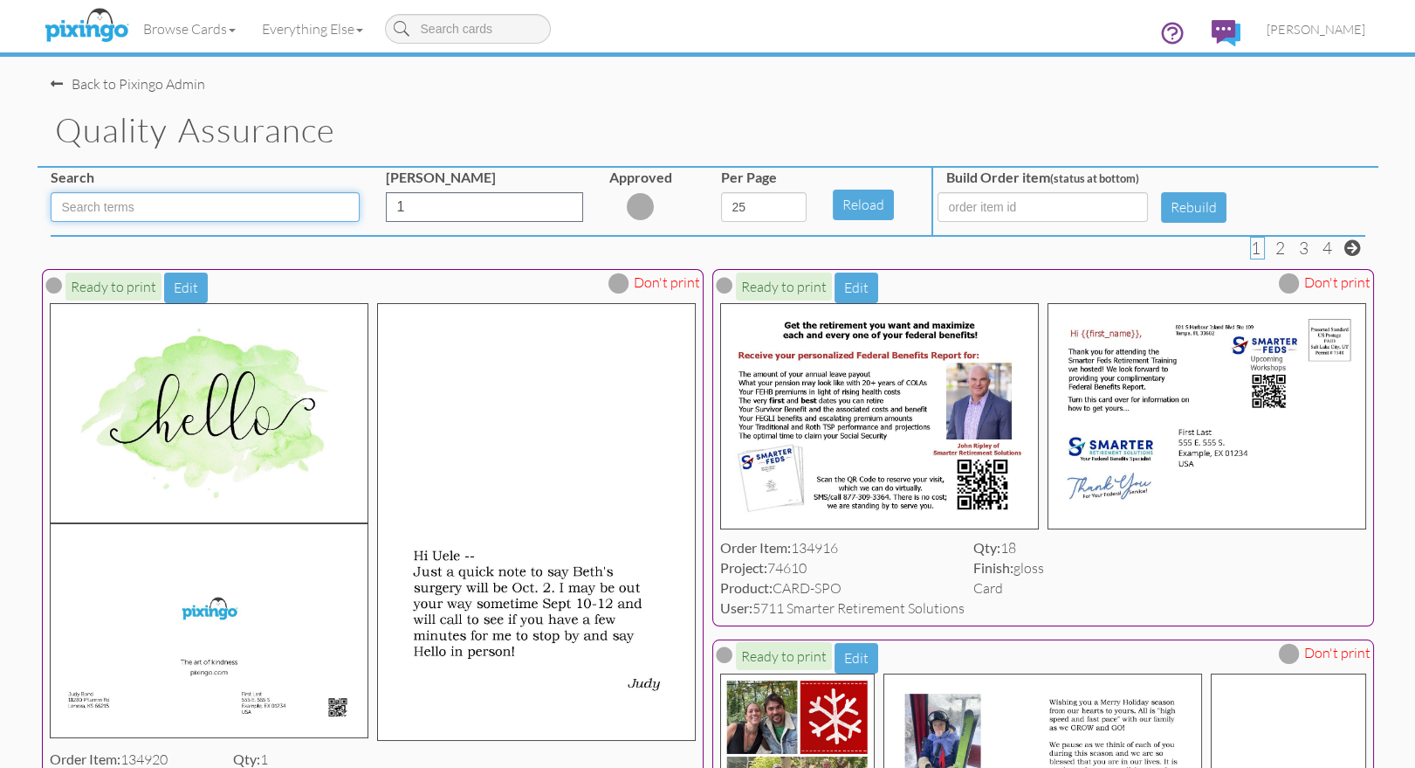
click at [120, 210] on input at bounding box center [205, 207] width 309 height 30
type input "SFO"
click at [802, 206] on select "5 10 25 50 100" at bounding box center [764, 207] width 86 height 30
select select "number:100"
click at [721, 192] on select "5 10 25 50 100" at bounding box center [764, 207] width 86 height 30
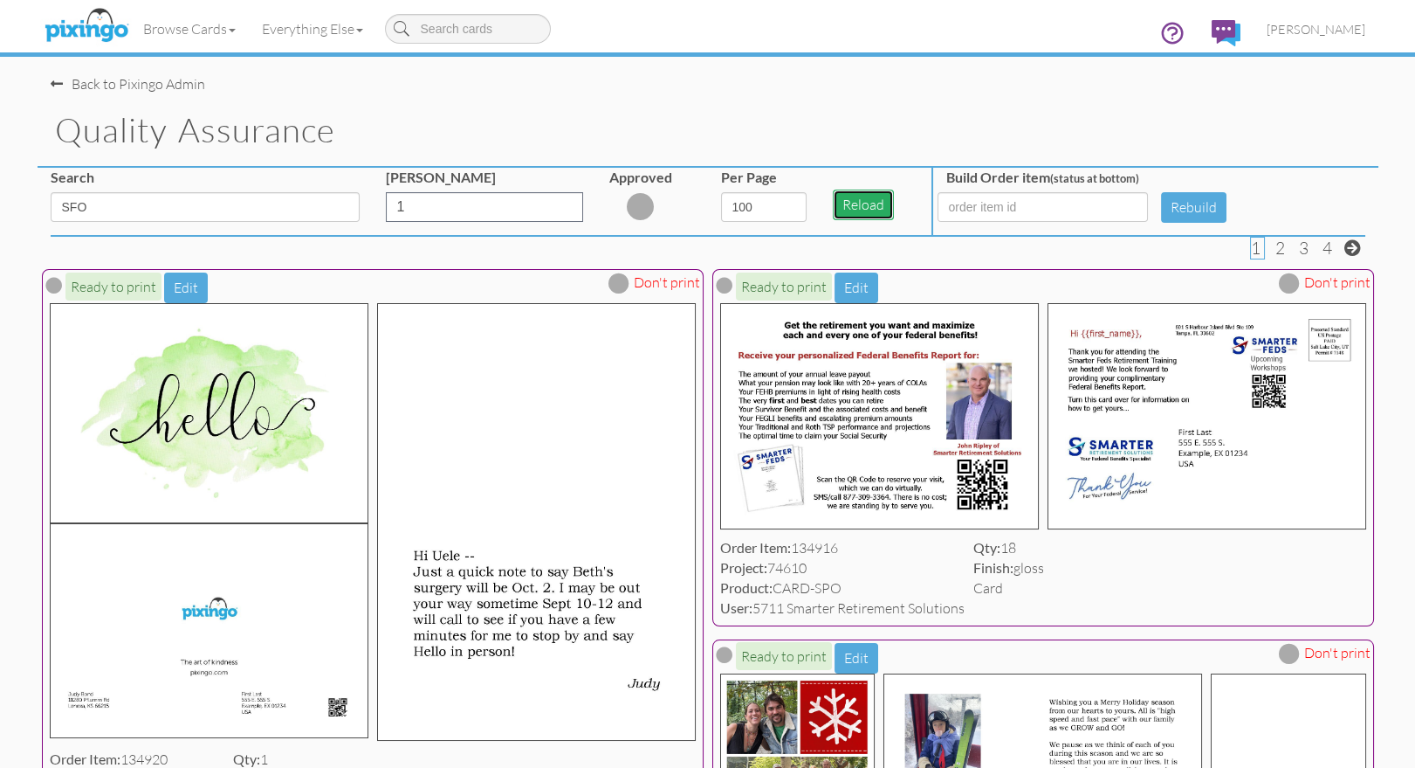
click at [857, 205] on button "Reload" at bounding box center [863, 204] width 61 height 31
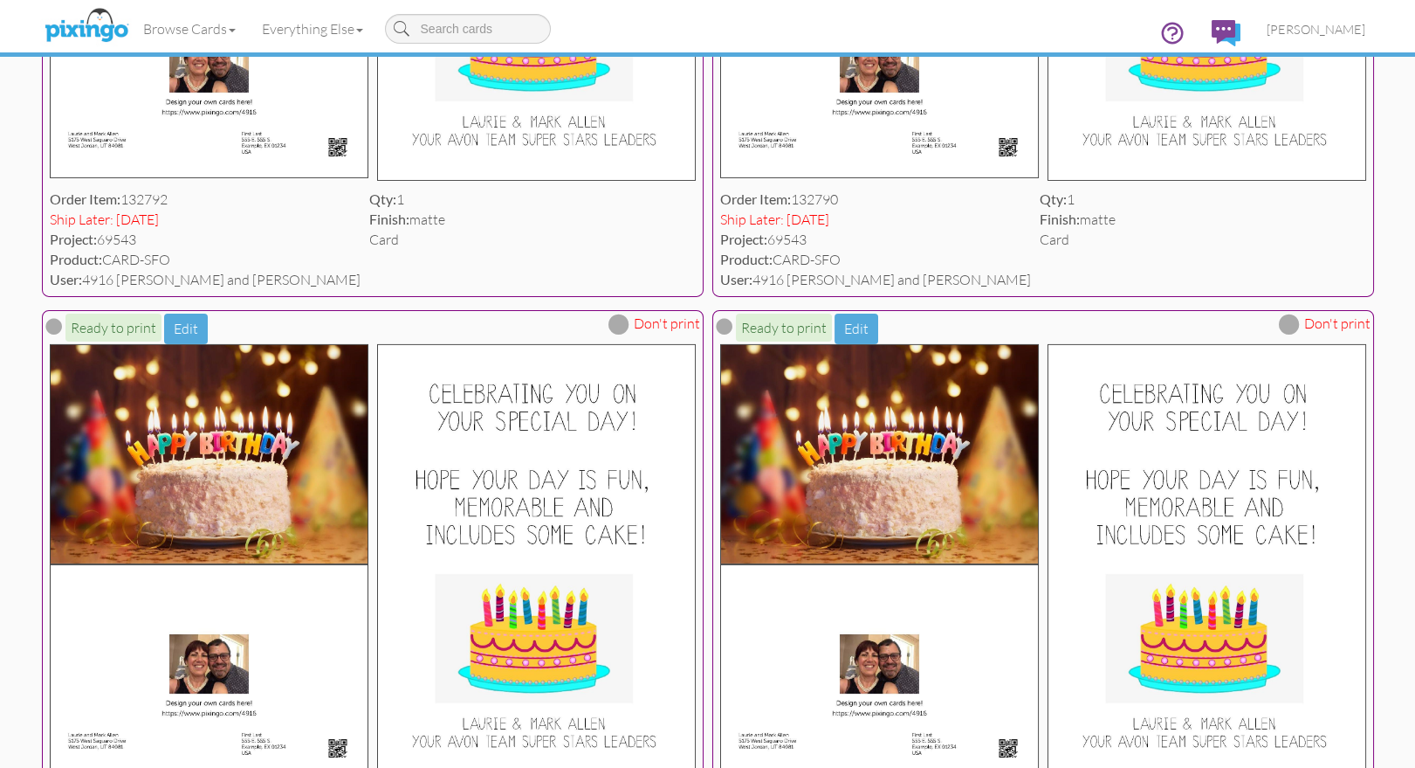
scroll to position [13793, 0]
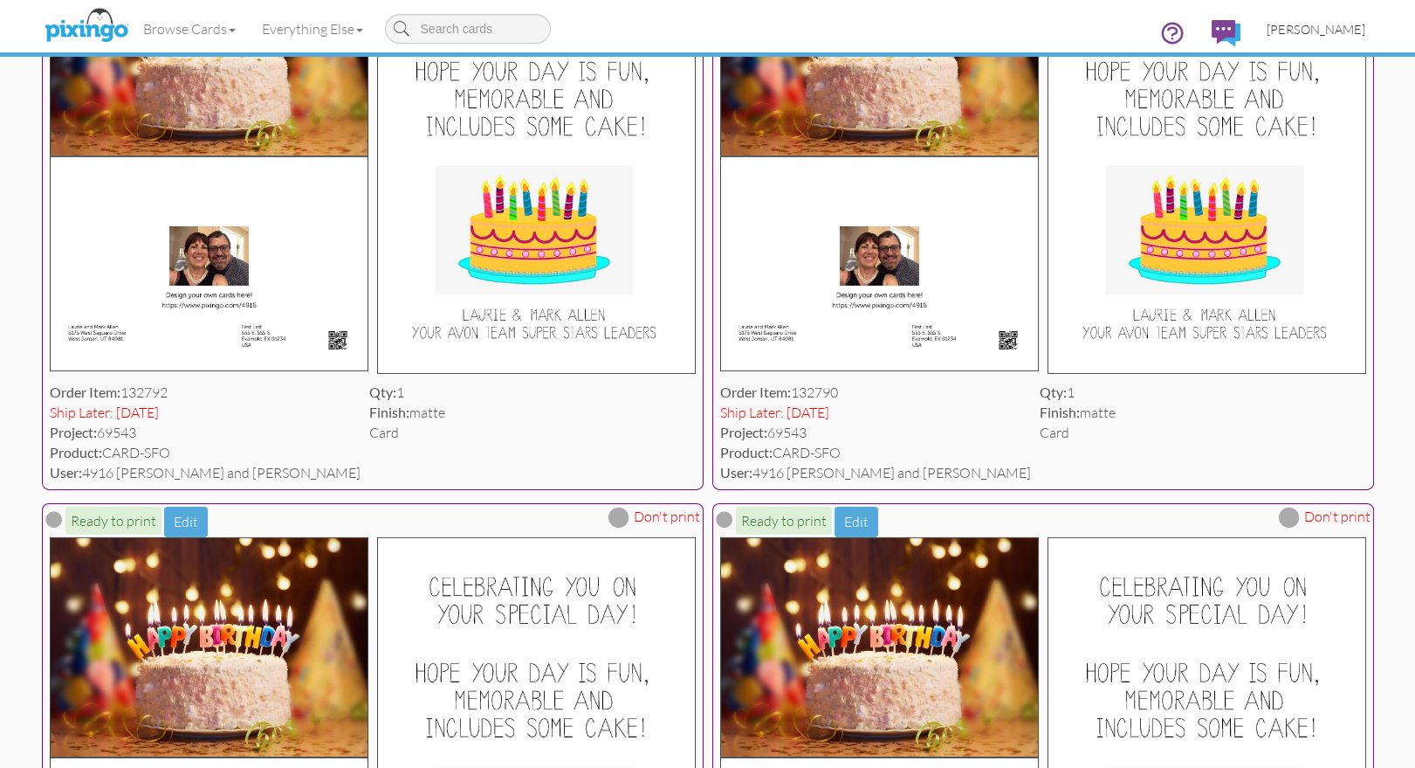
click at [1323, 26] on span "[PERSON_NAME]" at bounding box center [1316, 29] width 99 height 15
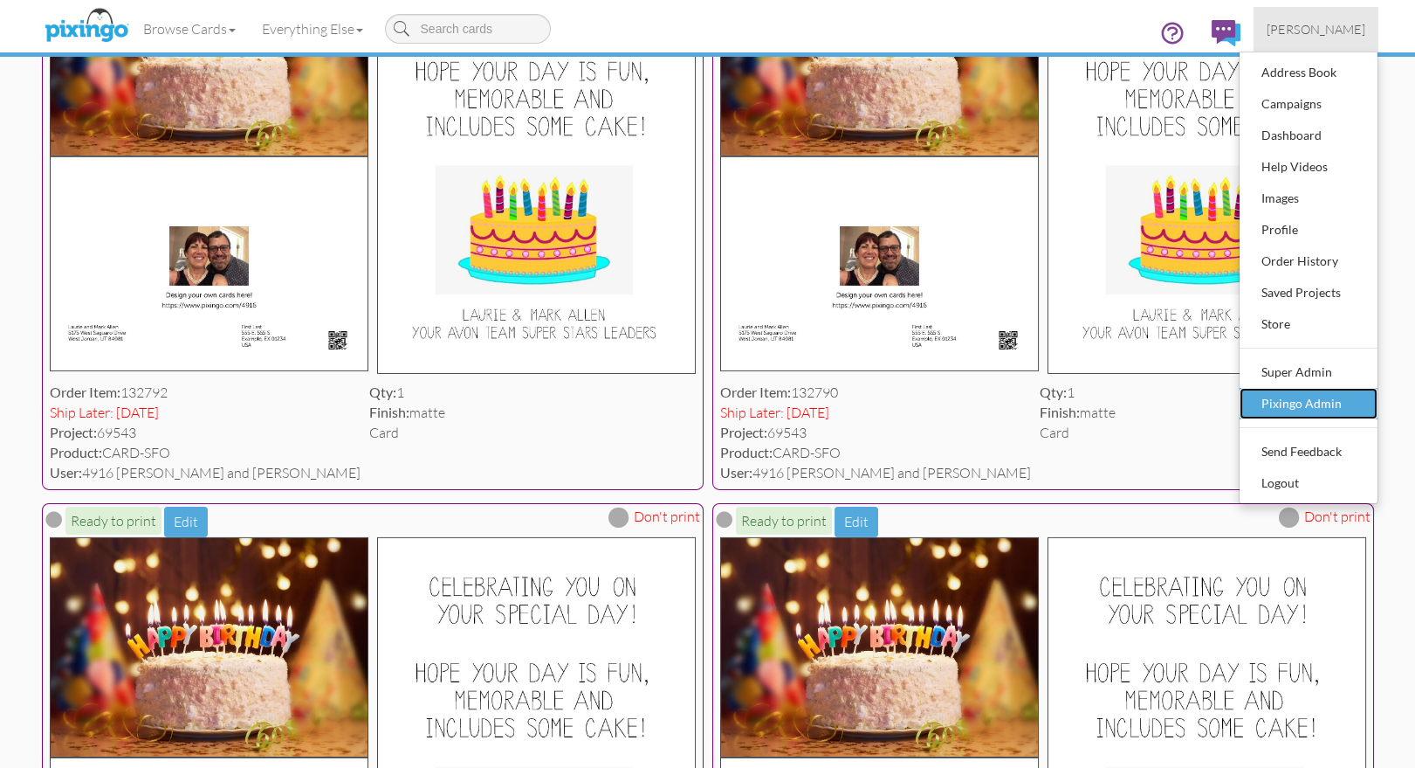
click at [1294, 400] on div "Pixingo Admin" at bounding box center [1308, 403] width 103 height 26
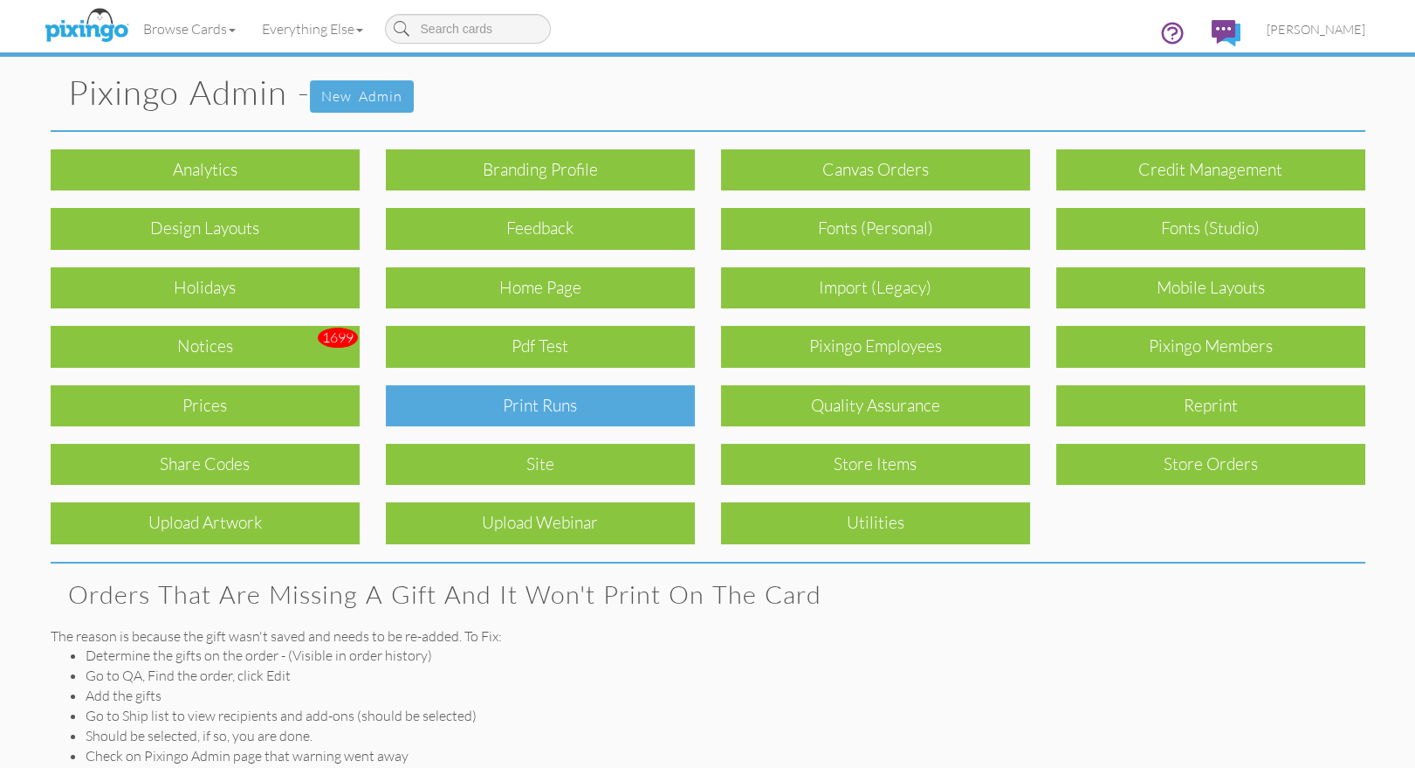
click at [535, 396] on div "Print Runs" at bounding box center [540, 405] width 309 height 41
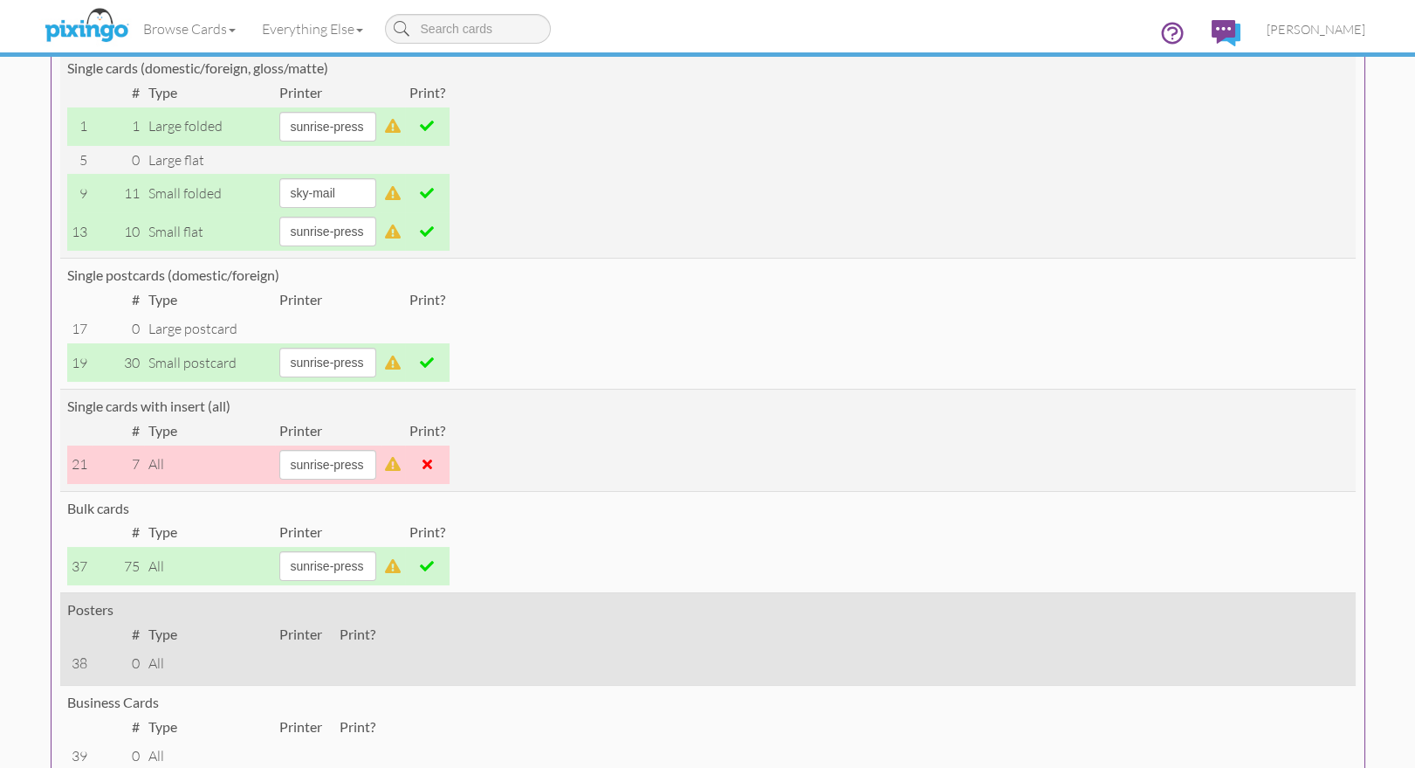
scroll to position [265, 0]
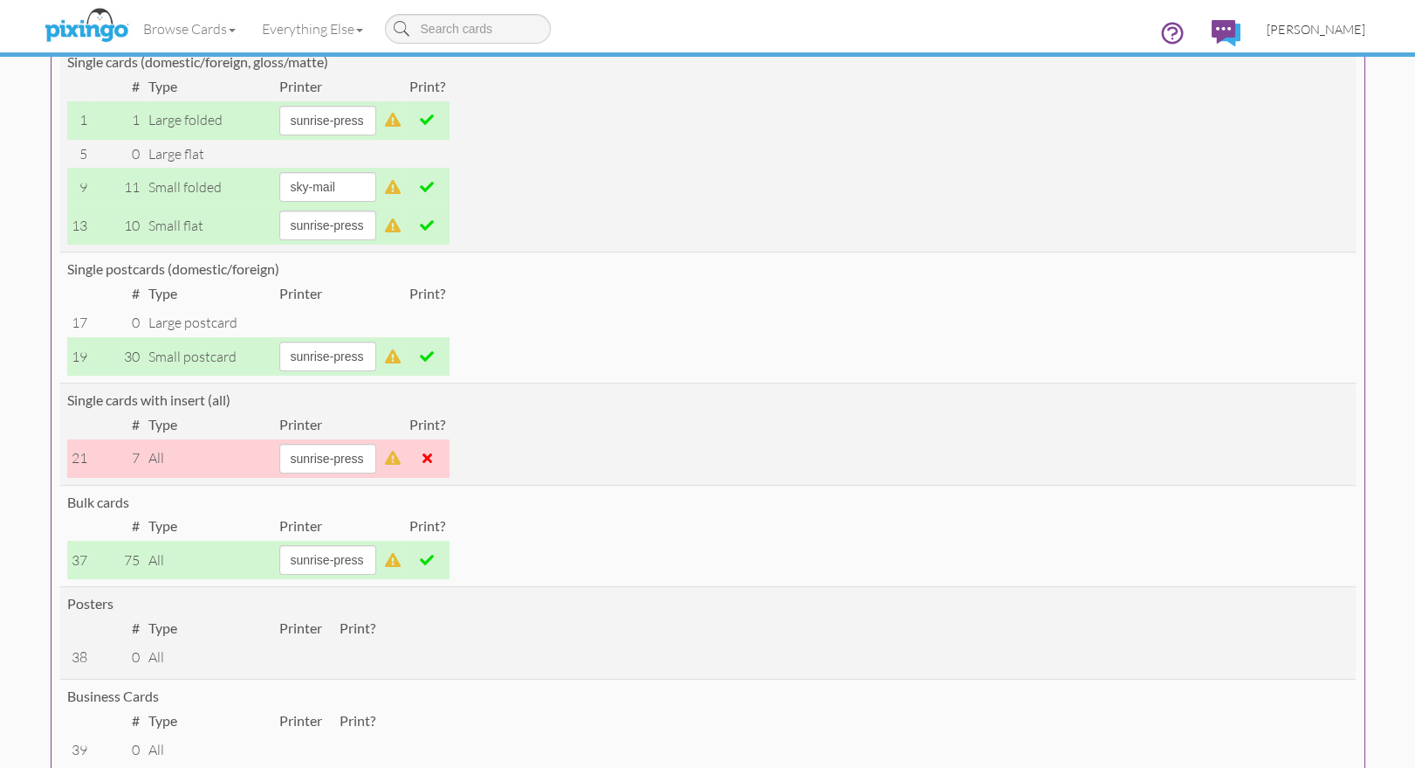
click at [1315, 29] on span "[PERSON_NAME]" at bounding box center [1316, 29] width 99 height 15
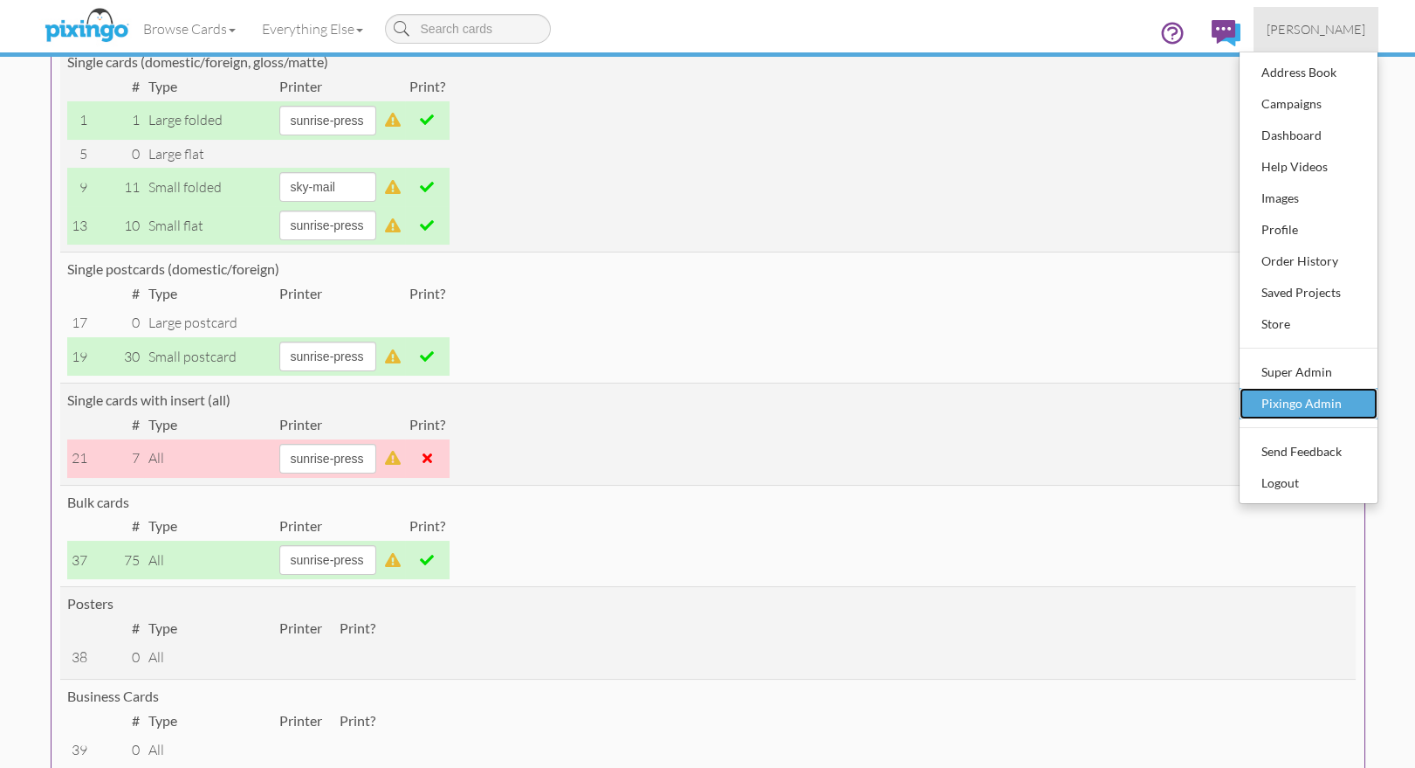
click at [1301, 399] on div "Pixingo Admin" at bounding box center [1308, 403] width 103 height 26
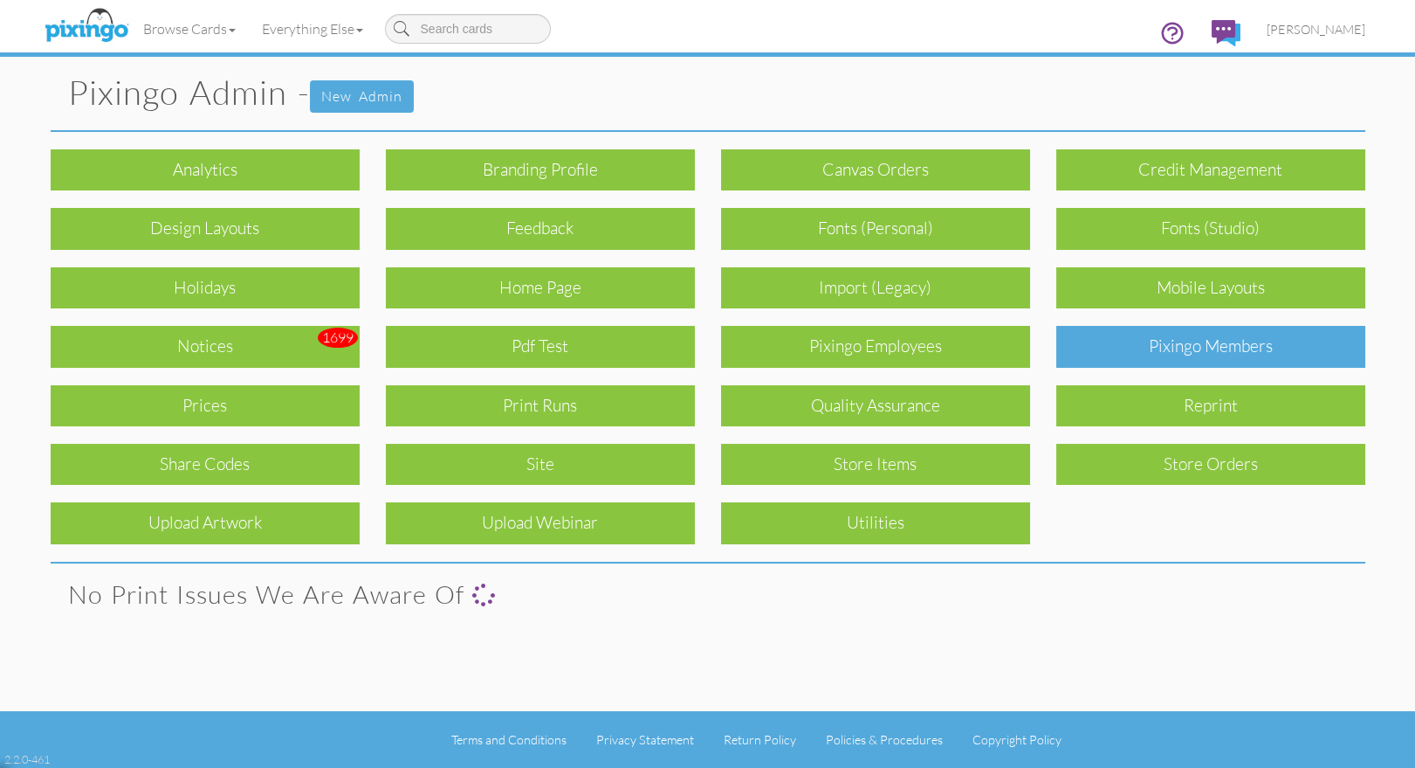
click at [1215, 348] on div "Pixingo Members" at bounding box center [1211, 346] width 309 height 41
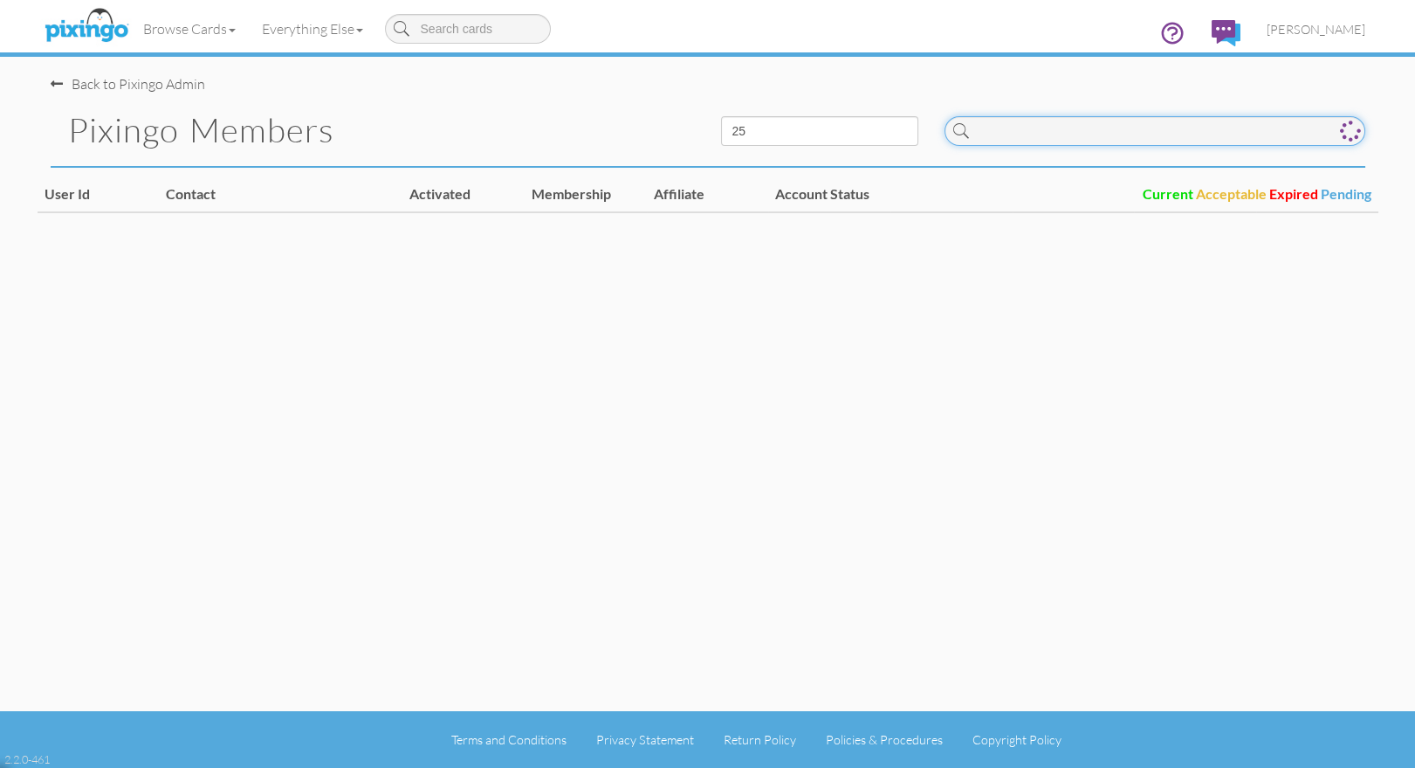
click at [1033, 141] on input at bounding box center [1155, 131] width 421 height 30
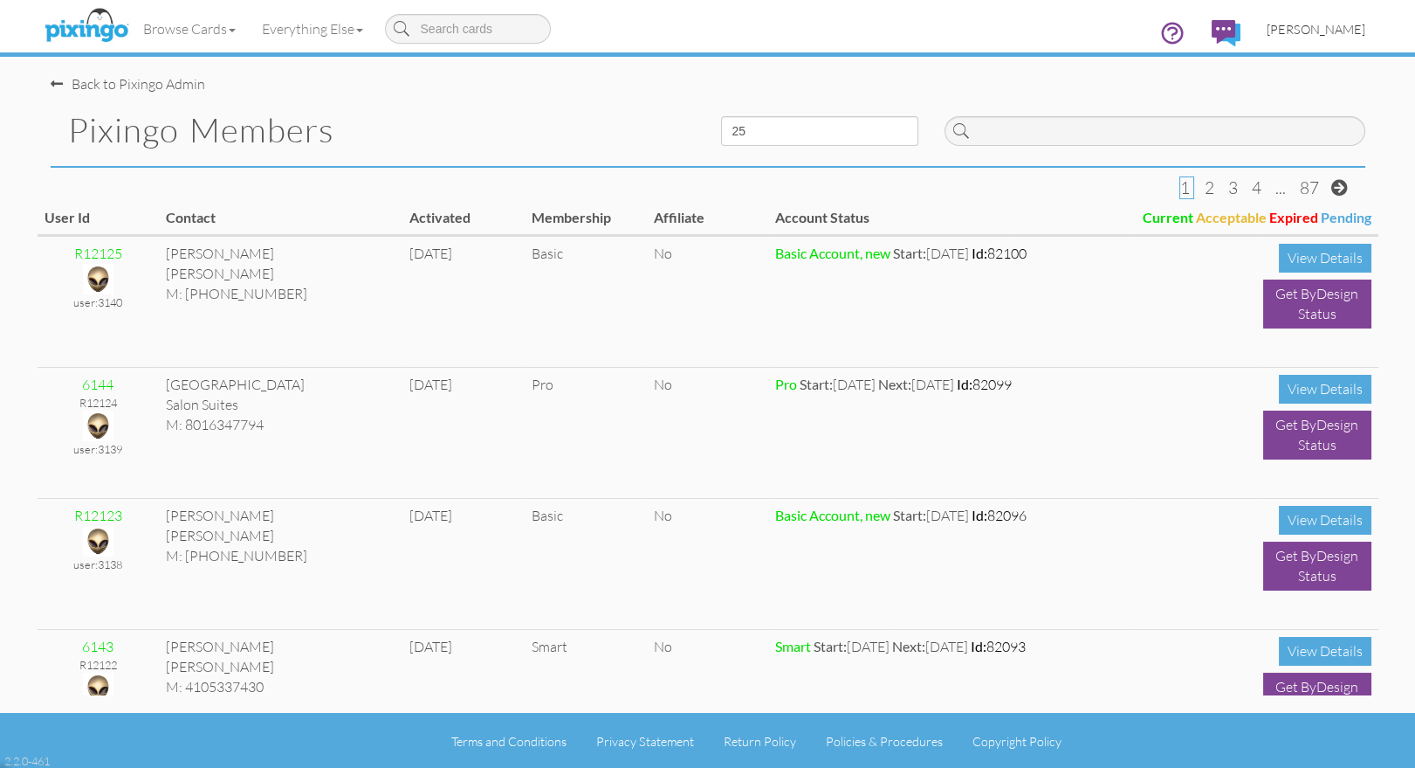
click at [1319, 27] on span "[PERSON_NAME]" at bounding box center [1316, 29] width 99 height 15
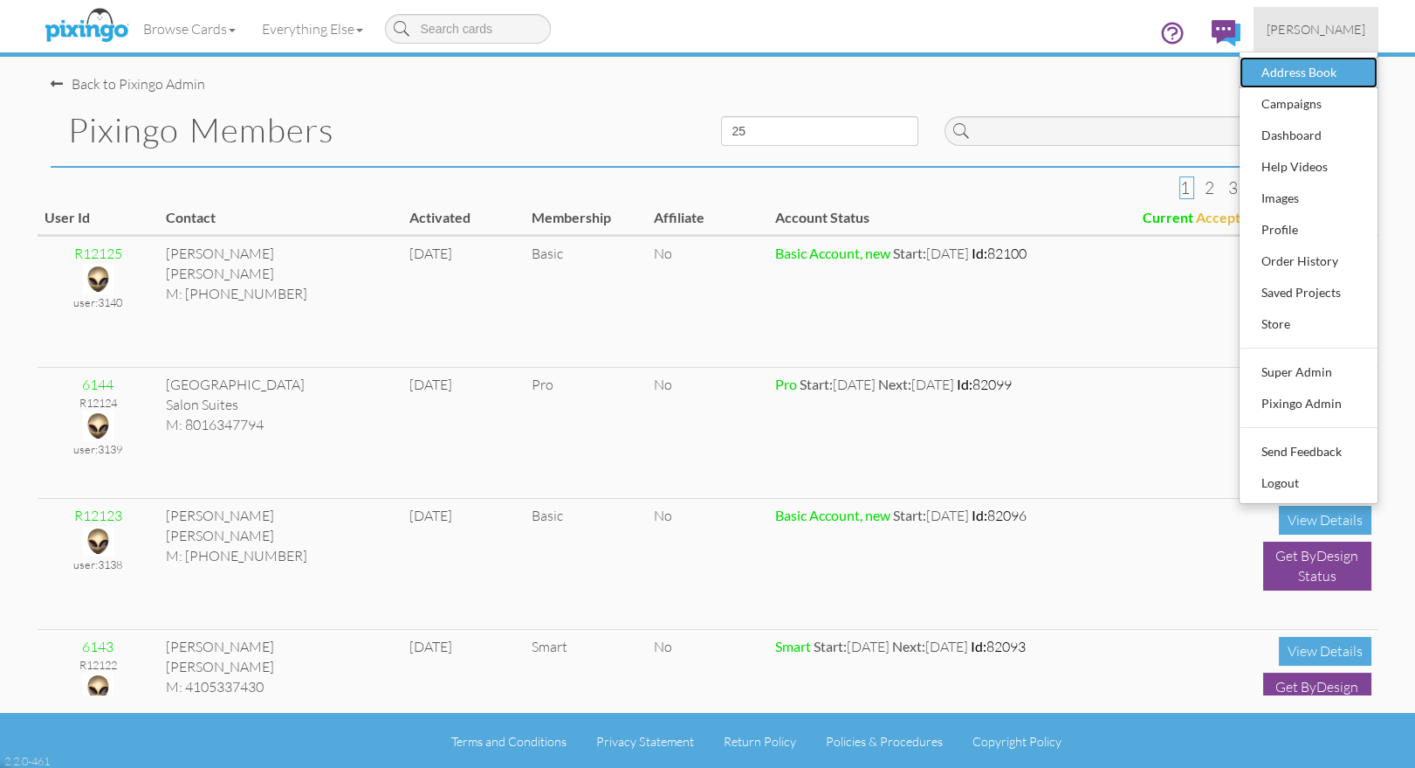
click at [1308, 64] on div "Address Book" at bounding box center [1308, 72] width 103 height 26
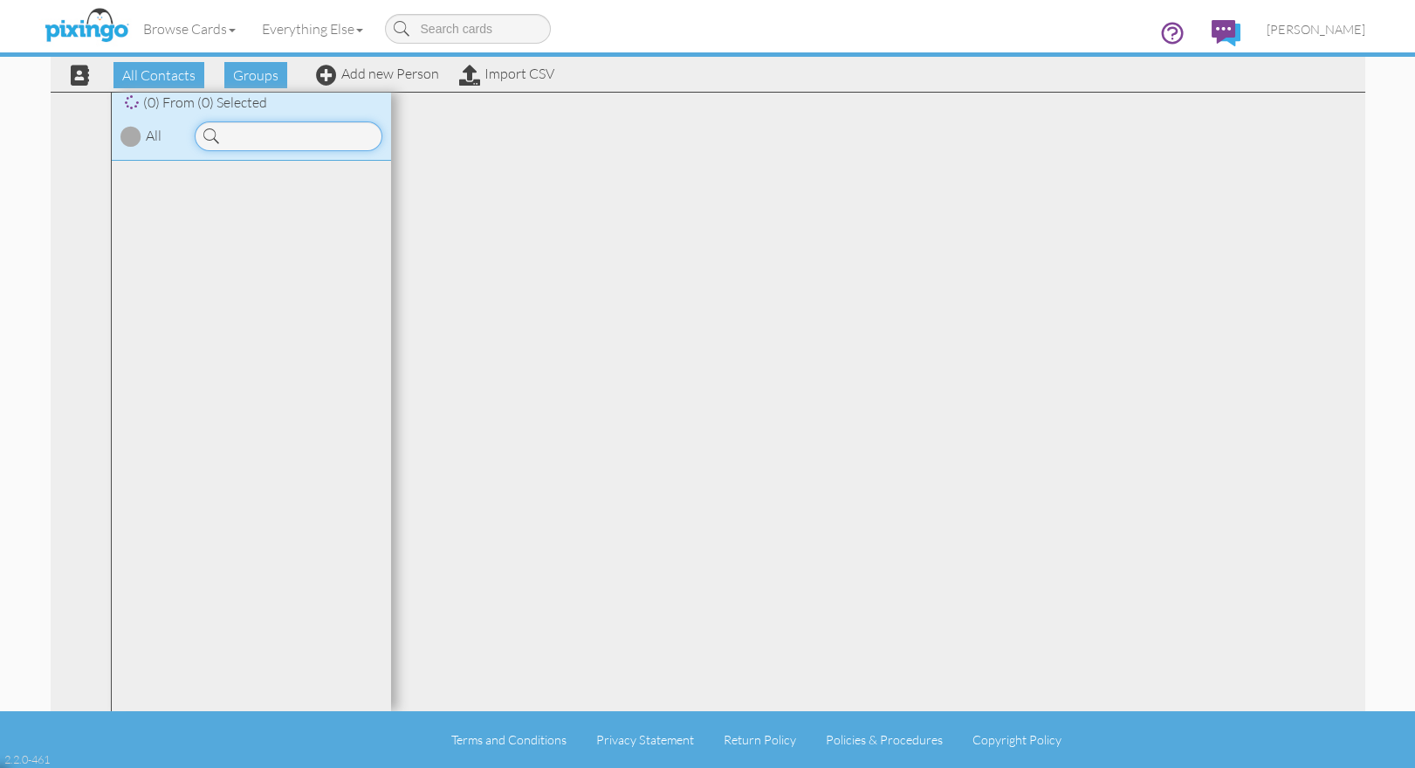
click at [259, 135] on input at bounding box center [289, 136] width 188 height 30
type input "Budd"
click at [243, 210] on link "Zarbock, Buddy" at bounding box center [257, 213] width 154 height 21
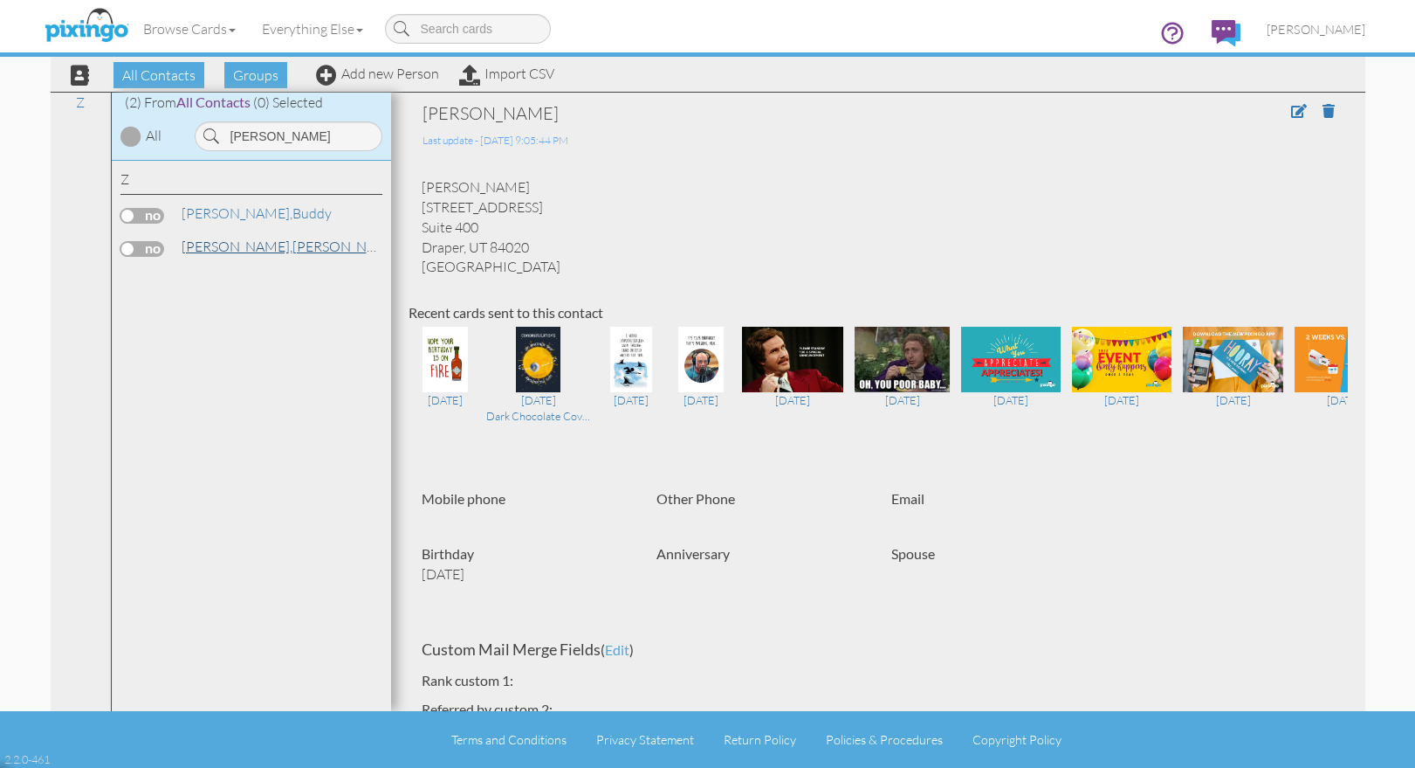
click at [228, 244] on span "[PERSON_NAME]," at bounding box center [237, 246] width 111 height 17
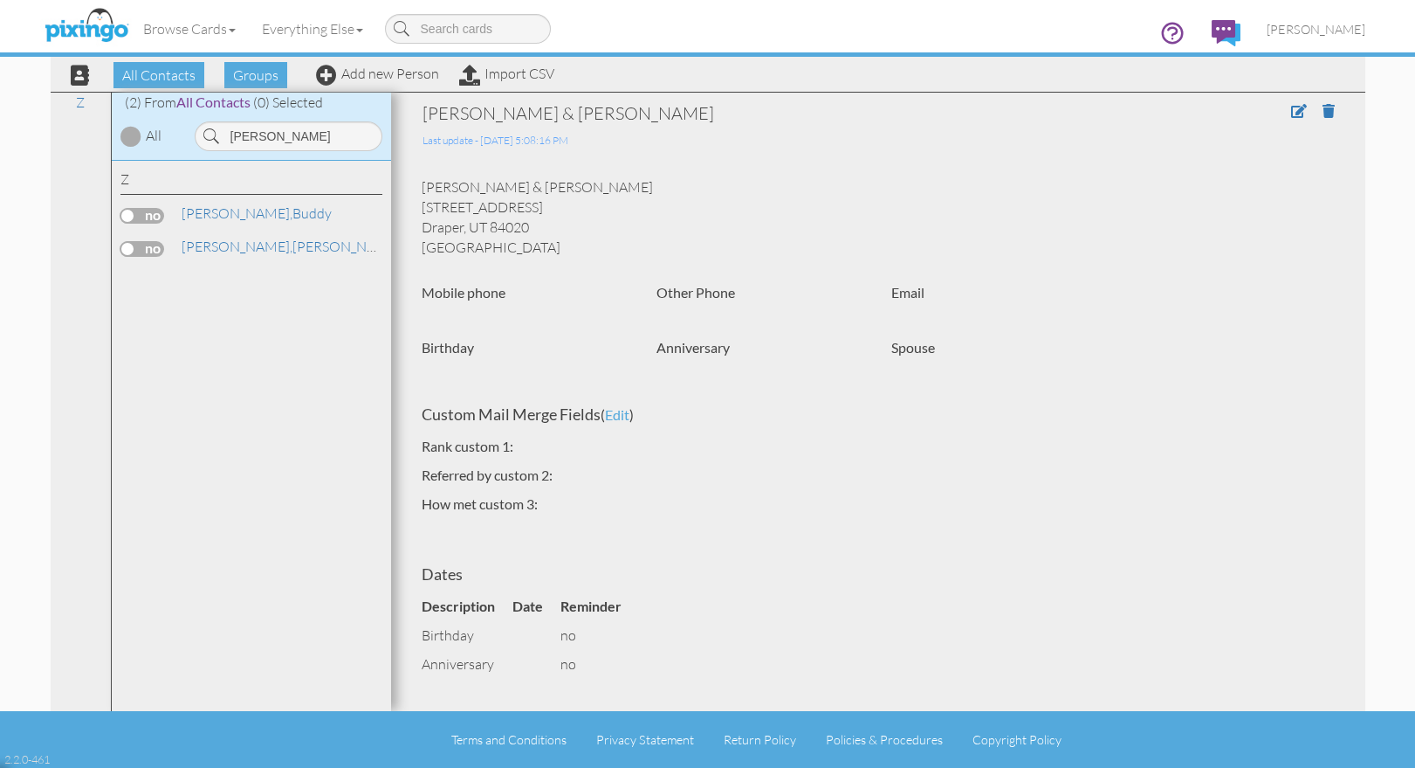
drag, startPoint x: 423, startPoint y: 210, endPoint x: 552, endPoint y: 211, distance: 128.4
click at [552, 211] on div "Julie & Buddy Zarbock 12061 S Bear Hills Dr Draper, UT 84020 United States" at bounding box center [879, 216] width 940 height 79
copy div "12061 S Bear Hills Dr"
click at [593, 258] on div "Julie & Buddy Zarbock Last update - 17 Mar 2019 @ 5:08:16 PM Julie & Buddy Zarb…" at bounding box center [879, 529] width 940 height 857
click at [684, 176] on div "Julie & Buddy Zarbock Last update - 17 Mar 2019 @ 5:08:16 PM Julie & Buddy Zarb…" at bounding box center [879, 529] width 940 height 857
